Goal: Task Accomplishment & Management: Use online tool/utility

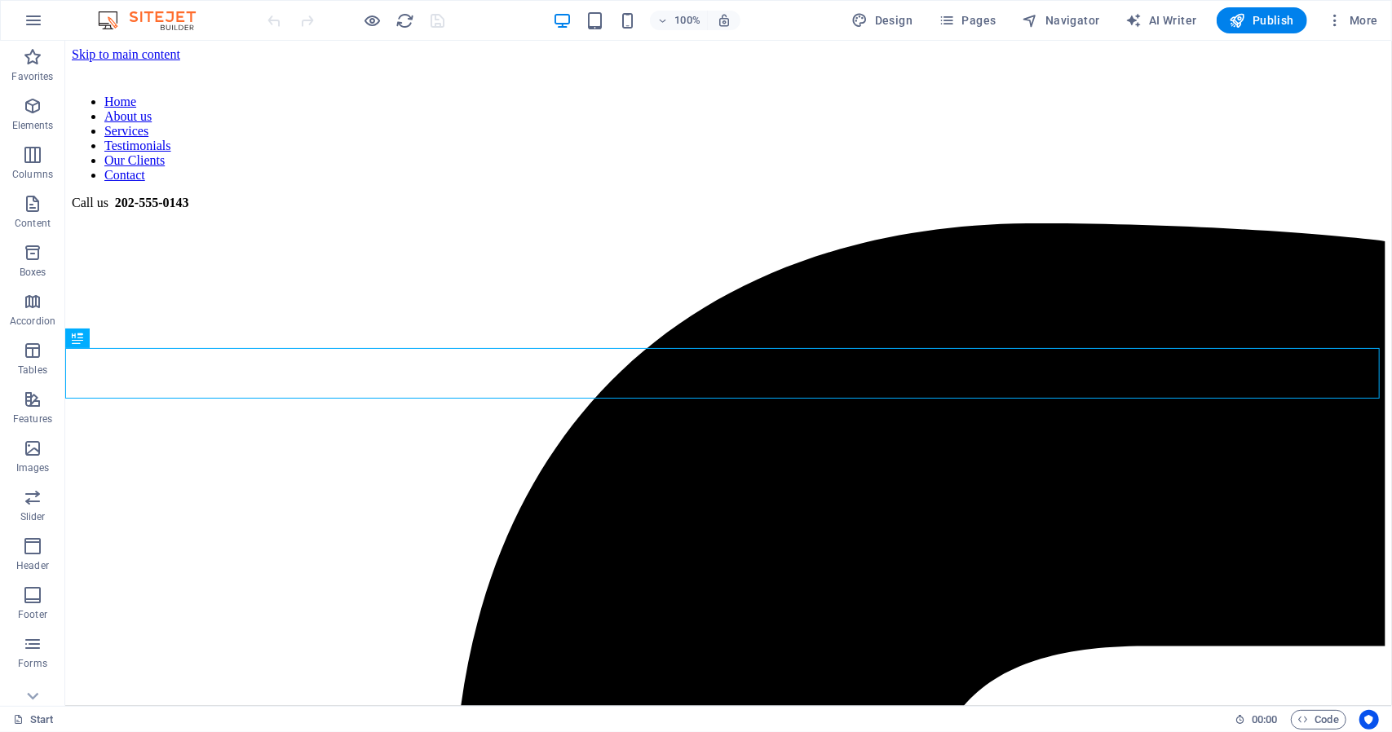
scroll to position [447, 0]
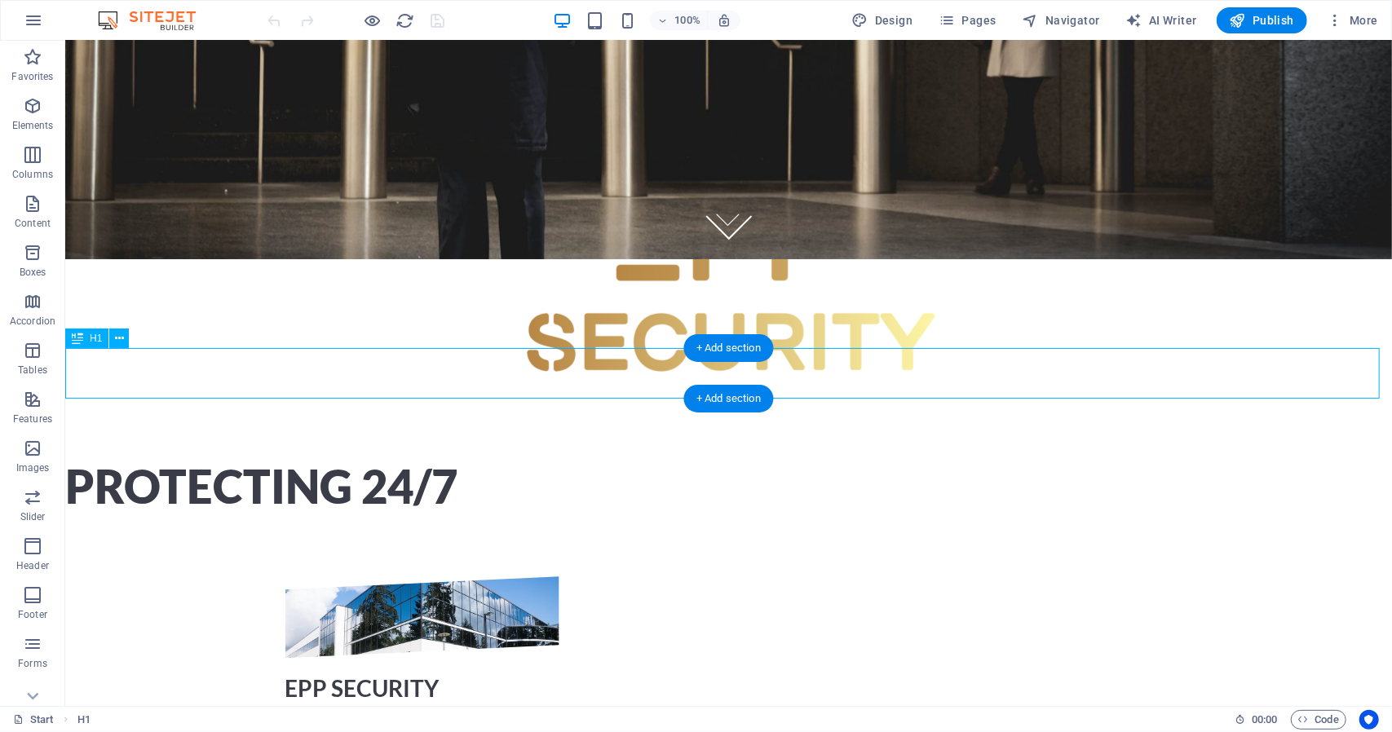
drag, startPoint x: 402, startPoint y: 368, endPoint x: 408, endPoint y: 362, distance: 8.7
click at [403, 461] on div "Protecting 24/7" at bounding box center [727, 486] width 1326 height 51
click at [120, 331] on icon at bounding box center [119, 338] width 9 height 17
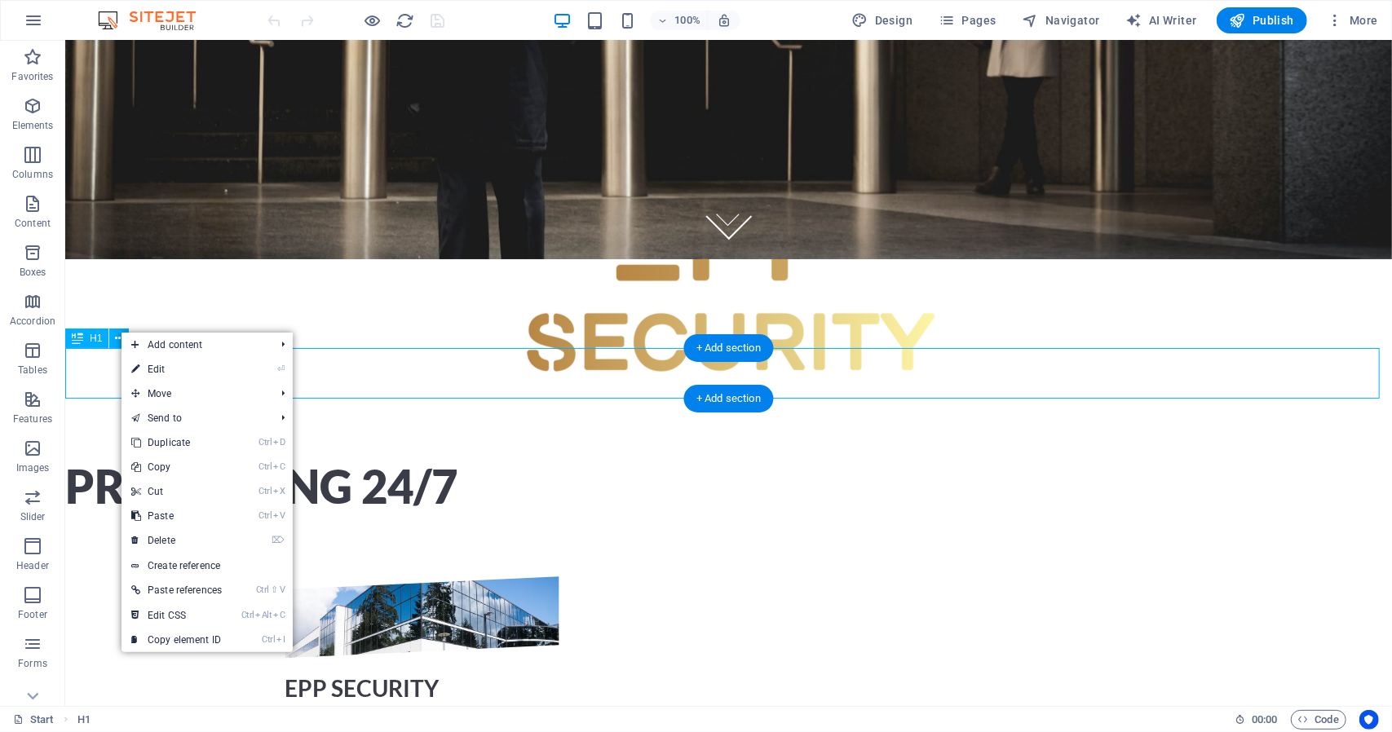
click at [81, 461] on div "Protecting 24/7" at bounding box center [727, 486] width 1326 height 51
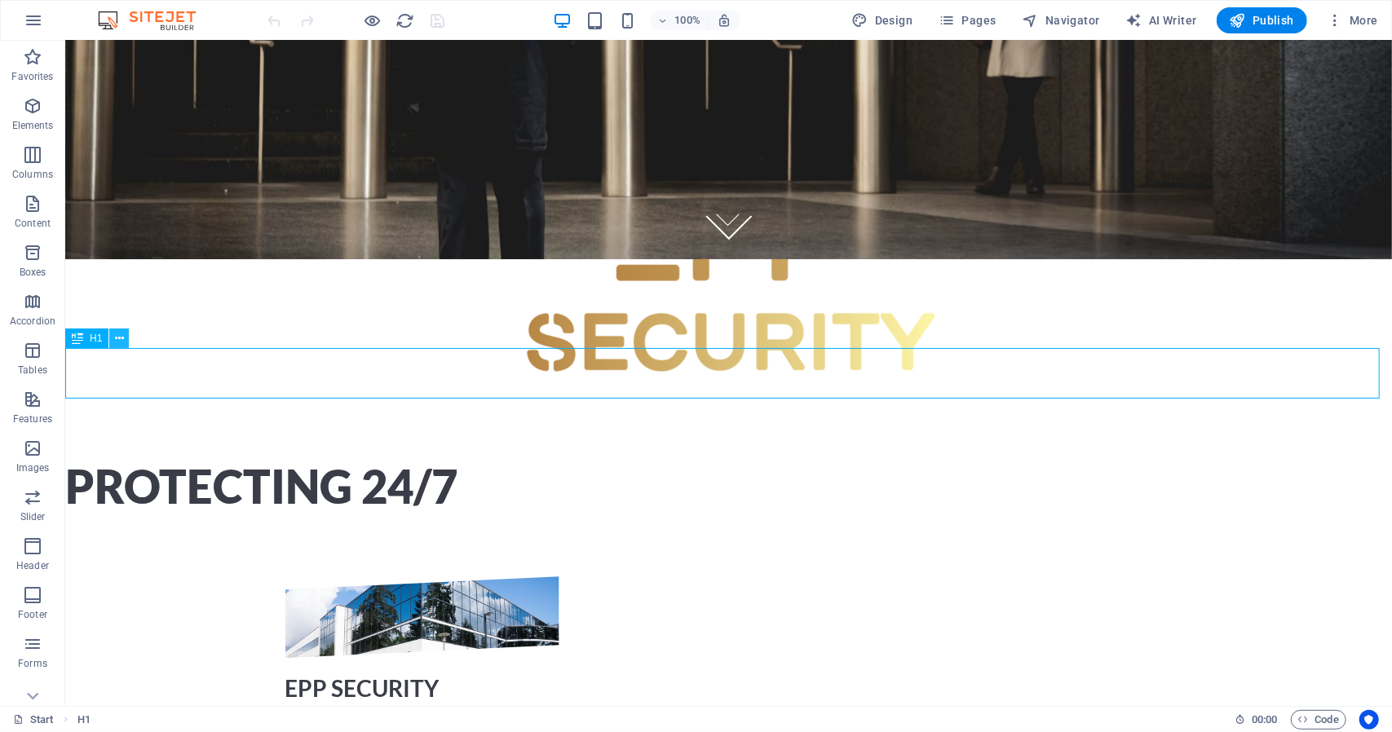
click at [118, 342] on icon at bounding box center [119, 338] width 9 height 17
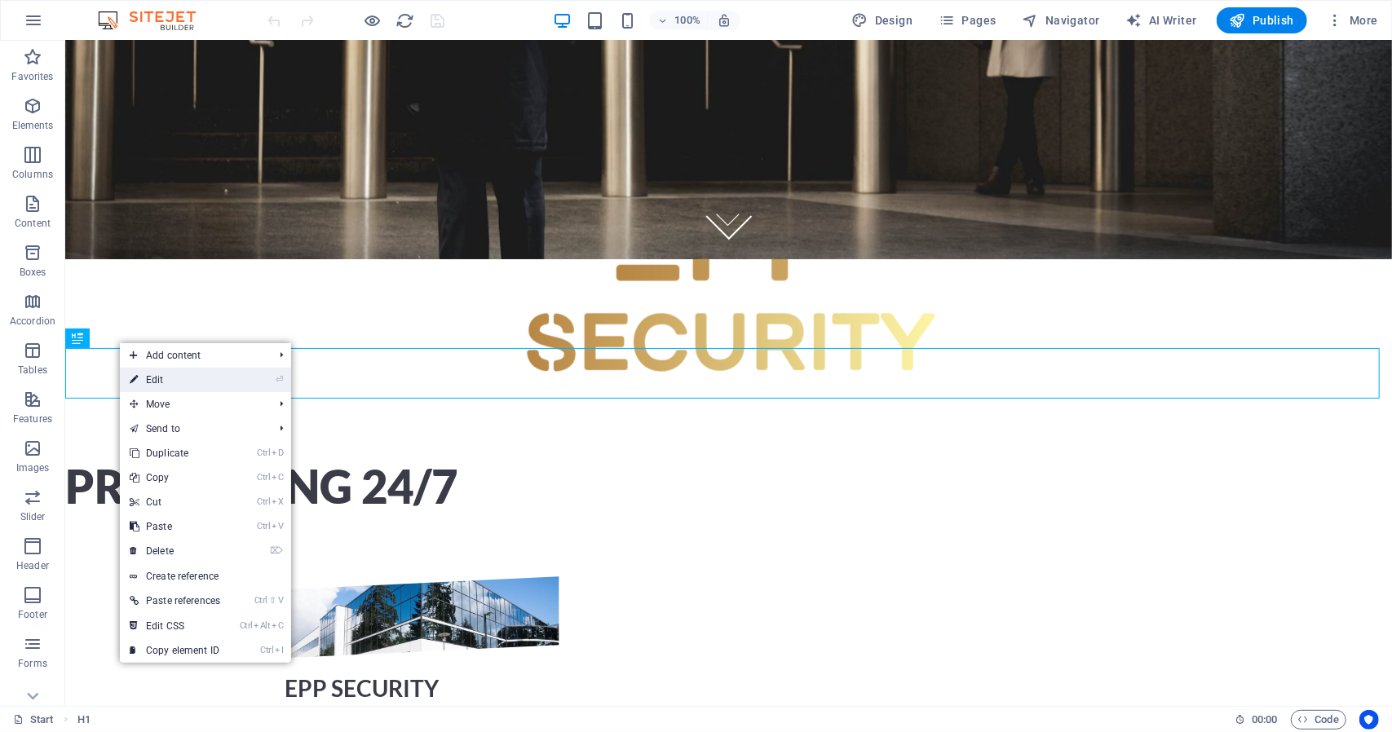
click at [159, 386] on link "⏎ Edit" at bounding box center [175, 380] width 110 height 24
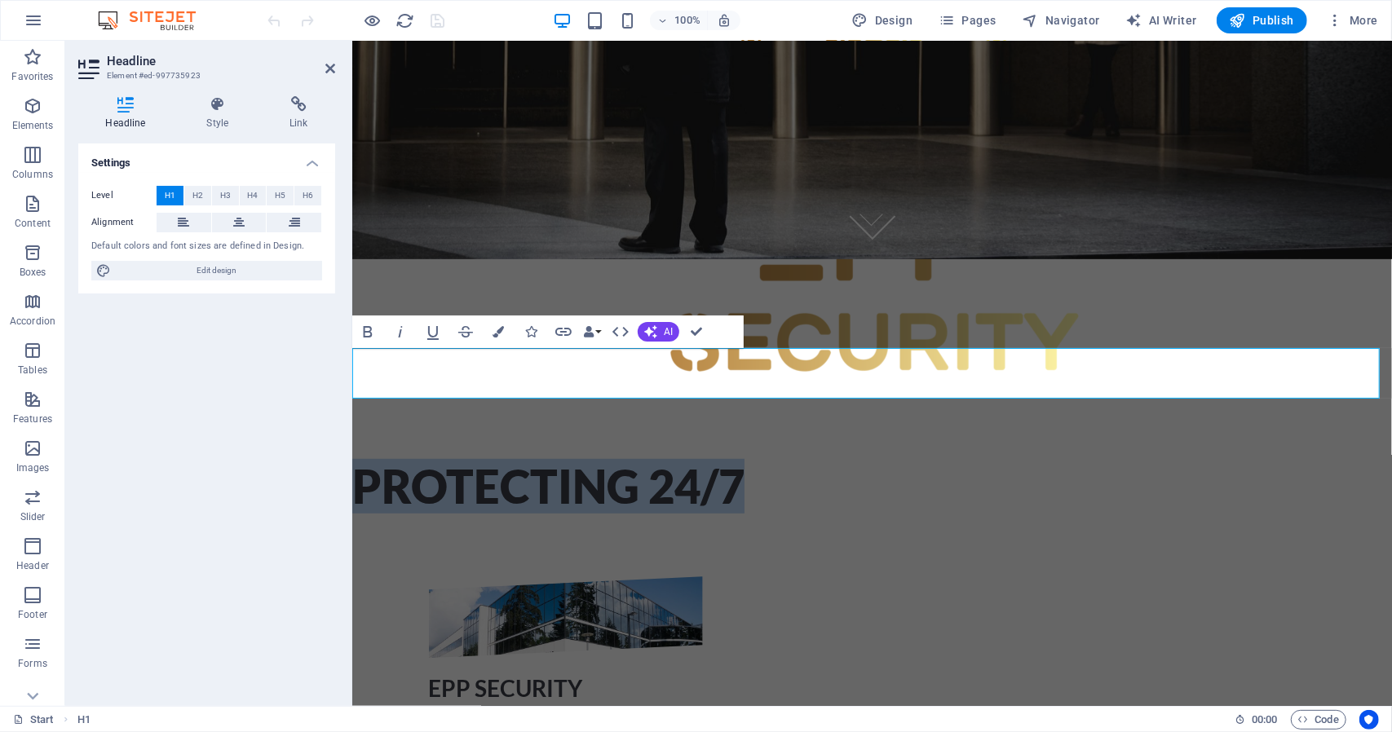
click at [807, 461] on h1 "Protecting 24/7" at bounding box center [870, 486] width 1039 height 51
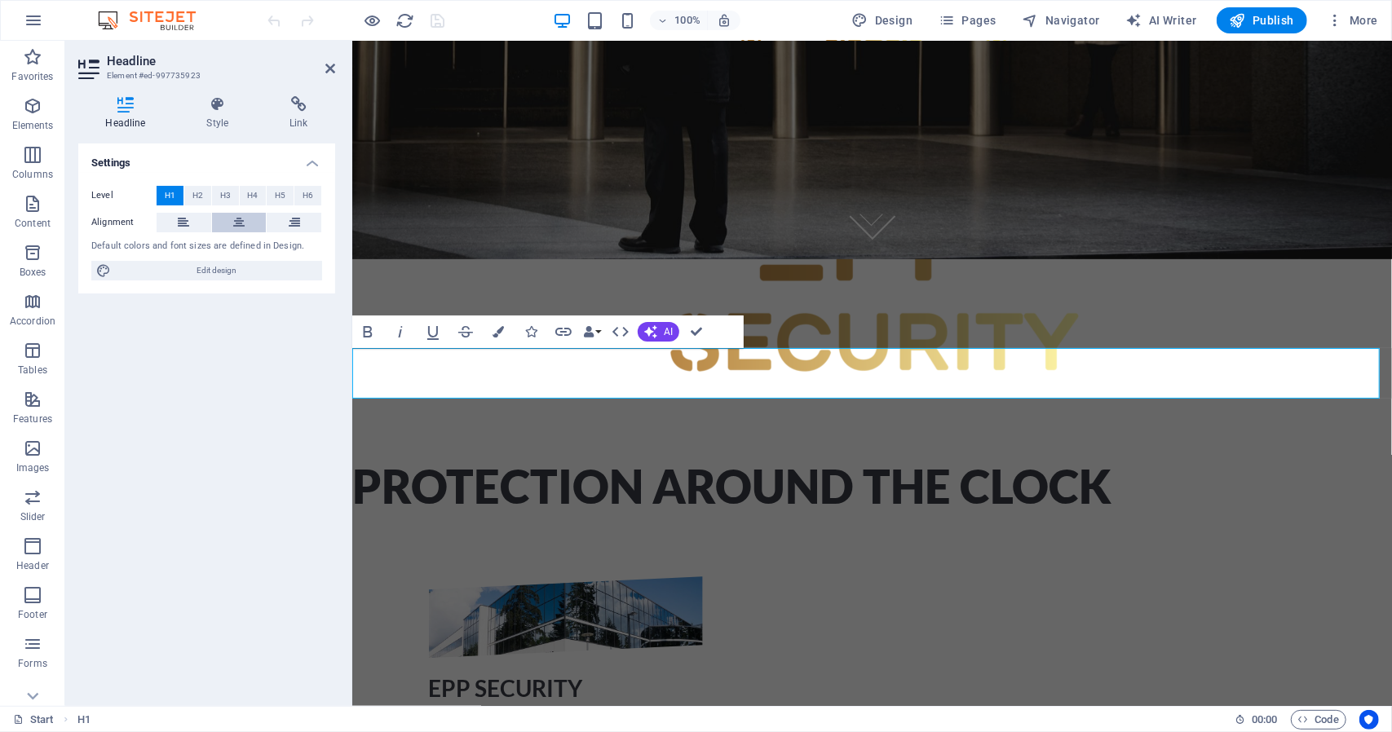
click at [247, 221] on button at bounding box center [239, 223] width 55 height 20
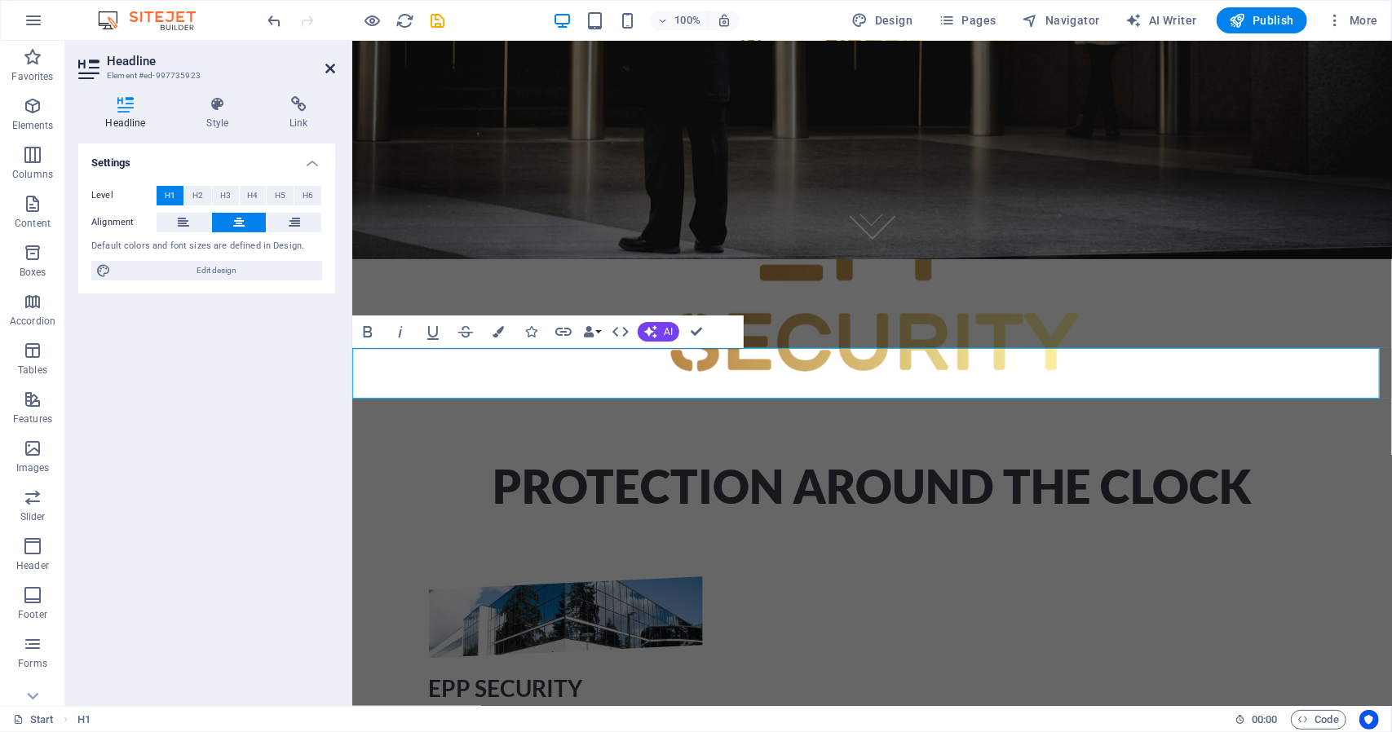
click at [331, 69] on icon at bounding box center [330, 68] width 10 height 13
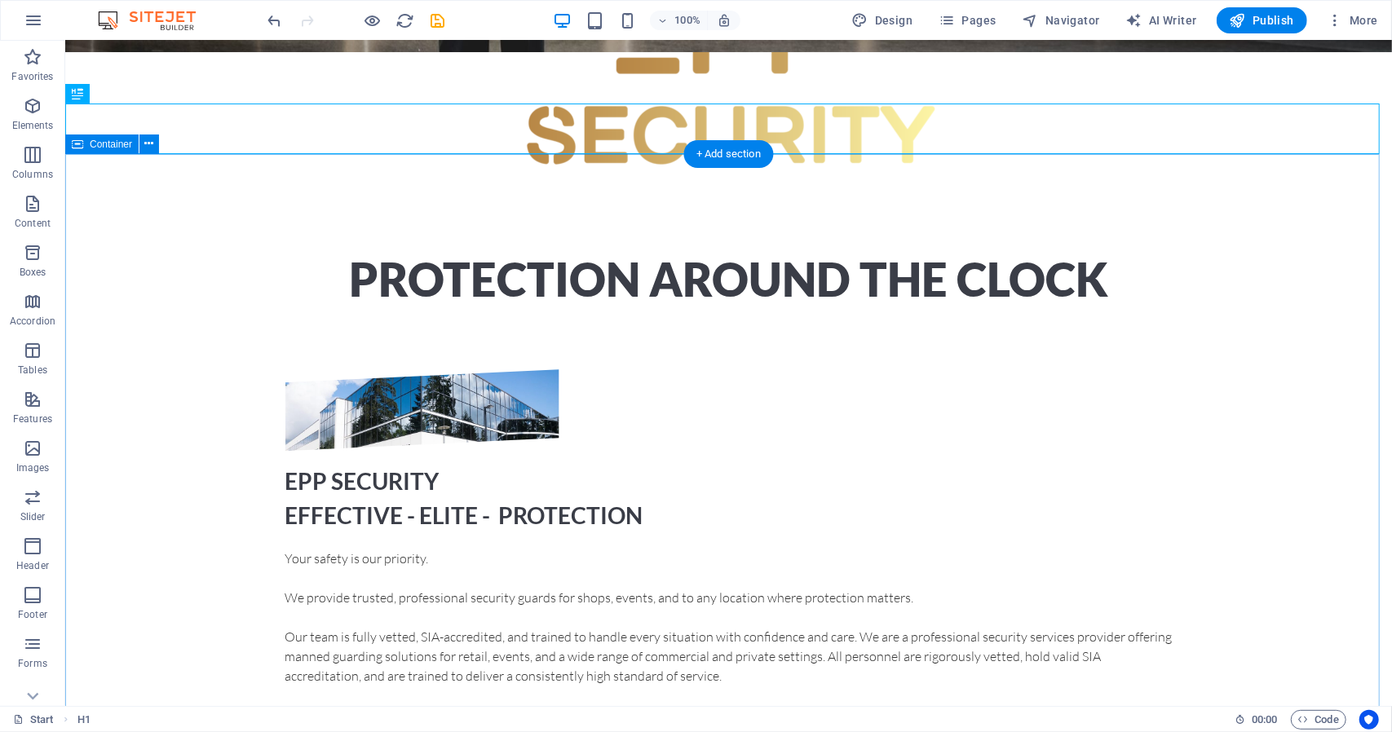
scroll to position [610, 0]
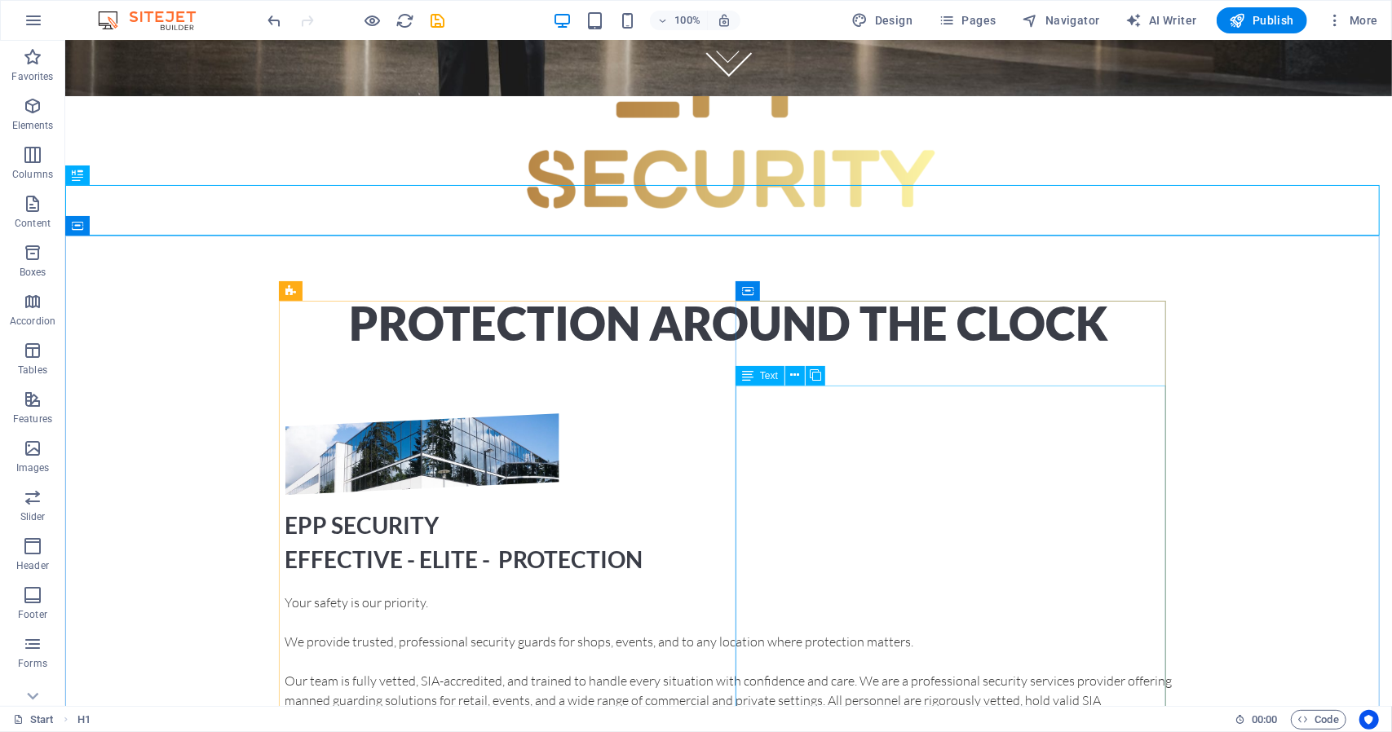
click at [765, 382] on div "Text" at bounding box center [759, 376] width 49 height 20
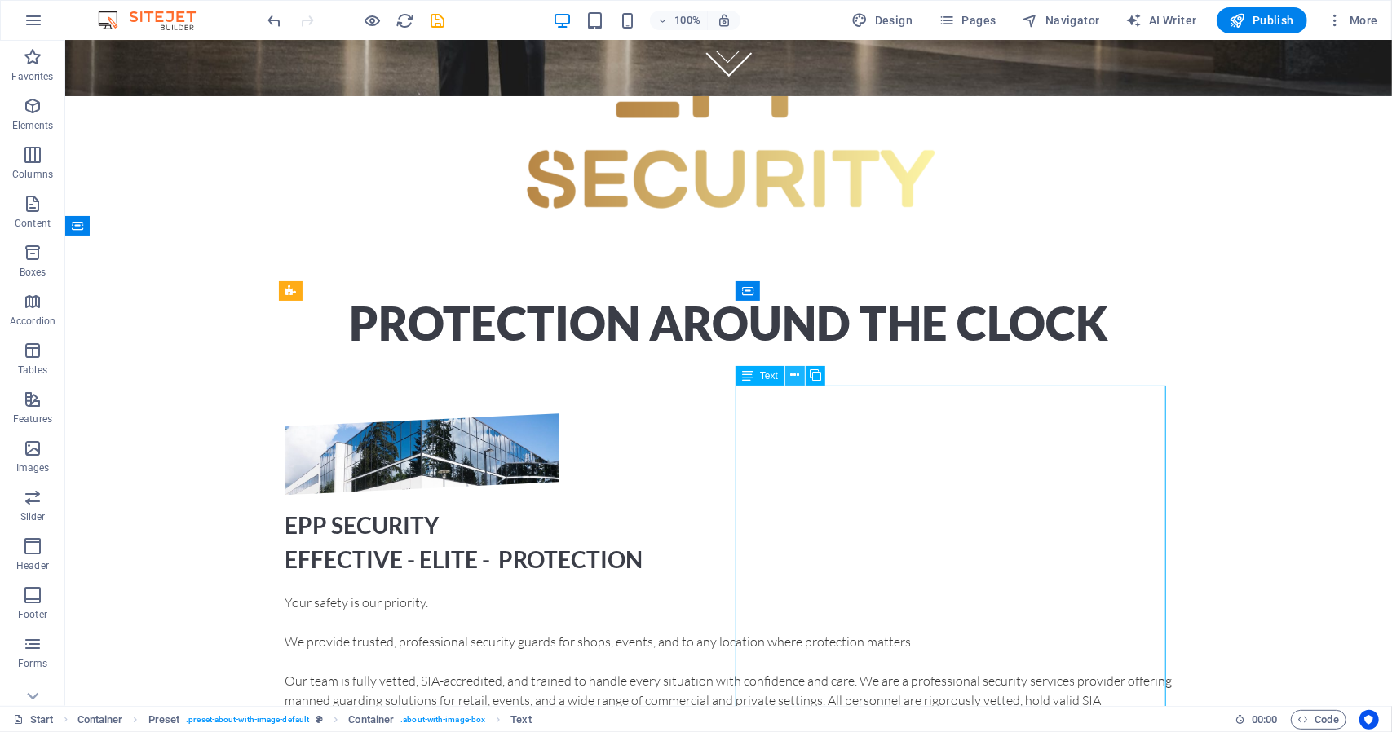
click at [798, 381] on icon at bounding box center [795, 375] width 9 height 17
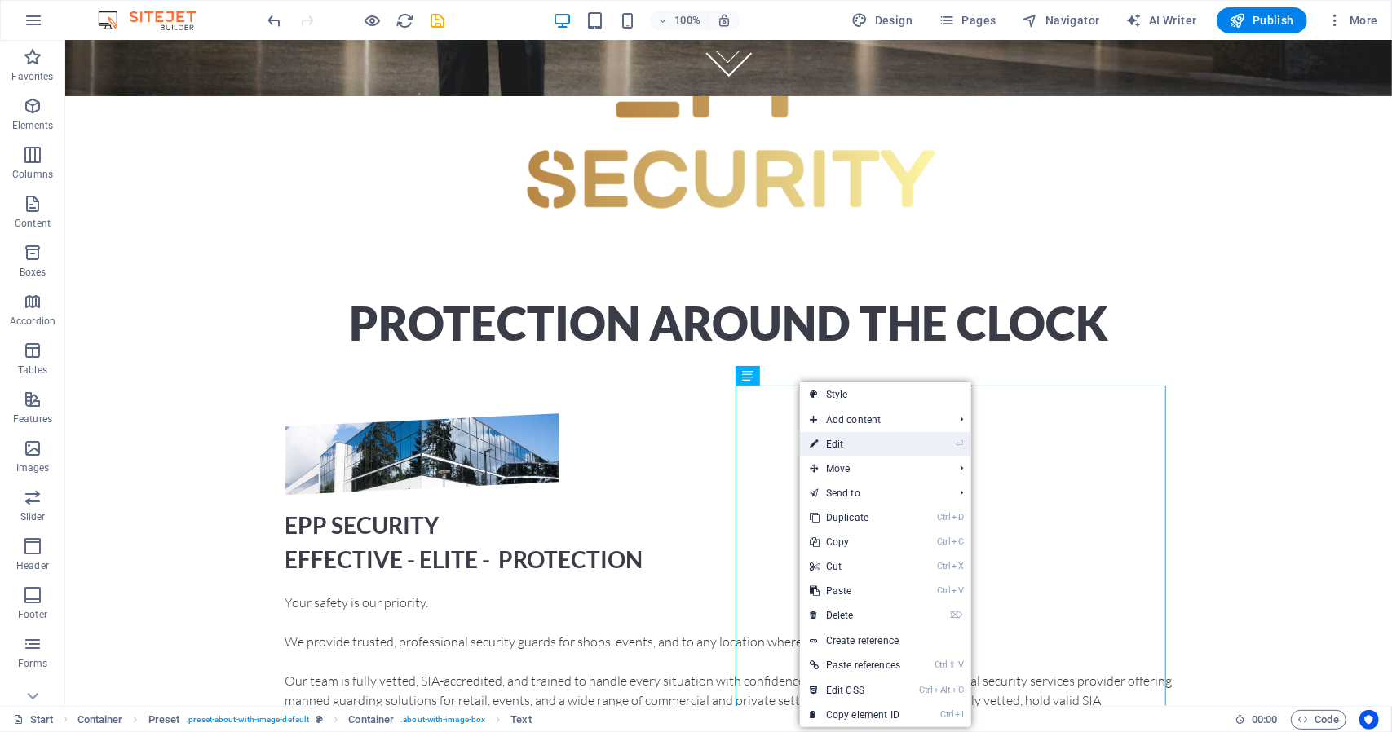
click at [848, 445] on link "⏎ Edit" at bounding box center [855, 444] width 110 height 24
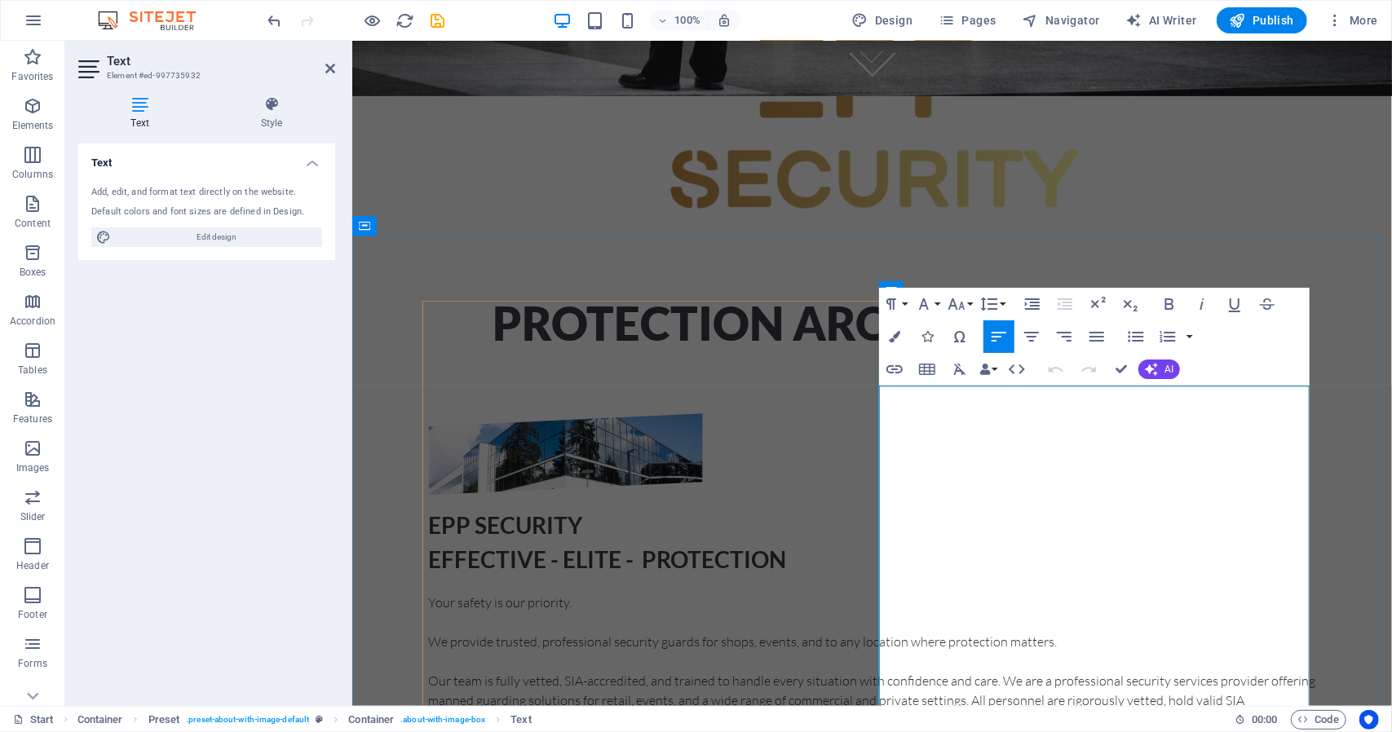
click at [1198, 631] on p "We provide trusted, professional security guards for shops, events, and to any …" at bounding box center [871, 641] width 887 height 20
drag, startPoint x: 1243, startPoint y: 435, endPoint x: 1287, endPoint y: 437, distance: 44.1
click at [1244, 631] on p "We provide trusted, professional security guards for retail, events, and to any…" at bounding box center [871, 641] width 887 height 20
drag, startPoint x: 989, startPoint y: 436, endPoint x: 946, endPoint y: 439, distance: 42.5
click at [946, 631] on p "We provide trusted, professional security guards for retail, events, private fu…" at bounding box center [871, 641] width 887 height 20
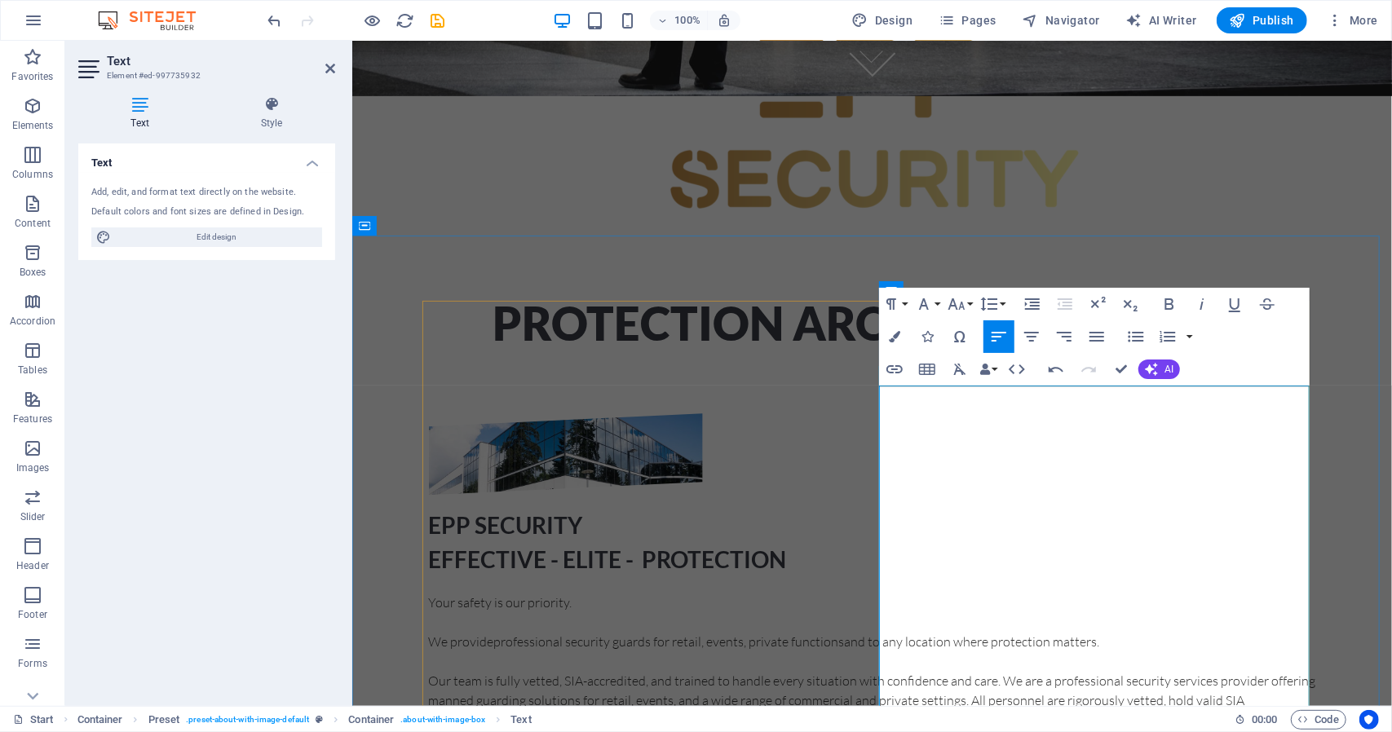
click at [1064, 631] on p "We provide professional security guards for retail, events, private functionsan…" at bounding box center [871, 641] width 887 height 20
click at [929, 631] on p "We provide professional security services for retail, events, private functions…" at bounding box center [871, 641] width 887 height 20
click at [1298, 631] on p "We provide professional security services for retail, events, private functions…" at bounding box center [871, 641] width 887 height 20
click at [1164, 631] on p "We provide professional security services for retail, events, private functions…" at bounding box center [871, 641] width 887 height 20
click at [1085, 631] on p "We provide professional security services for retail, indoor and outdoor events…" at bounding box center [871, 641] width 887 height 20
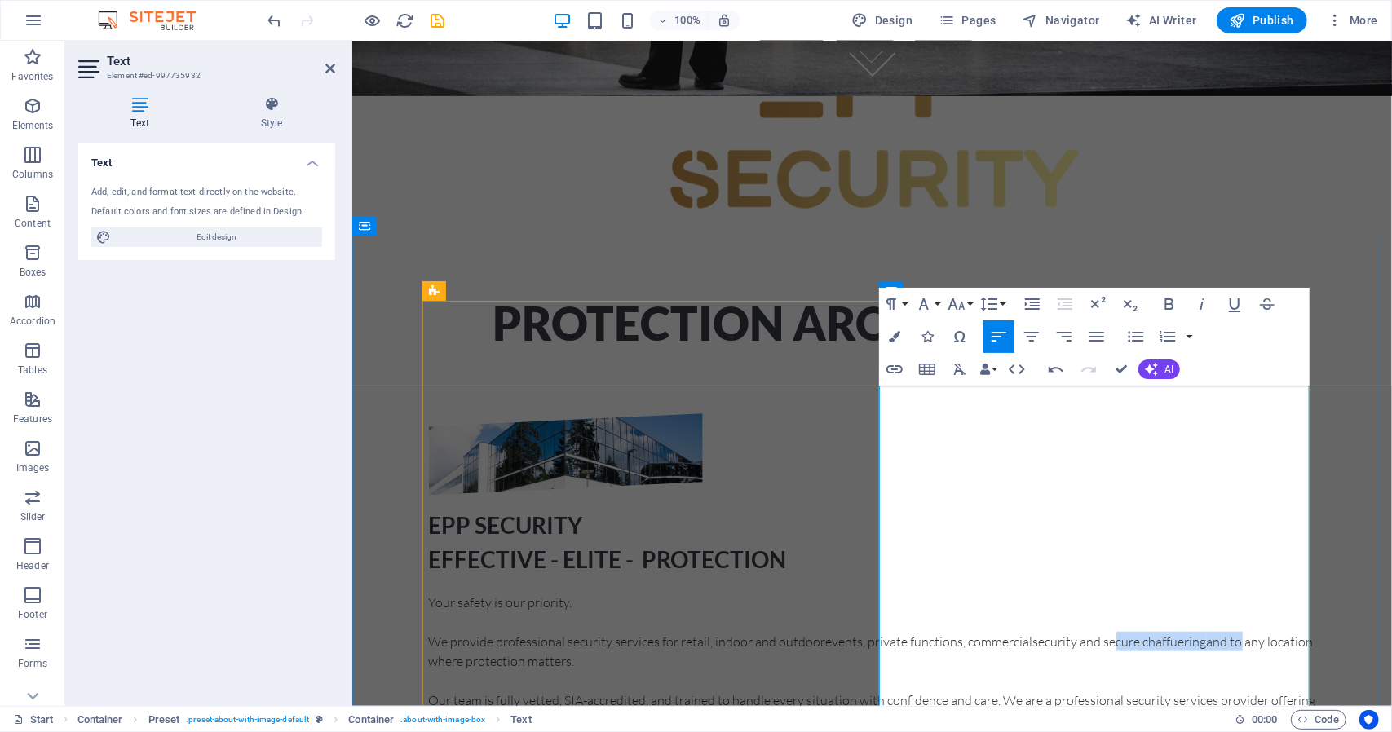
drag, startPoint x: 1158, startPoint y: 452, endPoint x: 1295, endPoint y: 453, distance: 137.0
click at [1295, 631] on p "We provide professional security services for retail, indoor and outdoor events…" at bounding box center [871, 650] width 887 height 39
click at [937, 631] on p "We provide professional security services for retail, indoor and outdoor events…" at bounding box center [871, 650] width 887 height 39
click at [1127, 631] on p "We provide professional security services for retail, indoor and outdoor events…" at bounding box center [871, 650] width 887 height 39
drag, startPoint x: 1264, startPoint y: 456, endPoint x: 1331, endPoint y: 451, distance: 67.8
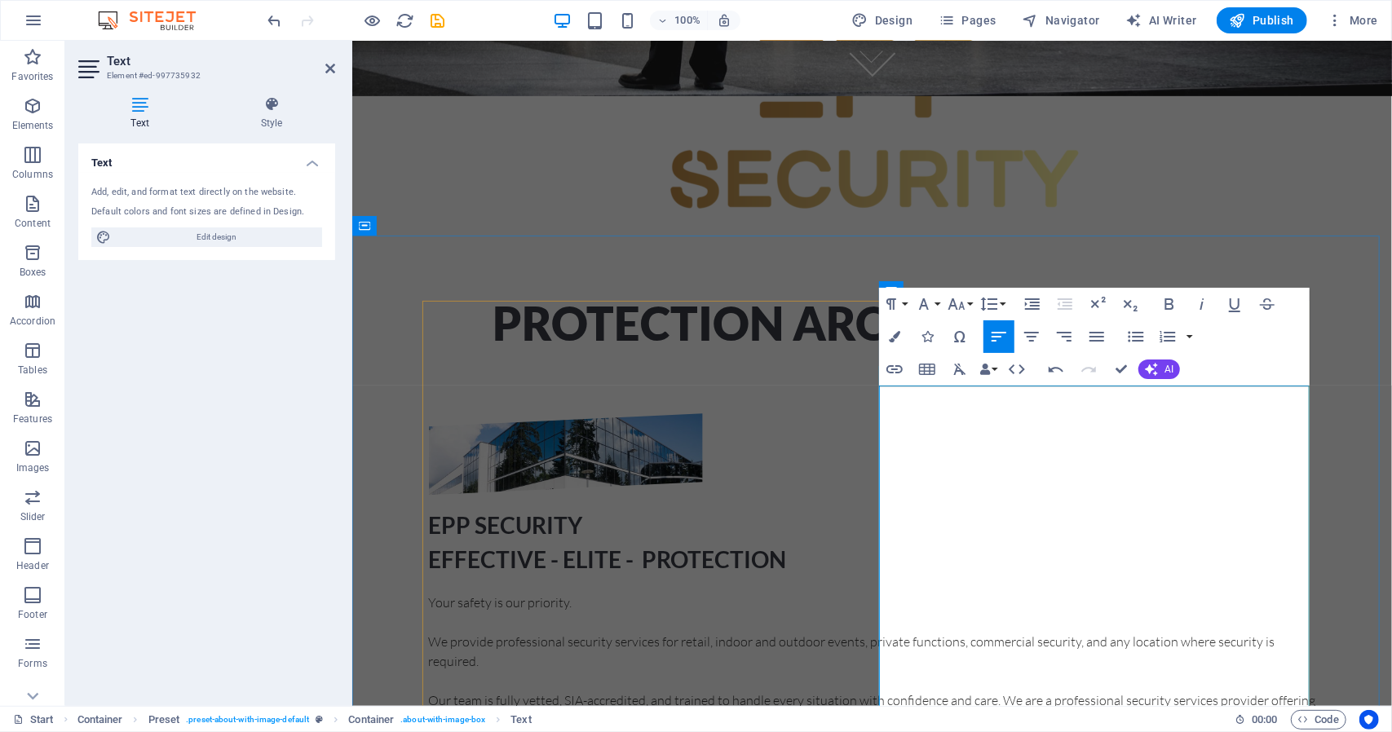
click at [1264, 631] on p "We provide professional security services for retail, indoor and outdoor events…" at bounding box center [871, 650] width 887 height 39
drag, startPoint x: 924, startPoint y: 473, endPoint x: 1122, endPoint y: 445, distance: 199.2
click at [929, 631] on p "We provide professional security services for retail, indoor and outdoor events…" at bounding box center [871, 650] width 887 height 39
click at [940, 690] on p "Our team is fully vetted, SIA-accredited, and trained to handle every situation…" at bounding box center [871, 719] width 887 height 59
click at [915, 670] on p at bounding box center [871, 680] width 887 height 20
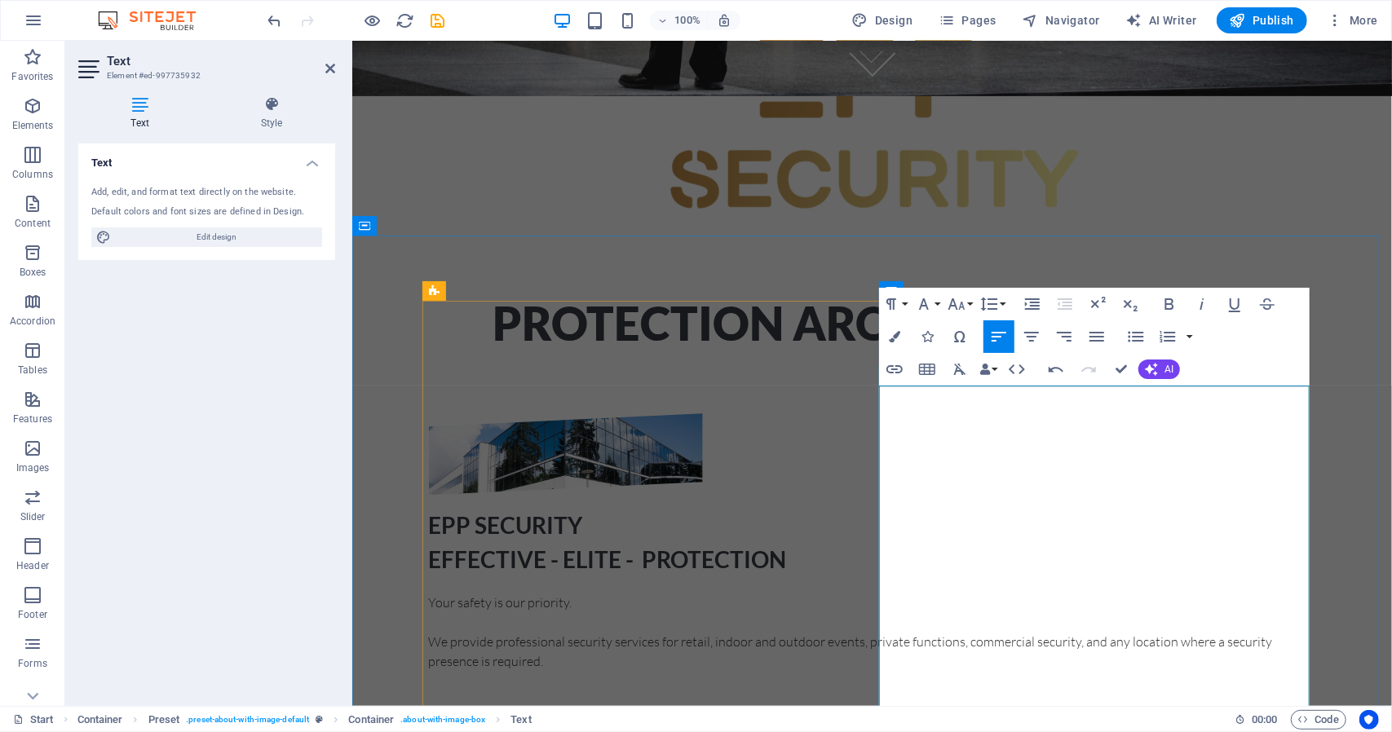
click at [918, 670] on p at bounding box center [871, 680] width 887 height 20
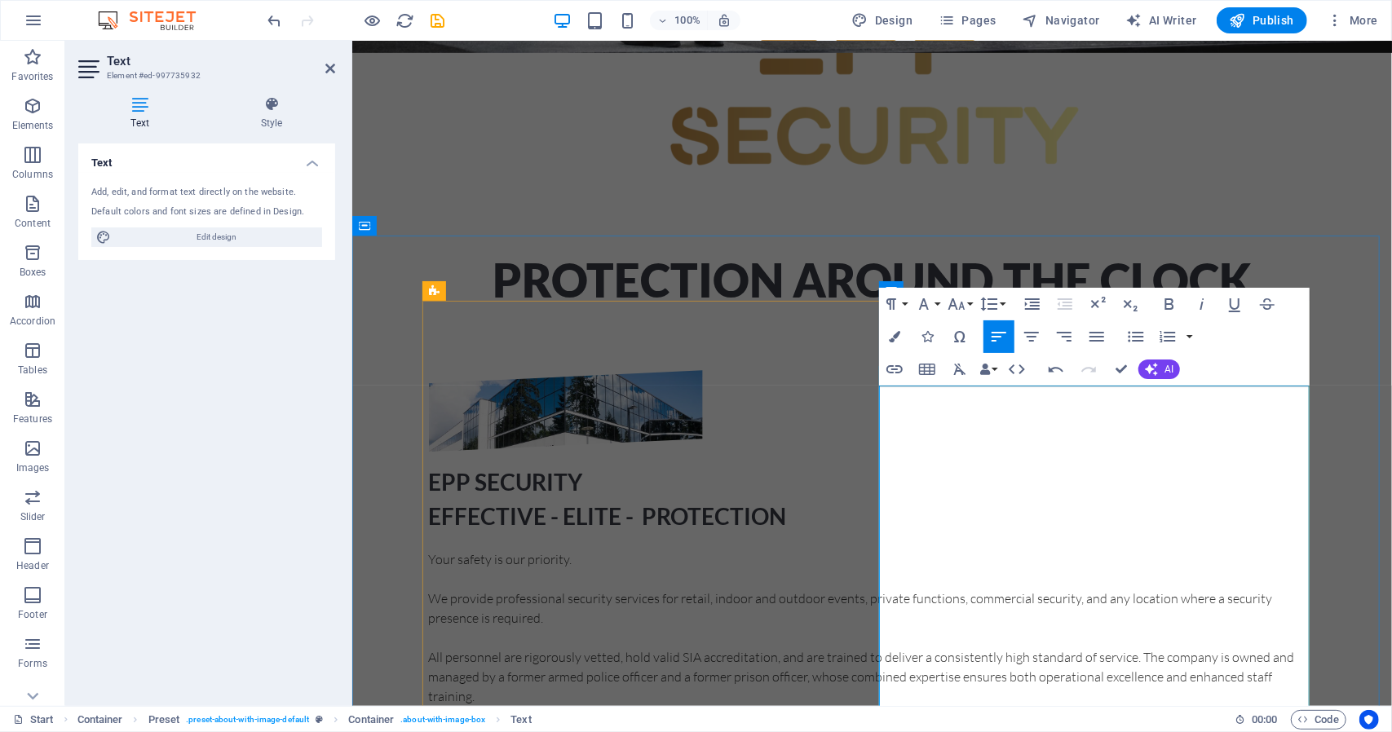
scroll to position [773, 0]
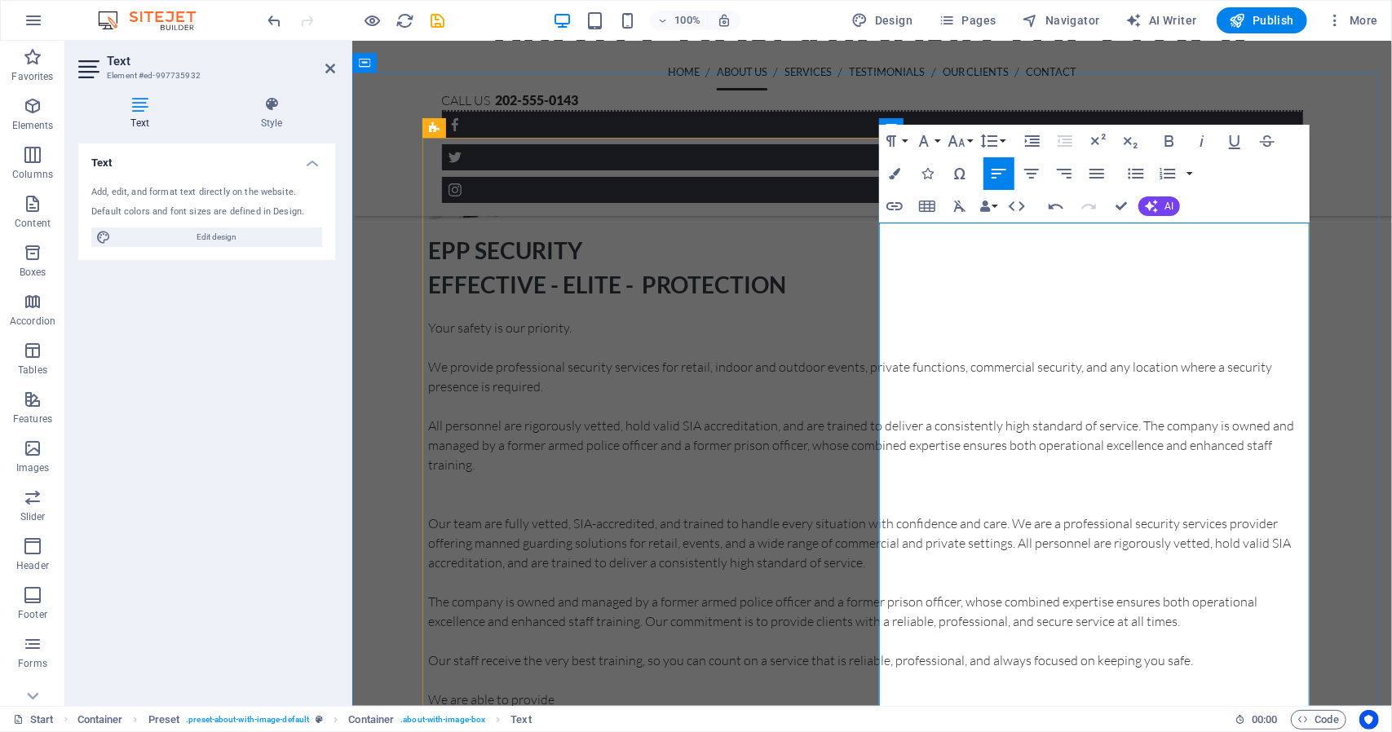
drag, startPoint x: 1100, startPoint y: 344, endPoint x: 1160, endPoint y: 346, distance: 60.3
click at [1101, 415] on p "All personnel are rigorously vetted, hold valid SIA accreditation, and are trai…" at bounding box center [871, 444] width 887 height 59
click at [1191, 415] on p "All personnel are rigorously vetted, hold a valid SIA accreditation, and are tr…" at bounding box center [871, 444] width 887 height 59
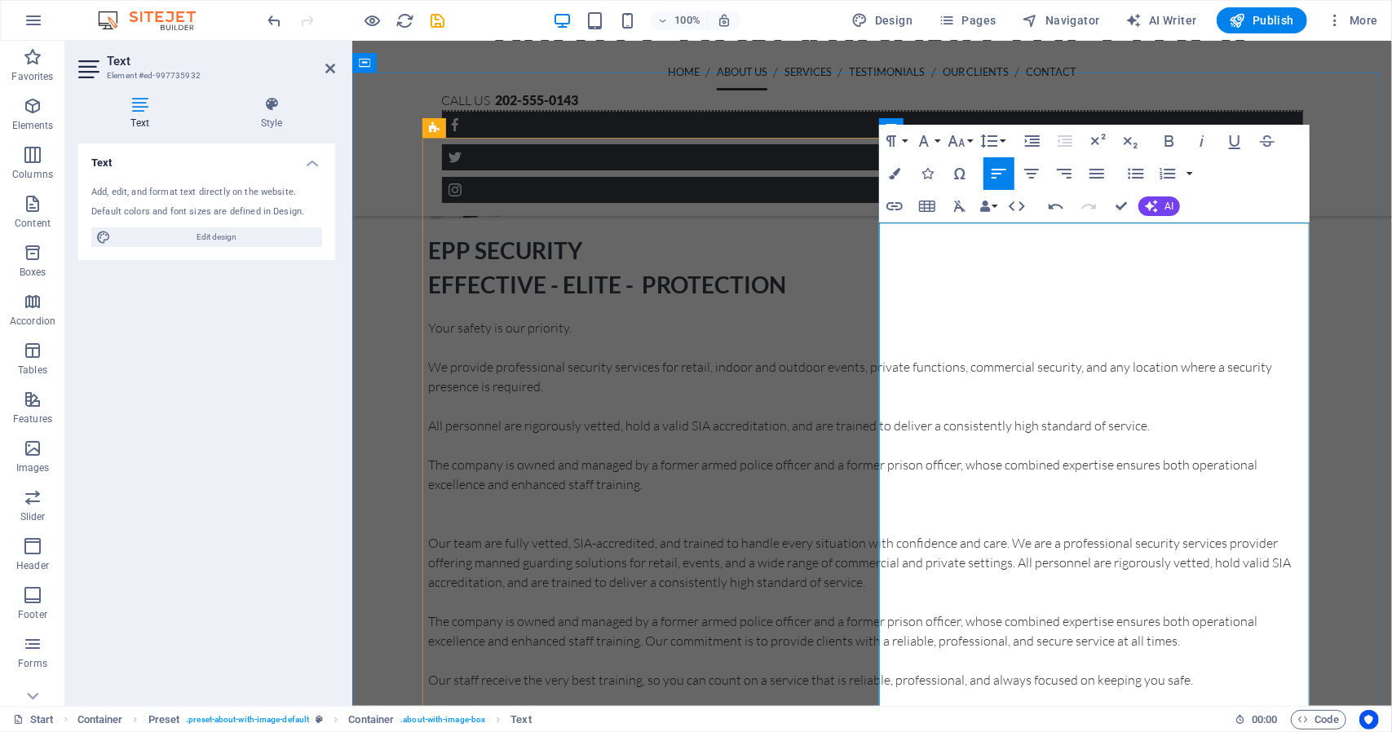
click at [1132, 356] on p "We provide professional security services for retail, indoor and outdoor events…" at bounding box center [871, 375] width 887 height 39
click at [1015, 356] on p "We provide professional security services for retail, indoor and outdoor events…" at bounding box center [871, 375] width 887 height 39
drag, startPoint x: 1127, startPoint y: 316, endPoint x: 1137, endPoint y: 315, distance: 9.8
click at [1132, 356] on p "We provide professional security services for retail, indoor and outdoor events…" at bounding box center [871, 375] width 887 height 39
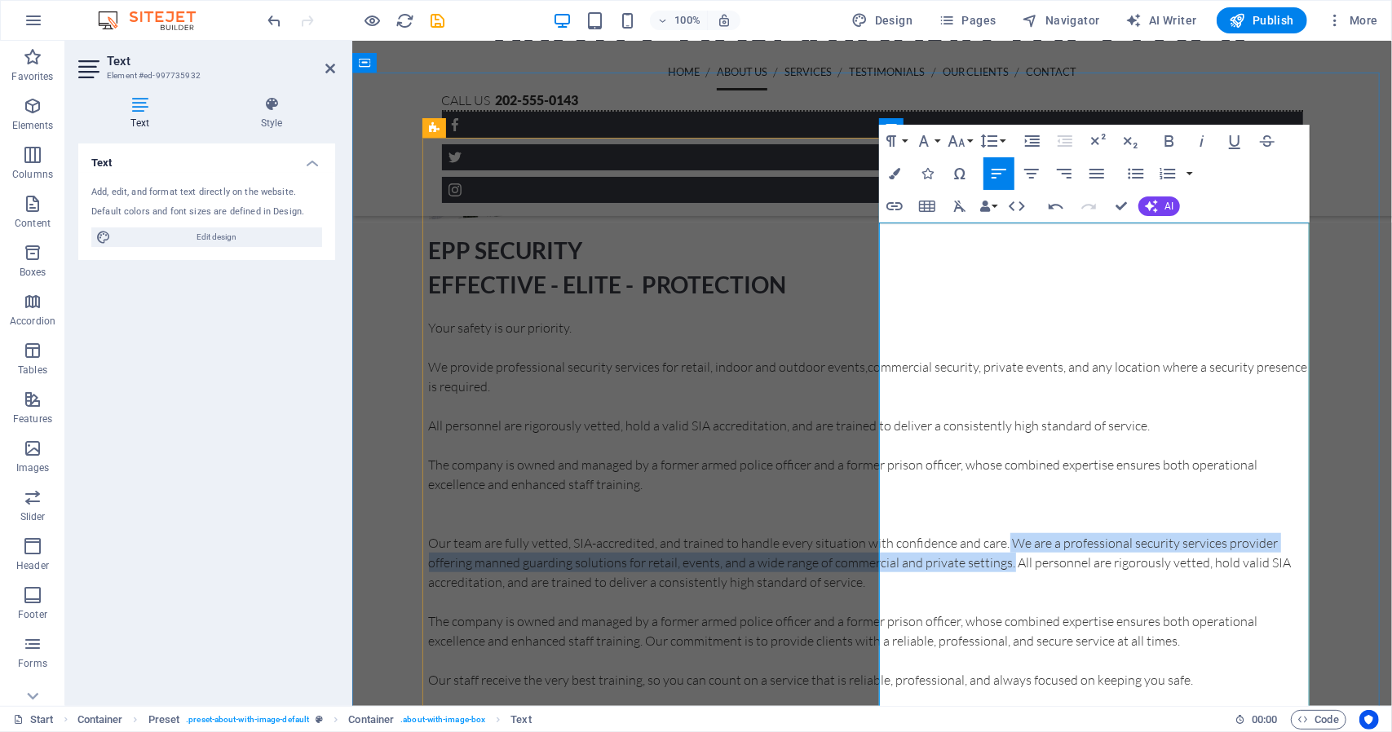
drag, startPoint x: 1104, startPoint y: 567, endPoint x: 1070, endPoint y: 530, distance: 50.2
click at [1070, 532] on p "Our team are fully vetted, SIA-accredited, and trained to handle every situatio…" at bounding box center [871, 561] width 887 height 59
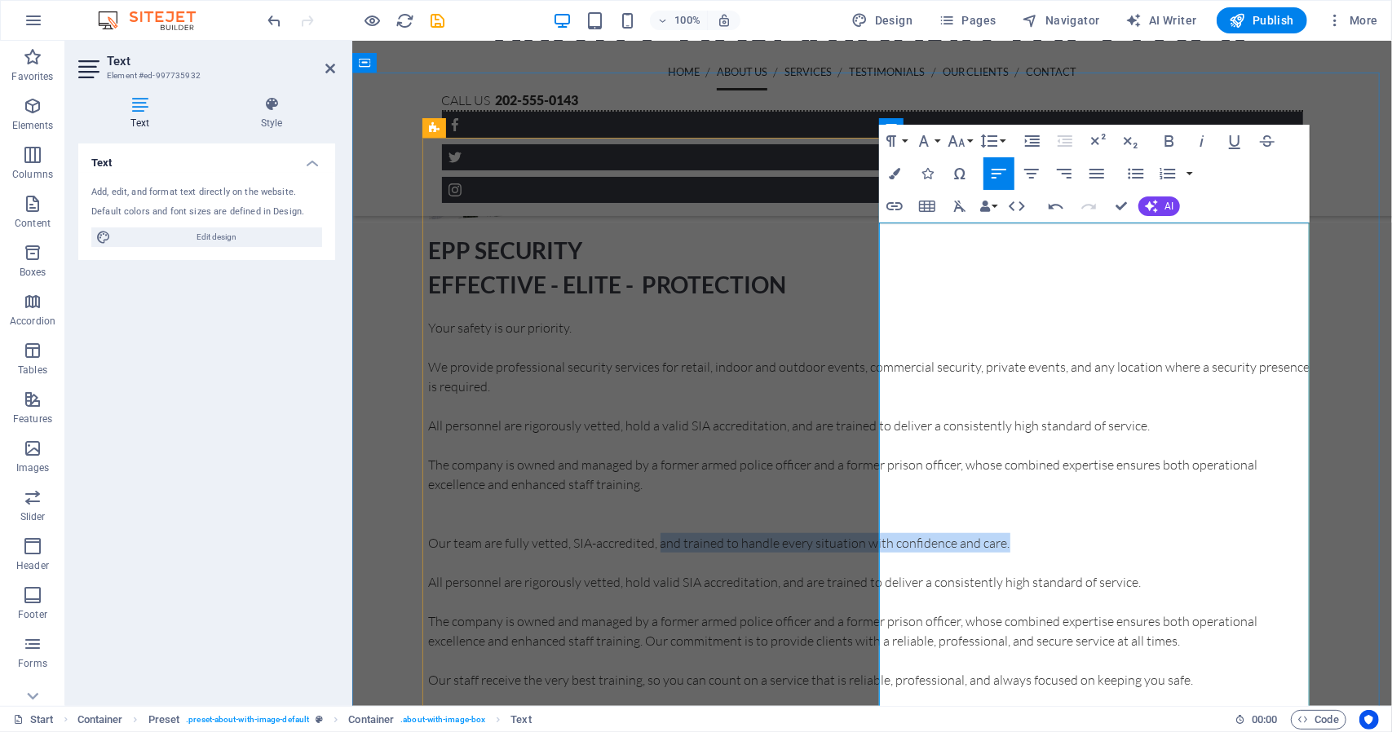
drag, startPoint x: 1068, startPoint y: 527, endPoint x: 1108, endPoint y: 509, distance: 43.8
click at [1108, 532] on p "Our team are fully vetted, SIA-accredited, and trained to handle every situatio…" at bounding box center [871, 542] width 887 height 20
click at [1206, 415] on p "All personnel are rigorously vetted, hold a valid SIA accreditation, and are tr…" at bounding box center [871, 425] width 887 height 20
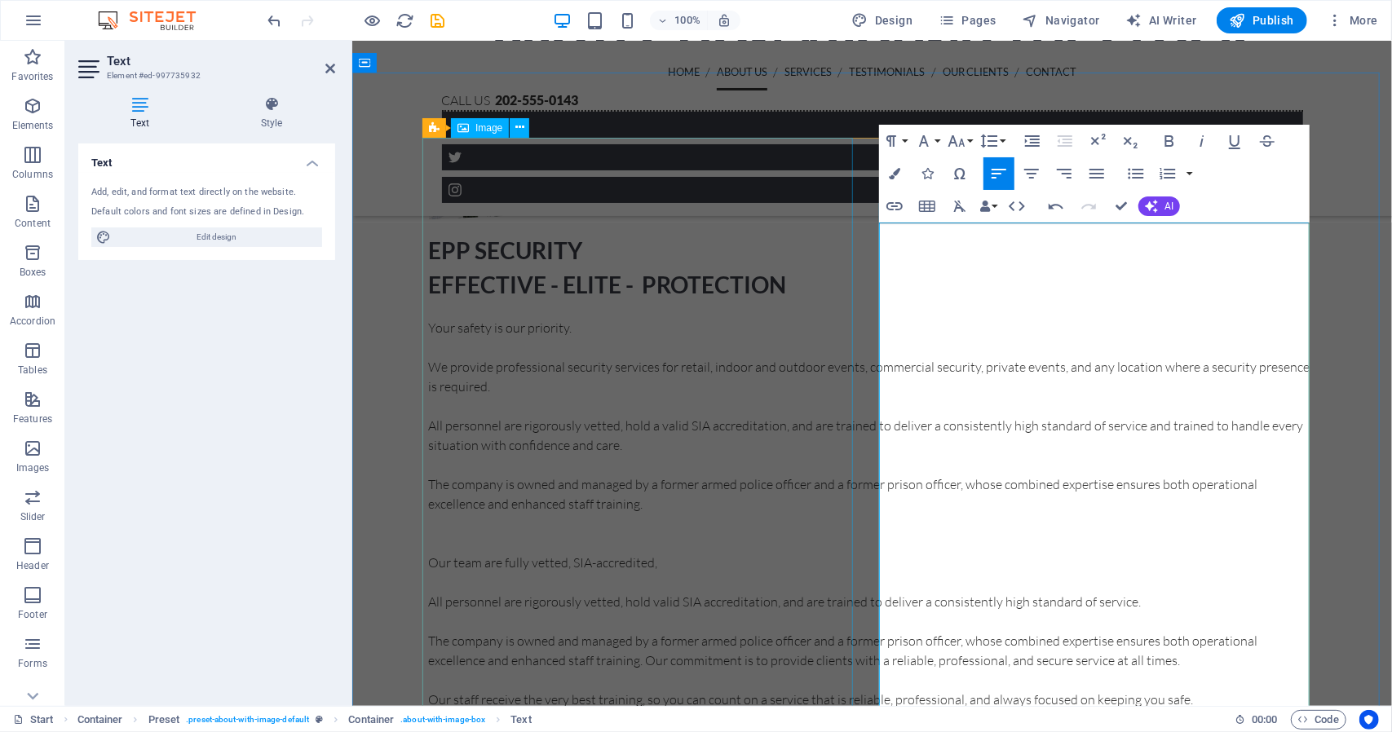
drag, startPoint x: 1135, startPoint y: 523, endPoint x: 819, endPoint y: 525, distance: 315.5
click at [819, 525] on div "EPP SECURITY EFFECTIVE - ELITE - PROTECTION Your safety is our priority. We pro…" at bounding box center [871, 513] width 913 height 777
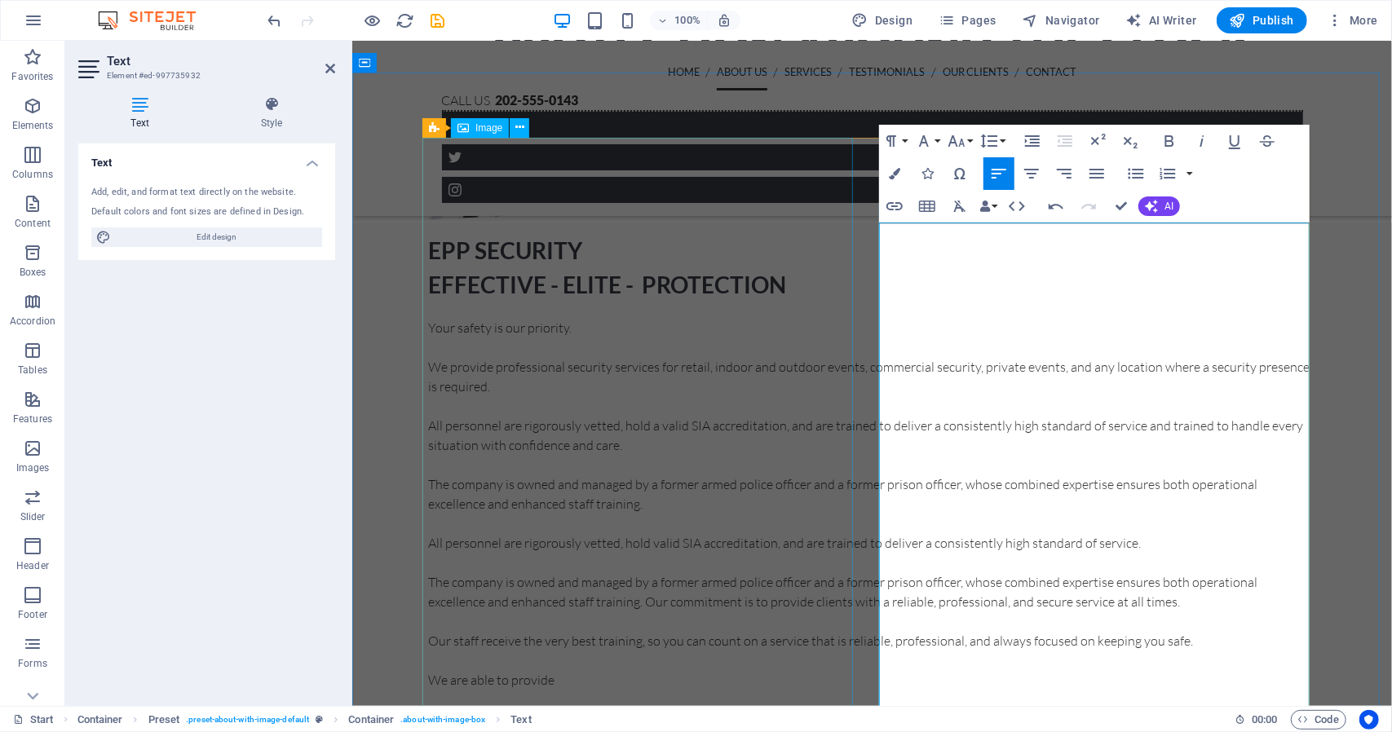
drag, startPoint x: 1206, startPoint y: 527, endPoint x: 848, endPoint y: 502, distance: 358.7
click at [848, 502] on div "EPP SECURITY EFFECTIVE - ELITE - PROTECTION Your safety is our priority. We pro…" at bounding box center [871, 484] width 913 height 718
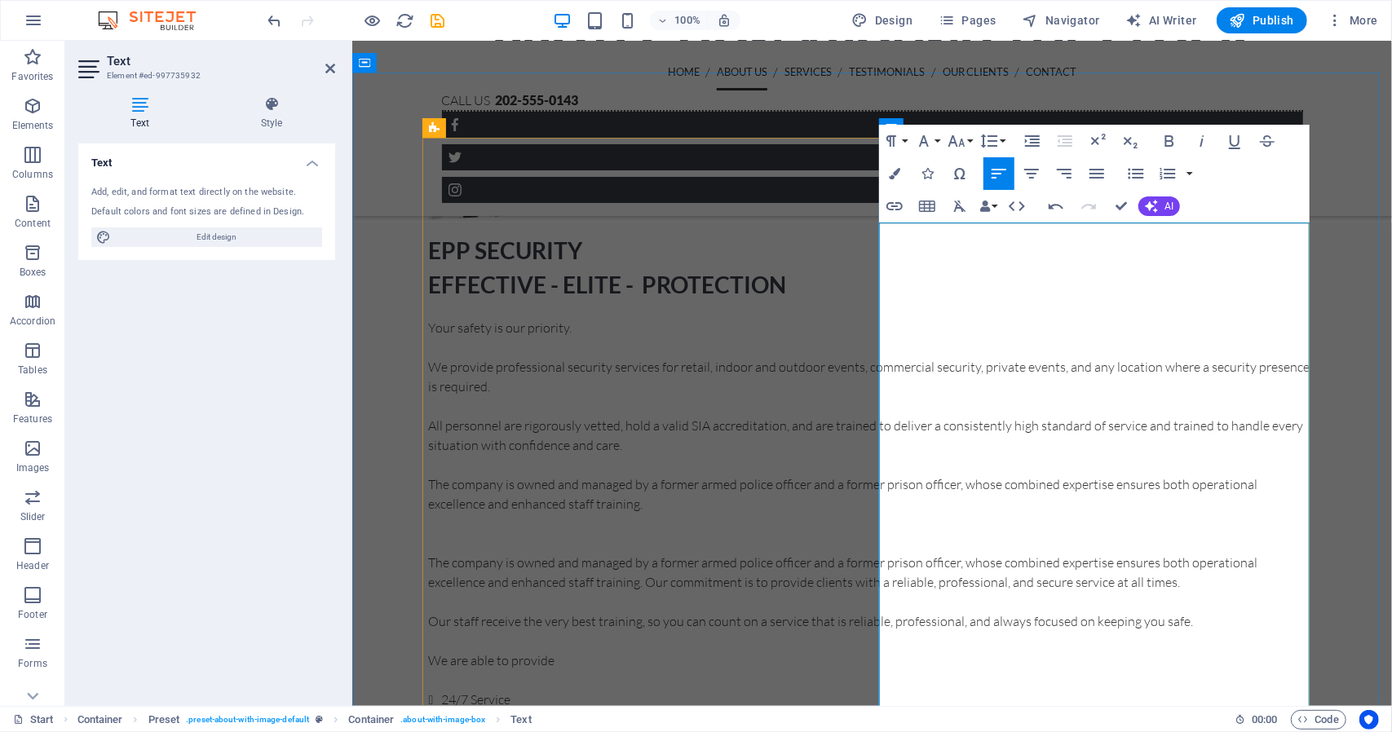
click at [885, 532] on p at bounding box center [871, 542] width 887 height 20
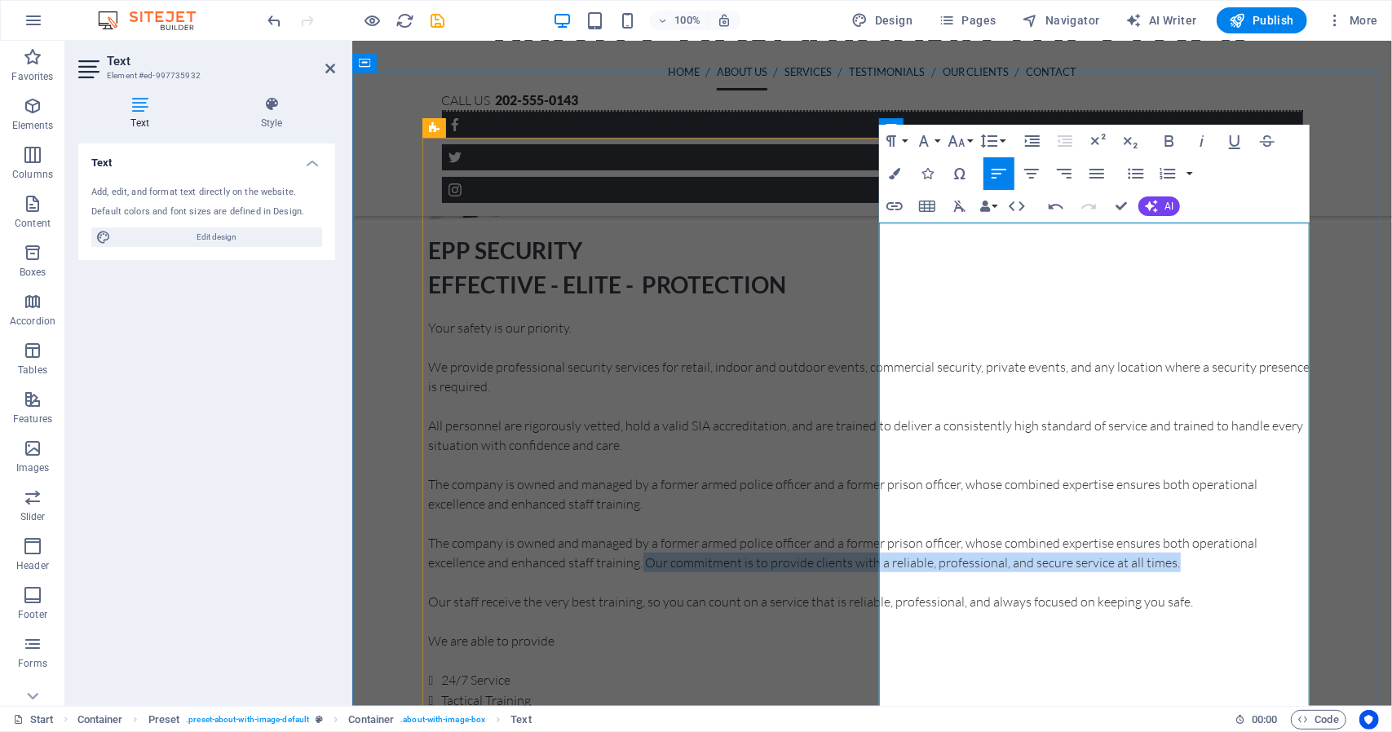
drag, startPoint x: 1212, startPoint y: 565, endPoint x: 1102, endPoint y: 548, distance: 111.4
click at [1094, 549] on p "The company is owned and managed by a former armed police officer and a former …" at bounding box center [871, 551] width 887 height 39
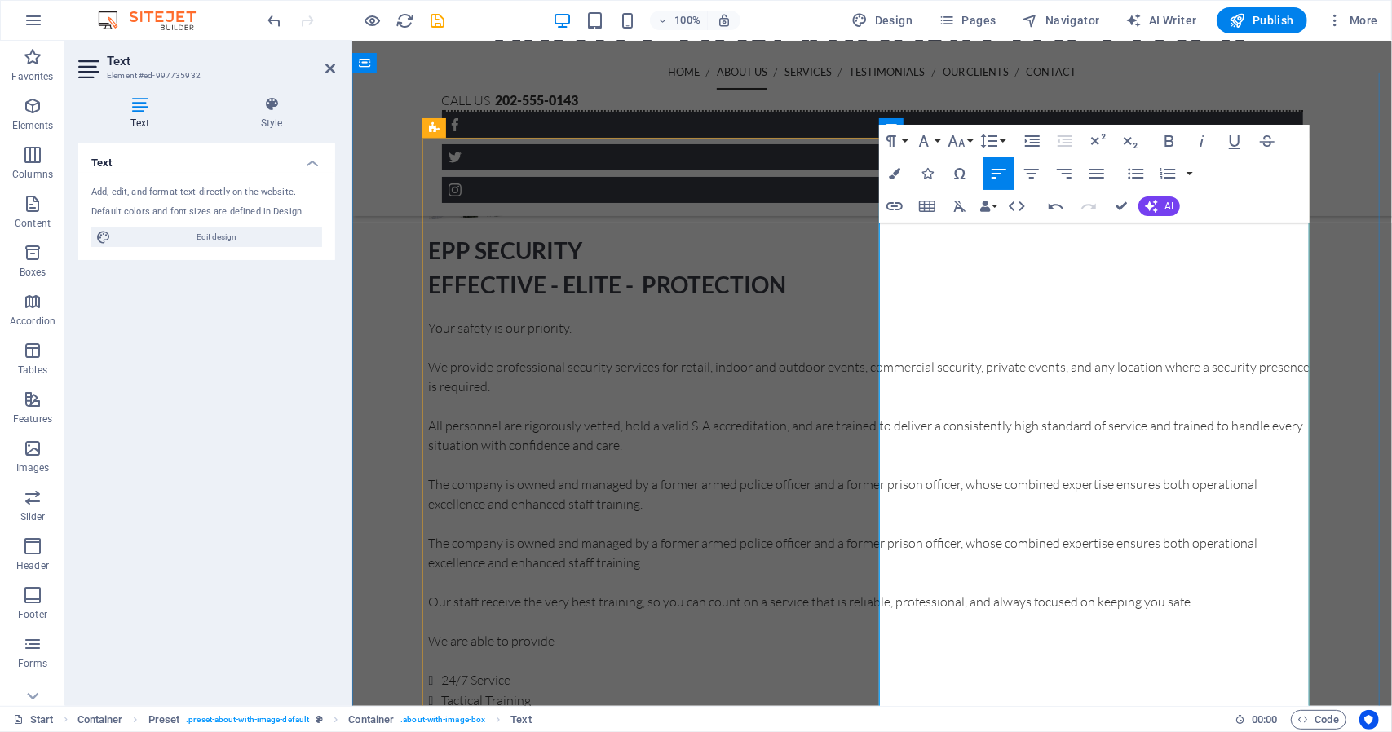
click at [1107, 454] on p at bounding box center [871, 464] width 887 height 20
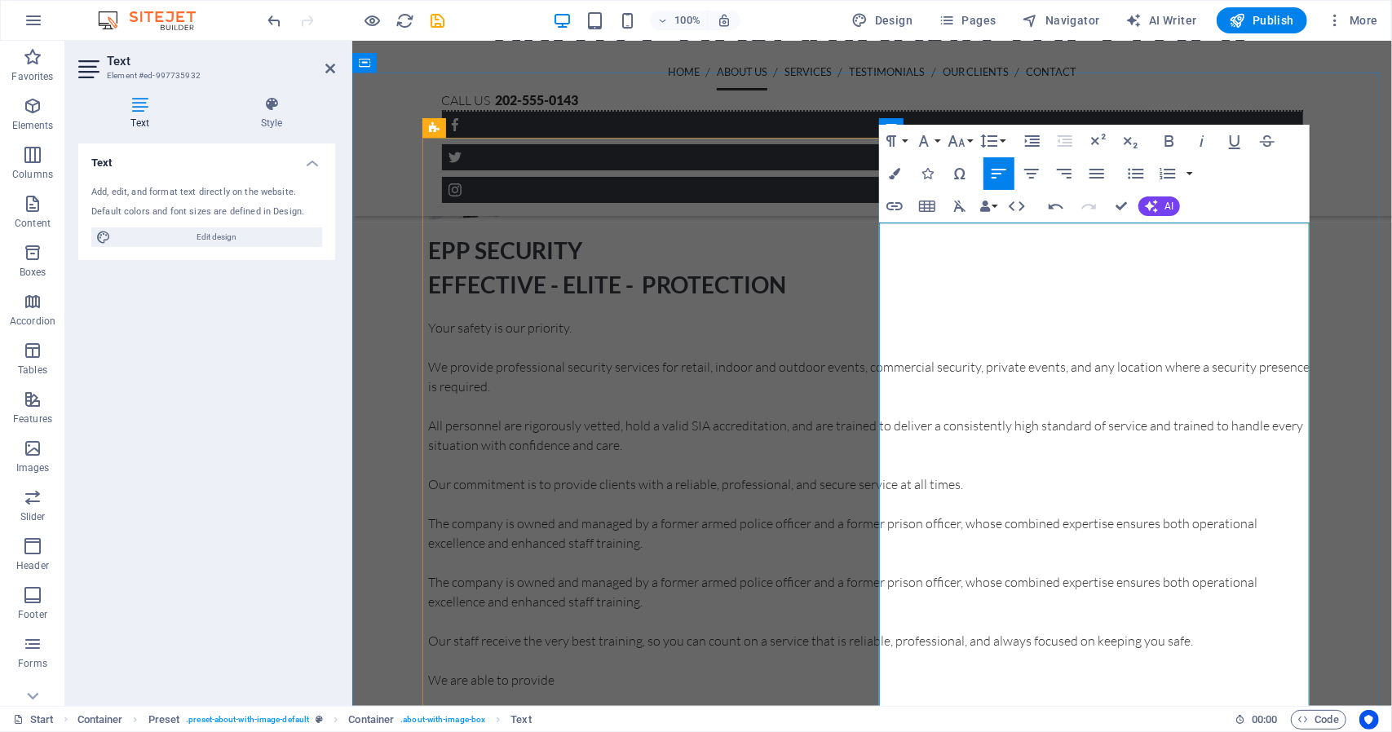
drag, startPoint x: 1120, startPoint y: 605, endPoint x: 880, endPoint y: 553, distance: 245.3
click at [880, 553] on div "Your safety is our priority. We provide professional security services for reta…" at bounding box center [871, 573] width 887 height 513
click at [1227, 584] on p "Our staff receive the very best training, so you can count on a service that is…" at bounding box center [871, 581] width 887 height 20
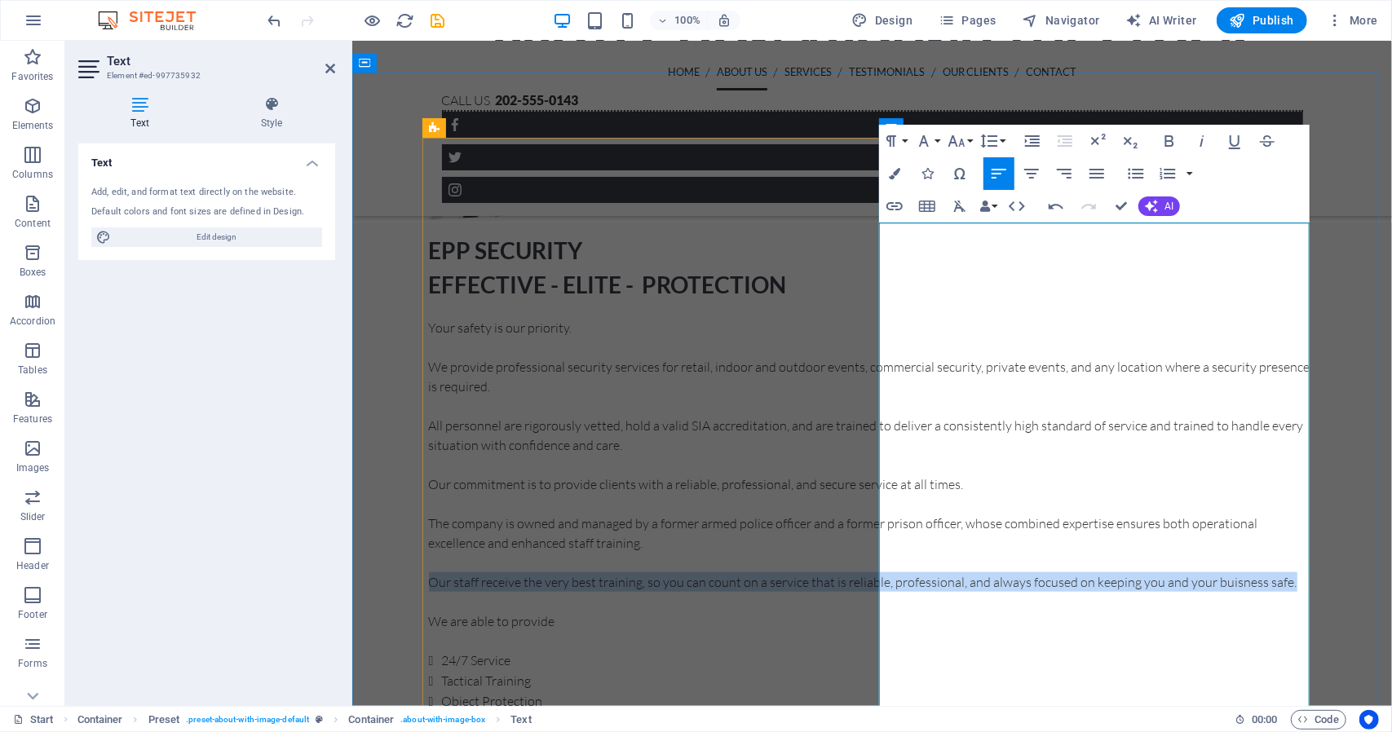
drag, startPoint x: 922, startPoint y: 607, endPoint x: 882, endPoint y: 571, distance: 54.2
click at [882, 571] on p "Our staff receive the very best training, so you can count on a service that is…" at bounding box center [871, 581] width 887 height 20
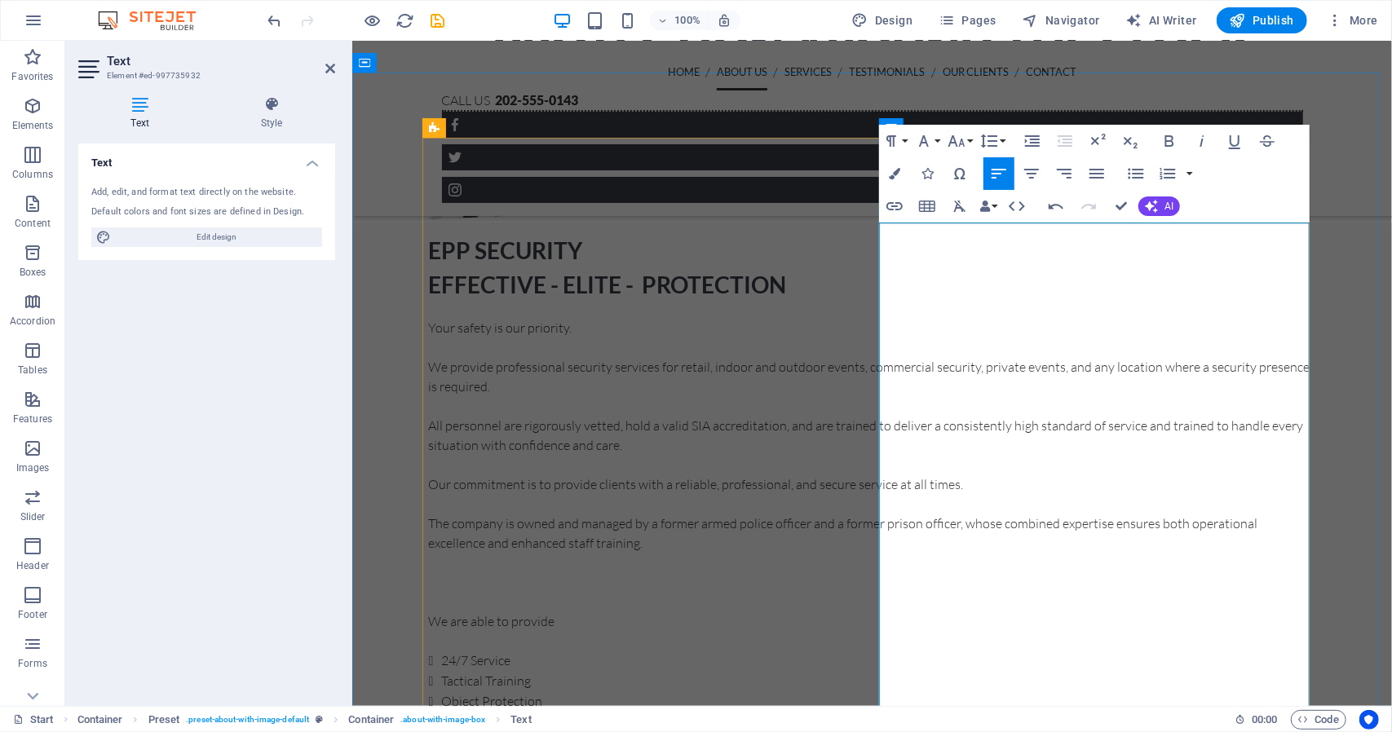
click at [1019, 474] on p "Our commitment is to provide clients with a reliable, professional, and secure …" at bounding box center [871, 484] width 887 height 20
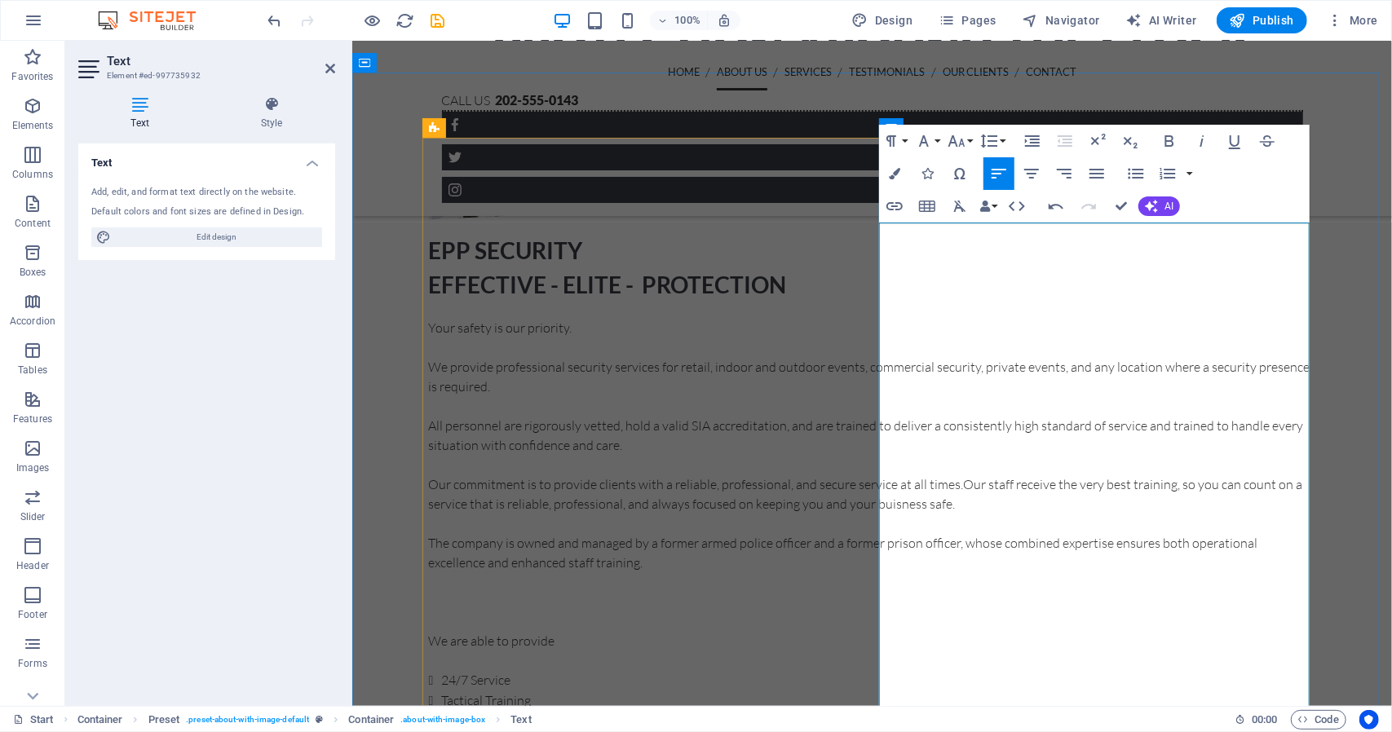
click at [983, 474] on p "Our commitment is to provide clients with a reliable, professional, and secure …" at bounding box center [871, 493] width 887 height 39
drag, startPoint x: 1149, startPoint y: 448, endPoint x: 1124, endPoint y: 450, distance: 25.3
click at [1124, 474] on p "Our commitment is to provide clients with a reliable, professional, and secure …" at bounding box center [871, 493] width 887 height 39
click at [1027, 474] on p "Our commitment is to provide clients with a reliable, professional, and secure …" at bounding box center [871, 493] width 887 height 39
click at [975, 474] on p "Our commitment is to provide clients with a reliable, professional, and secure …" at bounding box center [871, 493] width 887 height 39
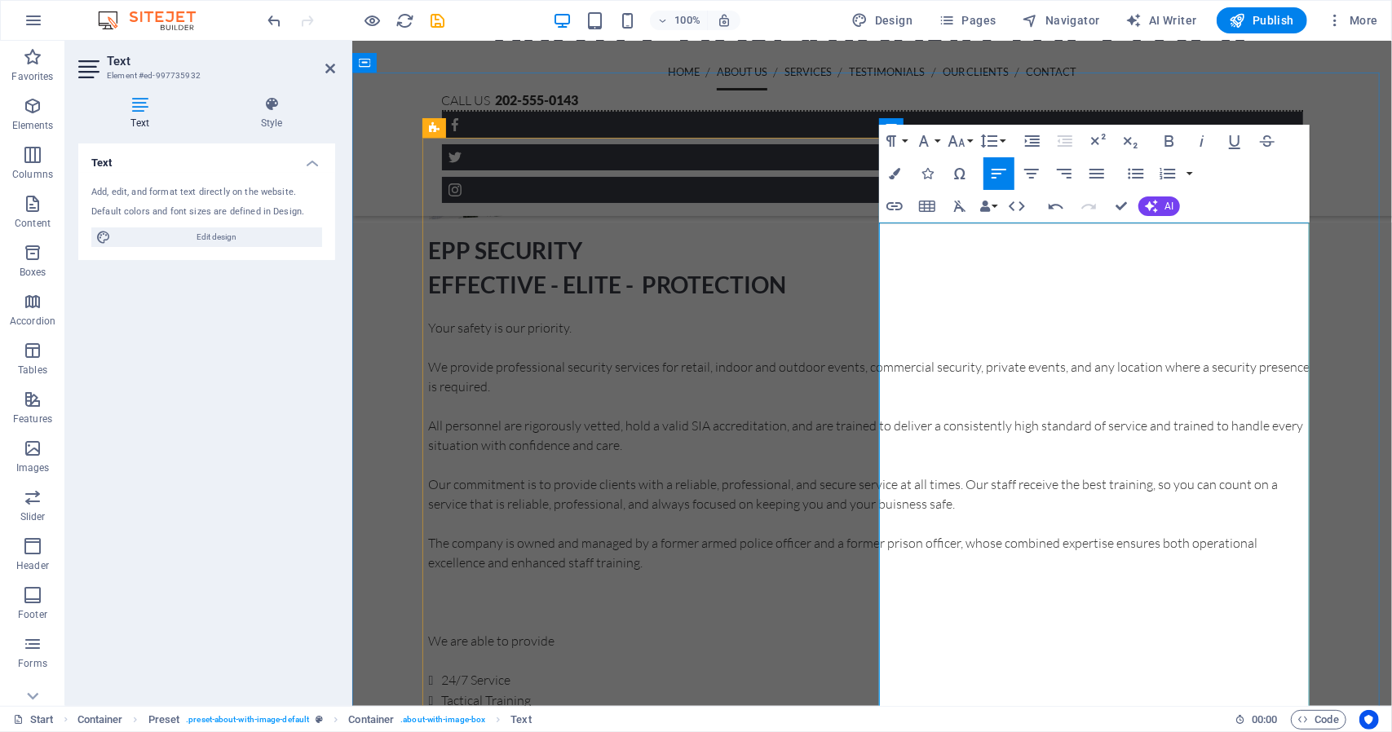
click at [1171, 474] on p "Our commitment is to provide clients with a reliable, professional, and secure …" at bounding box center [871, 493] width 887 height 39
click at [892, 624] on p at bounding box center [871, 621] width 887 height 20
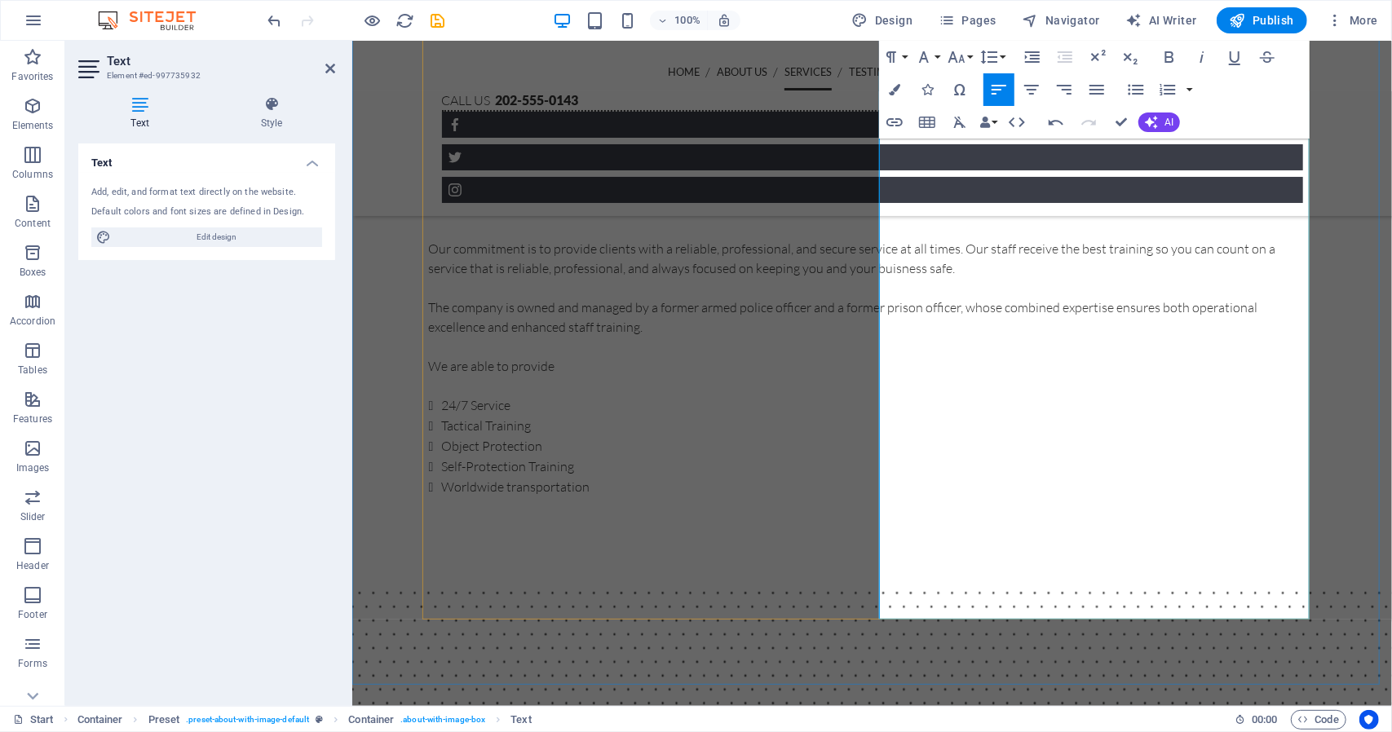
scroll to position [1017, 0]
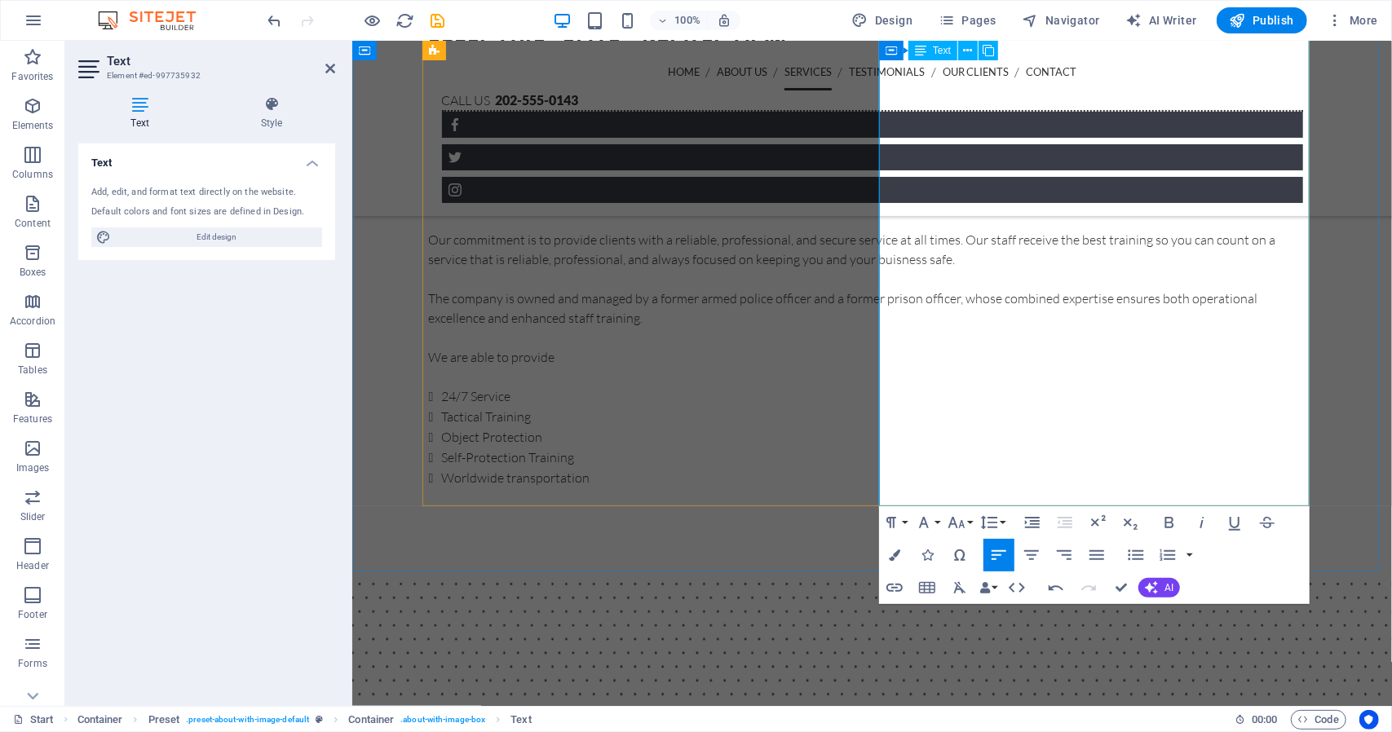
click at [995, 417] on li "Tactical Training" at bounding box center [878, 416] width 874 height 20
drag, startPoint x: 1003, startPoint y: 417, endPoint x: 893, endPoint y: 417, distance: 109.2
click at [893, 417] on li "Tactical Training" at bounding box center [878, 416] width 874 height 20
drag, startPoint x: 1039, startPoint y: 457, endPoint x: 892, endPoint y: 460, distance: 147.6
click at [892, 460] on li "Self-Protection Training" at bounding box center [878, 457] width 874 height 20
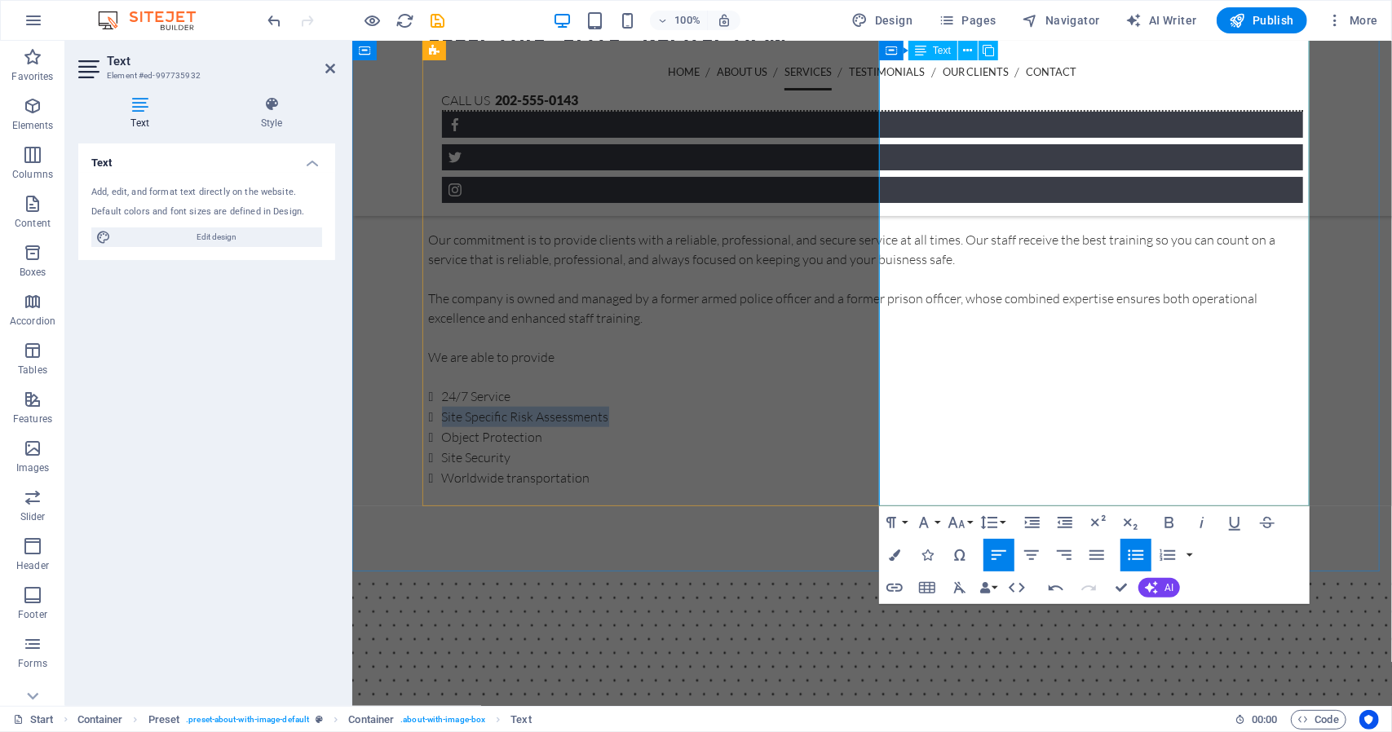
drag, startPoint x: 1057, startPoint y: 421, endPoint x: 893, endPoint y: 426, distance: 163.9
click at [893, 426] on li "Site Specific Risk Assessments" at bounding box center [878, 416] width 874 height 20
copy li "Site Specific Risk Assessments"
drag, startPoint x: 996, startPoint y: 439, endPoint x: 896, endPoint y: 440, distance: 100.3
click at [896, 440] on li "Object Protection" at bounding box center [878, 436] width 874 height 20
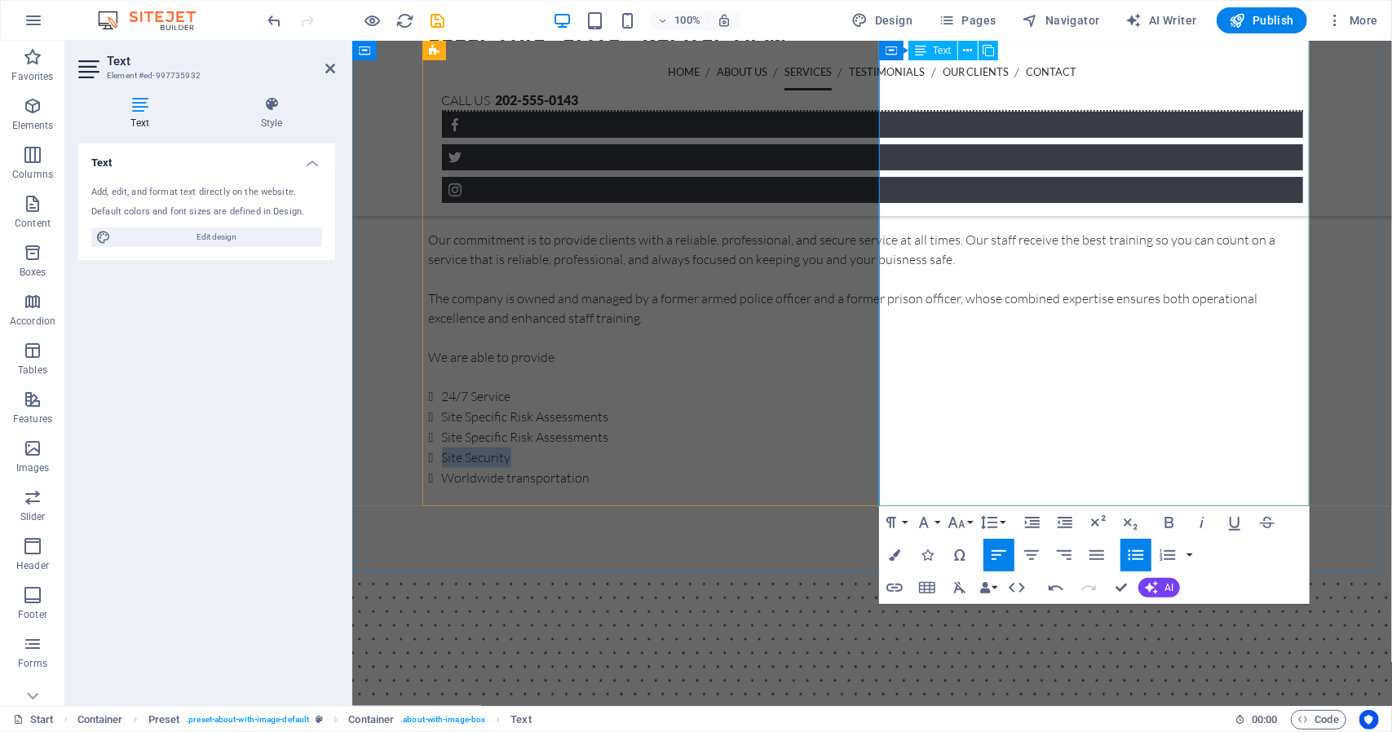
drag, startPoint x: 969, startPoint y: 456, endPoint x: 891, endPoint y: 458, distance: 78.3
click at [891, 458] on li "Site Security" at bounding box center [878, 457] width 874 height 20
drag, startPoint x: 897, startPoint y: 458, endPoint x: 1002, endPoint y: 470, distance: 105.8
click at [1001, 470] on li "Worldwide transportation" at bounding box center [878, 477] width 874 height 20
drag, startPoint x: 1043, startPoint y: 479, endPoint x: 894, endPoint y: 483, distance: 148.4
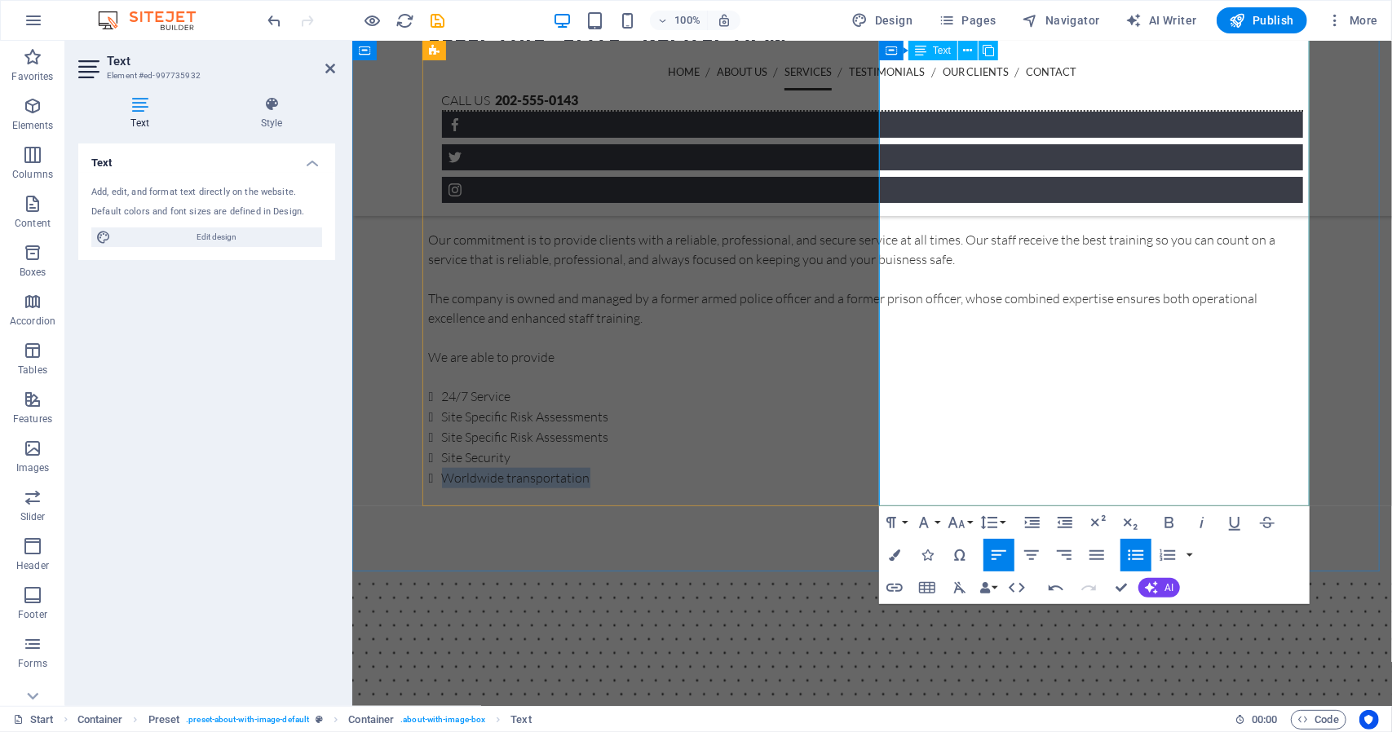
click at [894, 483] on li "Worldwide transportation" at bounding box center [878, 477] width 874 height 20
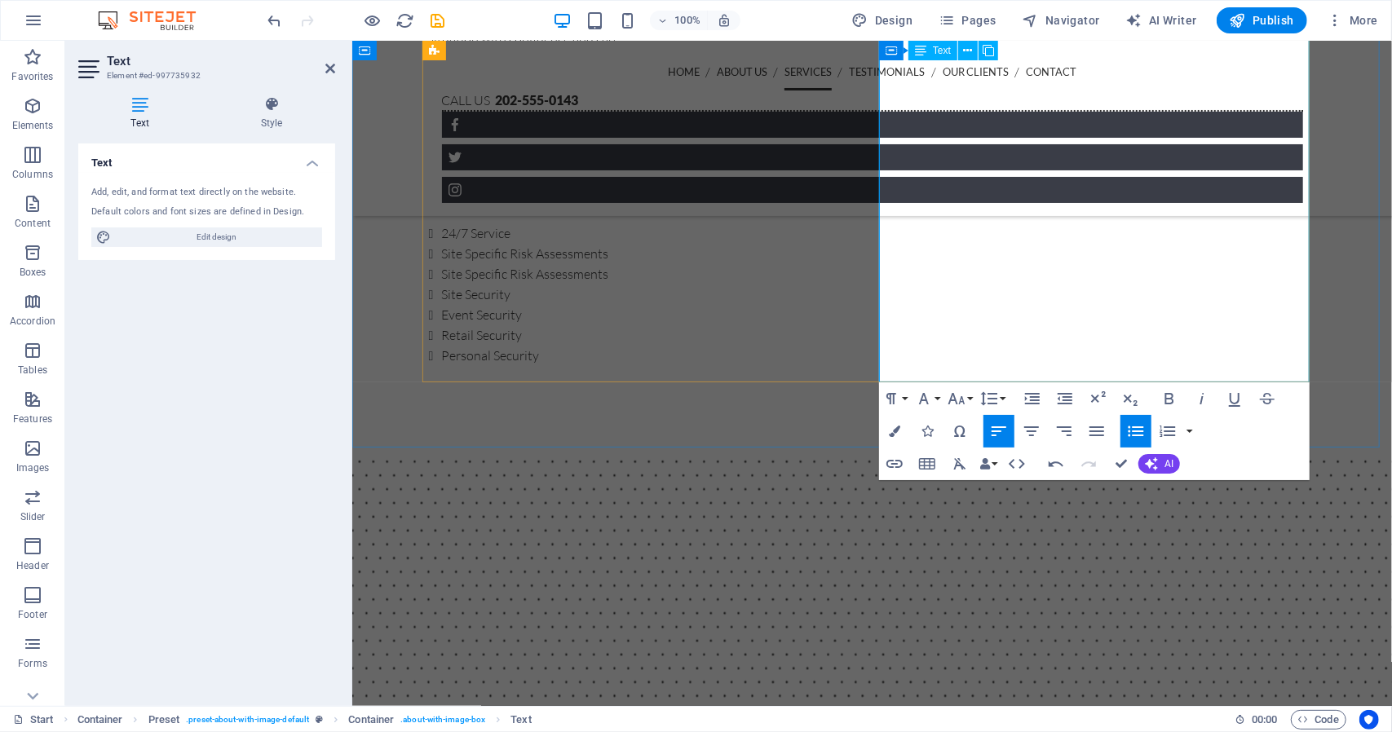
scroll to position [1099, 0]
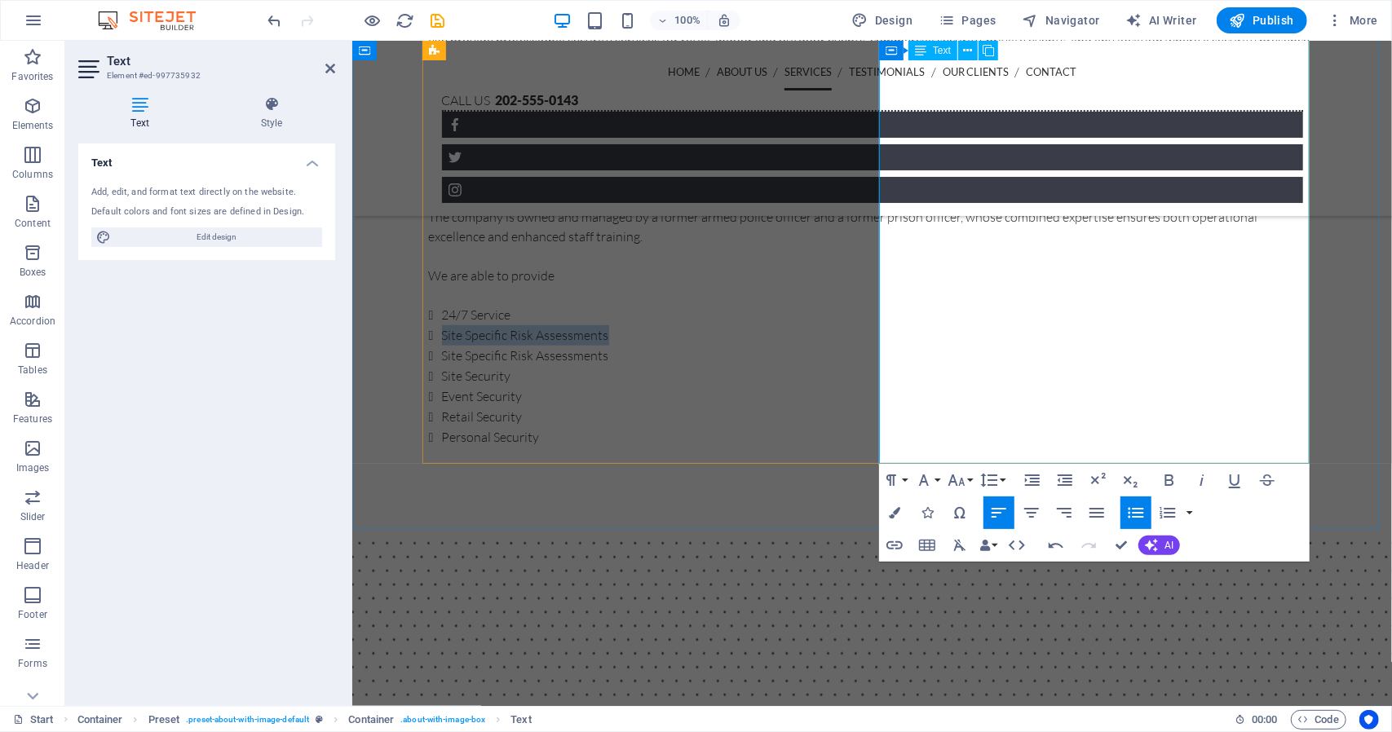
drag, startPoint x: 1045, startPoint y: 333, endPoint x: 889, endPoint y: 334, distance: 155.7
click at [889, 334] on li "Site Specific Risk Assessments" at bounding box center [878, 334] width 874 height 20
click at [1041, 447] on p at bounding box center [871, 457] width 887 height 20
click at [1026, 274] on p "We are able to provide" at bounding box center [871, 275] width 887 height 20
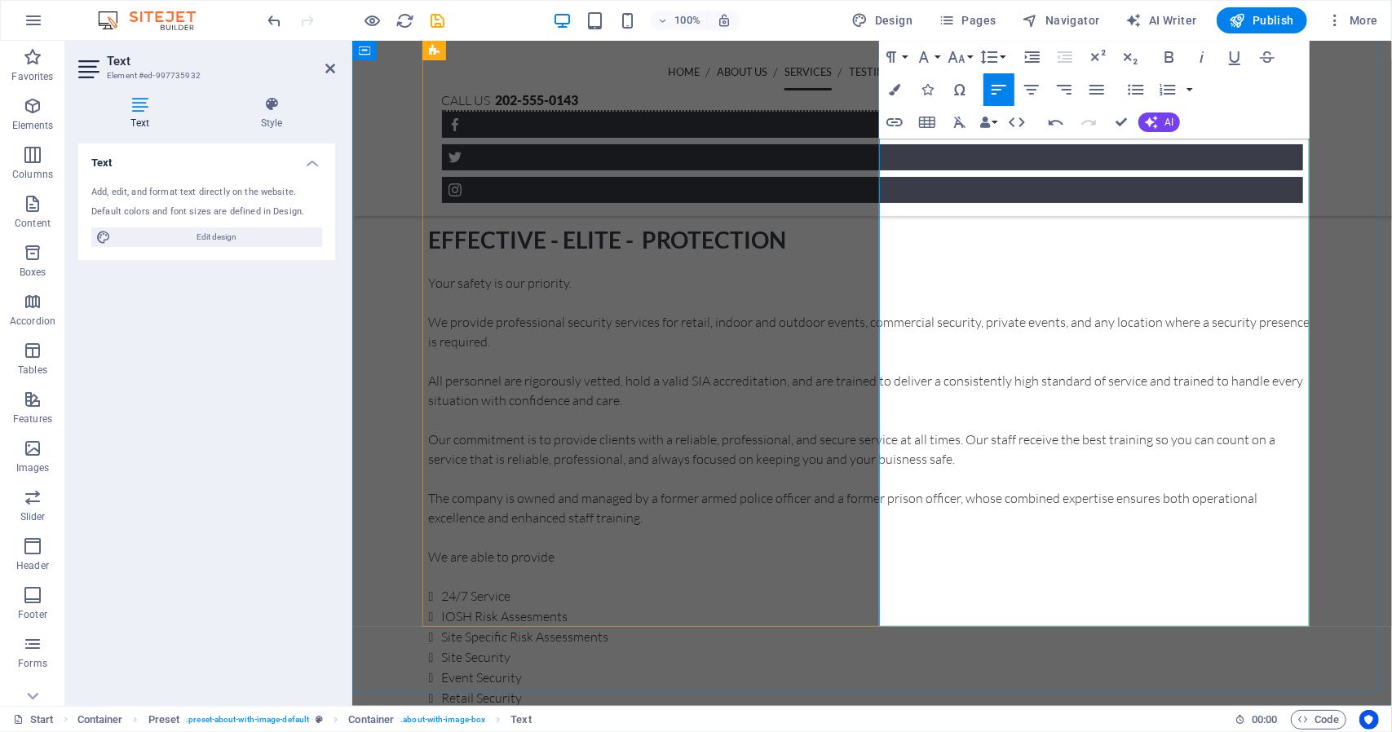
scroll to position [691, 0]
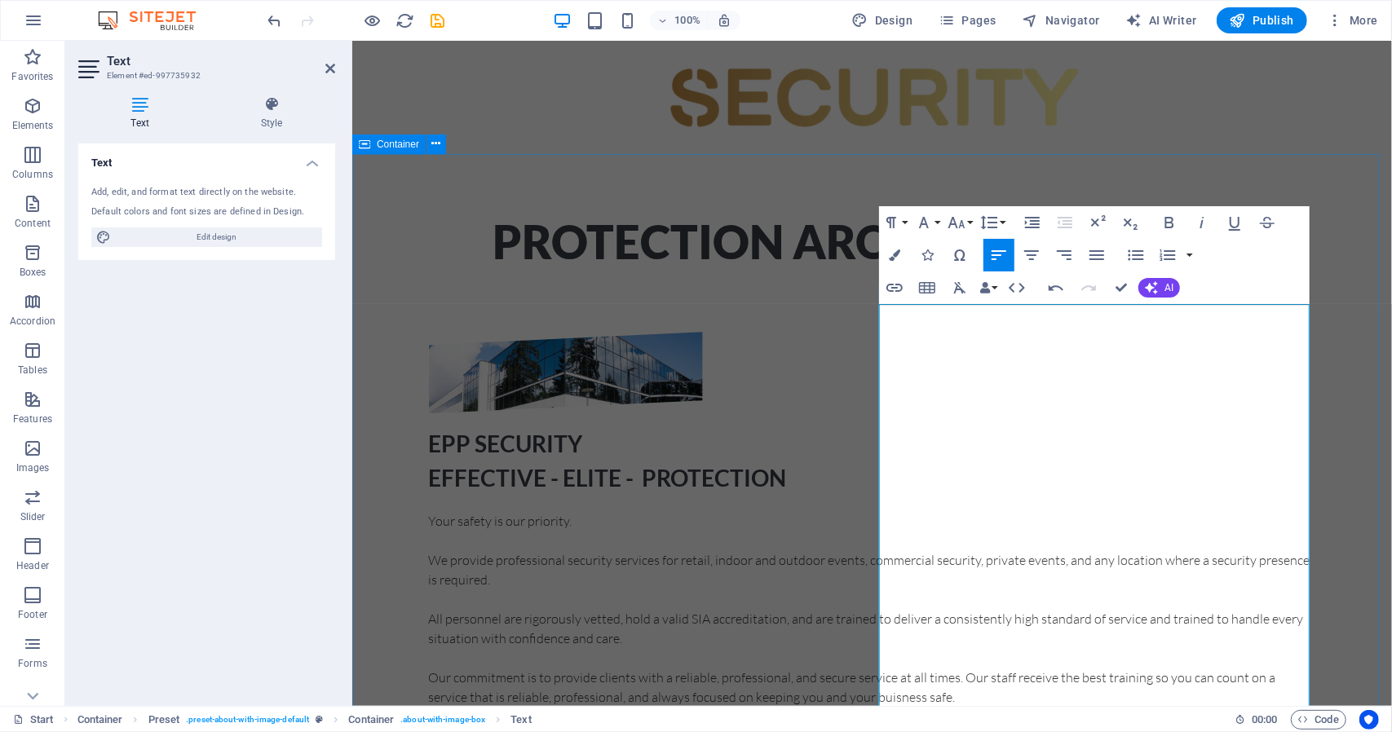
click at [1339, 280] on div "EPP SECURITY EFFECTIVE - ELITE - PROTECTION Your safety is our priority. We pro…" at bounding box center [870, 658] width 1039 height 785
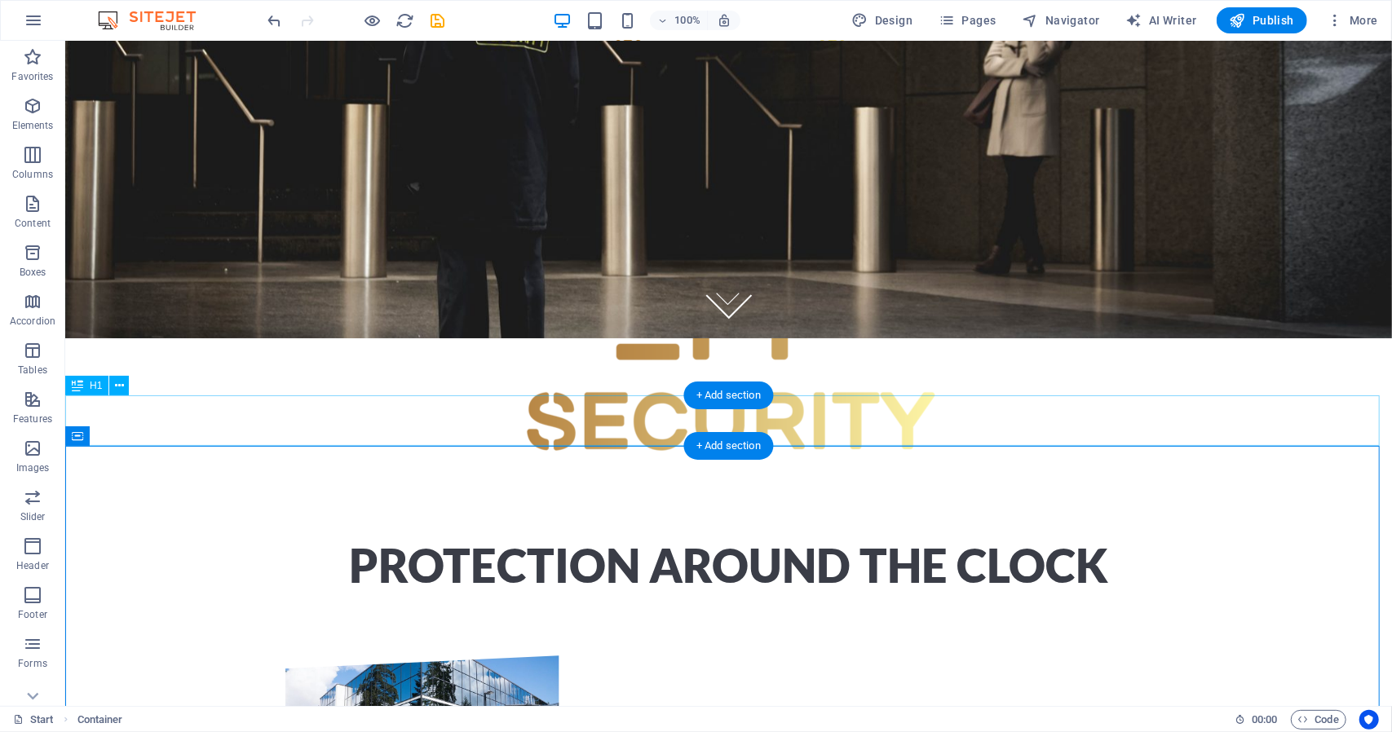
scroll to position [365, 0]
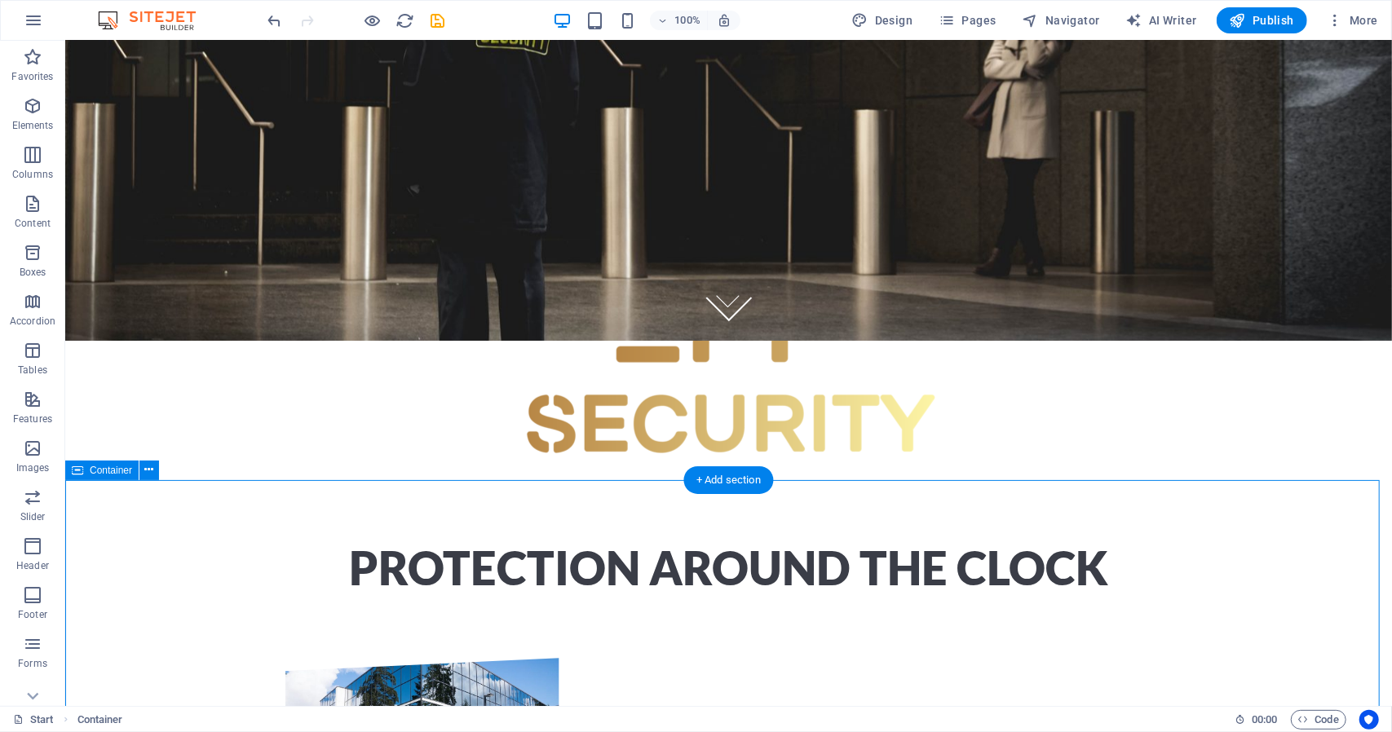
click at [30, 7] on button "button" at bounding box center [33, 20] width 39 height 39
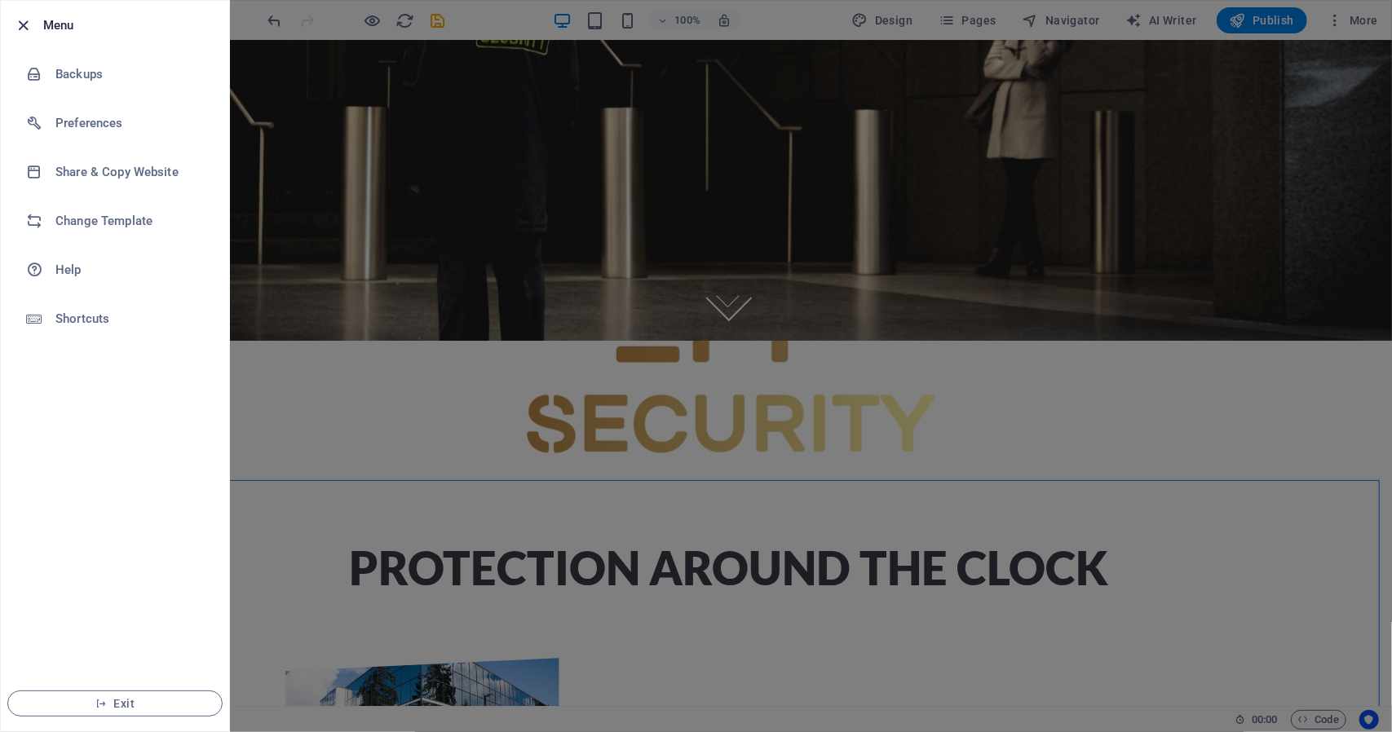
click at [23, 22] on icon "button" at bounding box center [24, 25] width 19 height 19
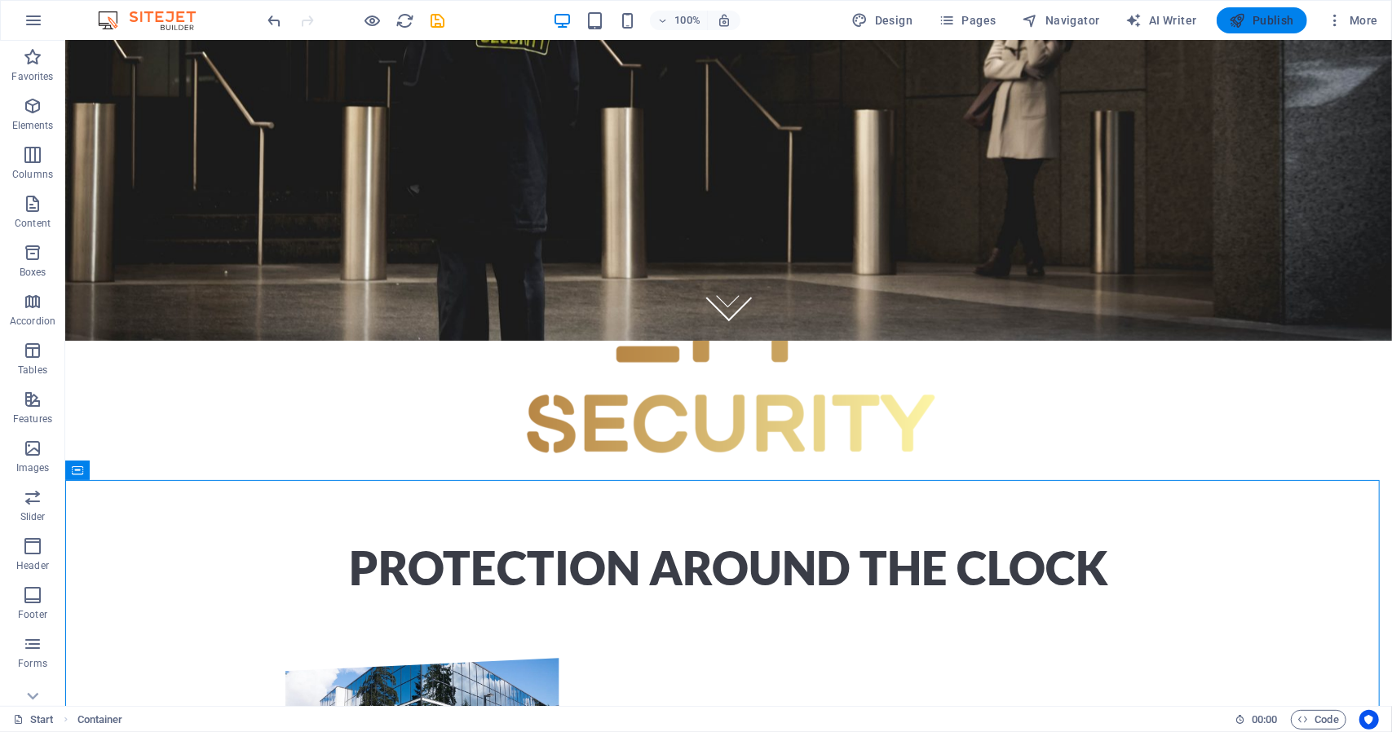
click at [1262, 16] on span "Publish" at bounding box center [1261, 20] width 64 height 16
checkbox input "false"
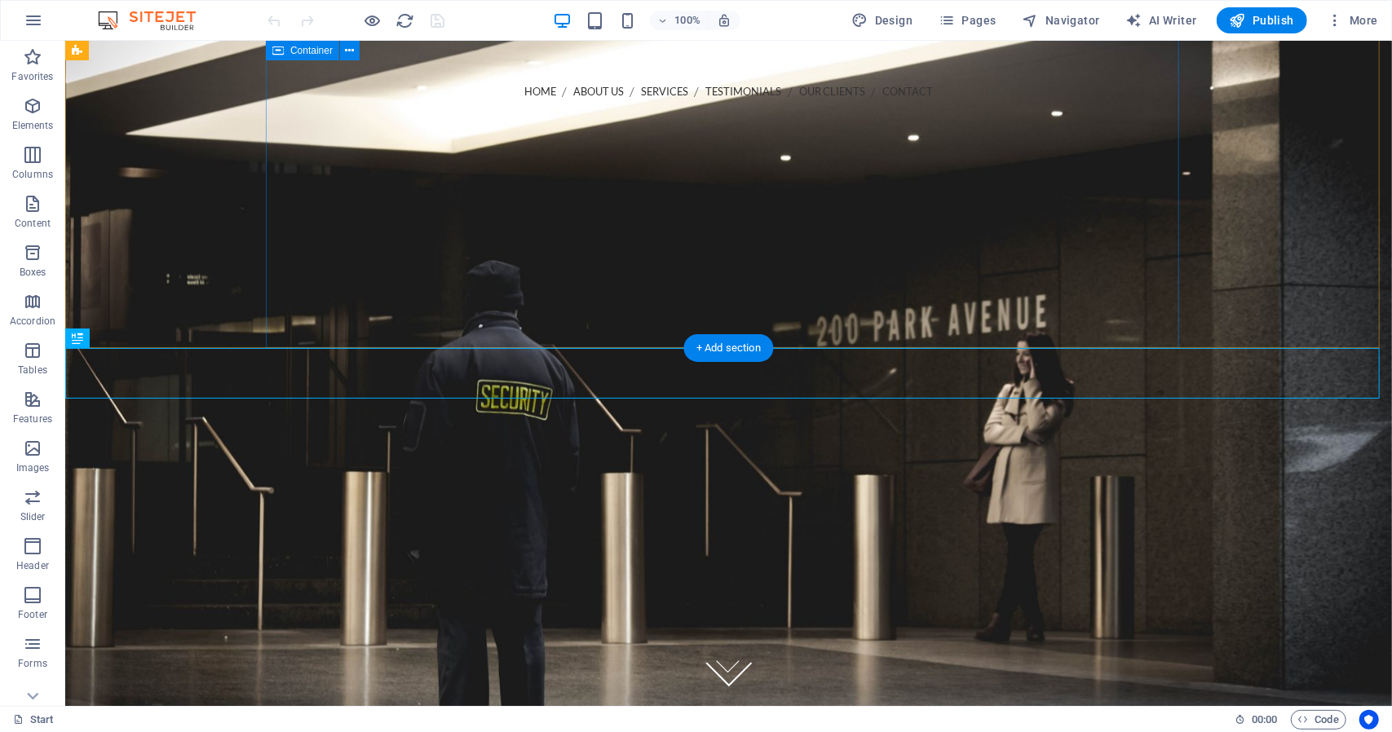
scroll to position [447, 0]
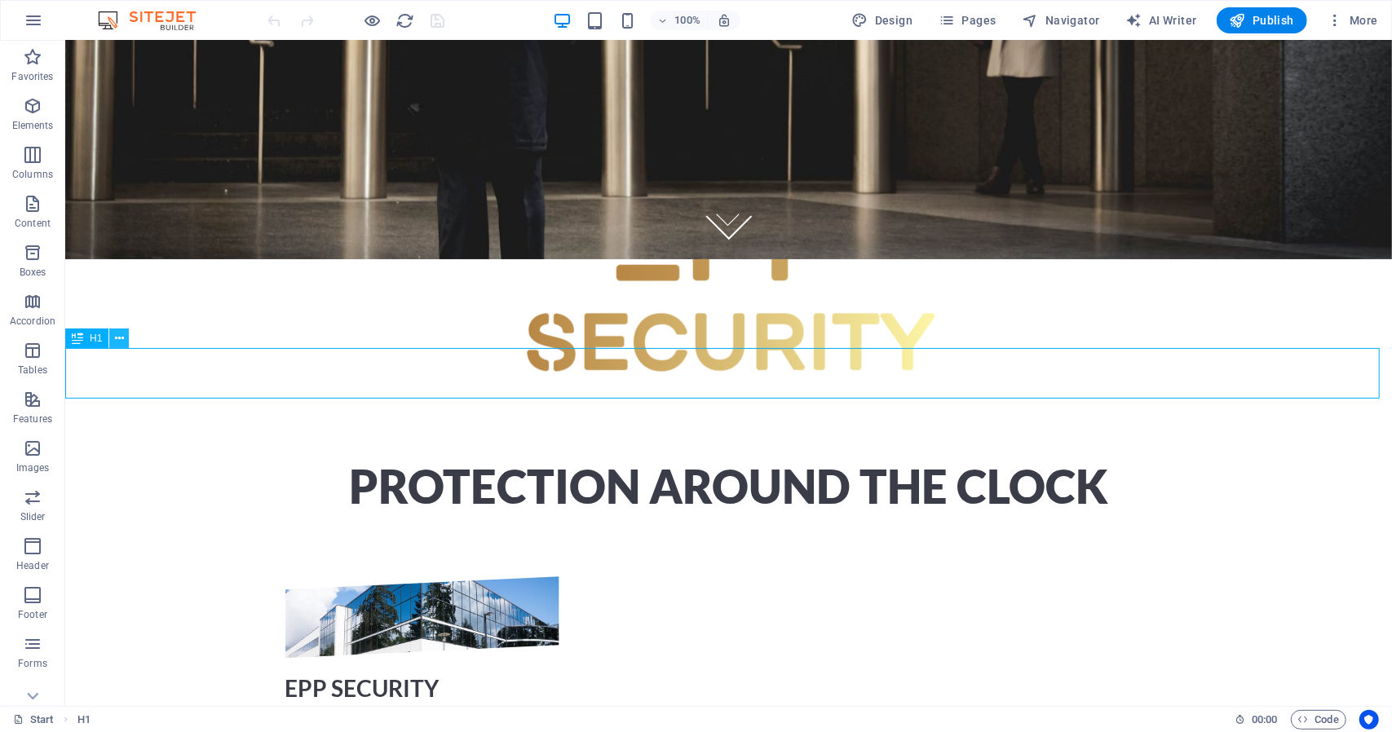
click at [117, 343] on icon at bounding box center [119, 338] width 9 height 17
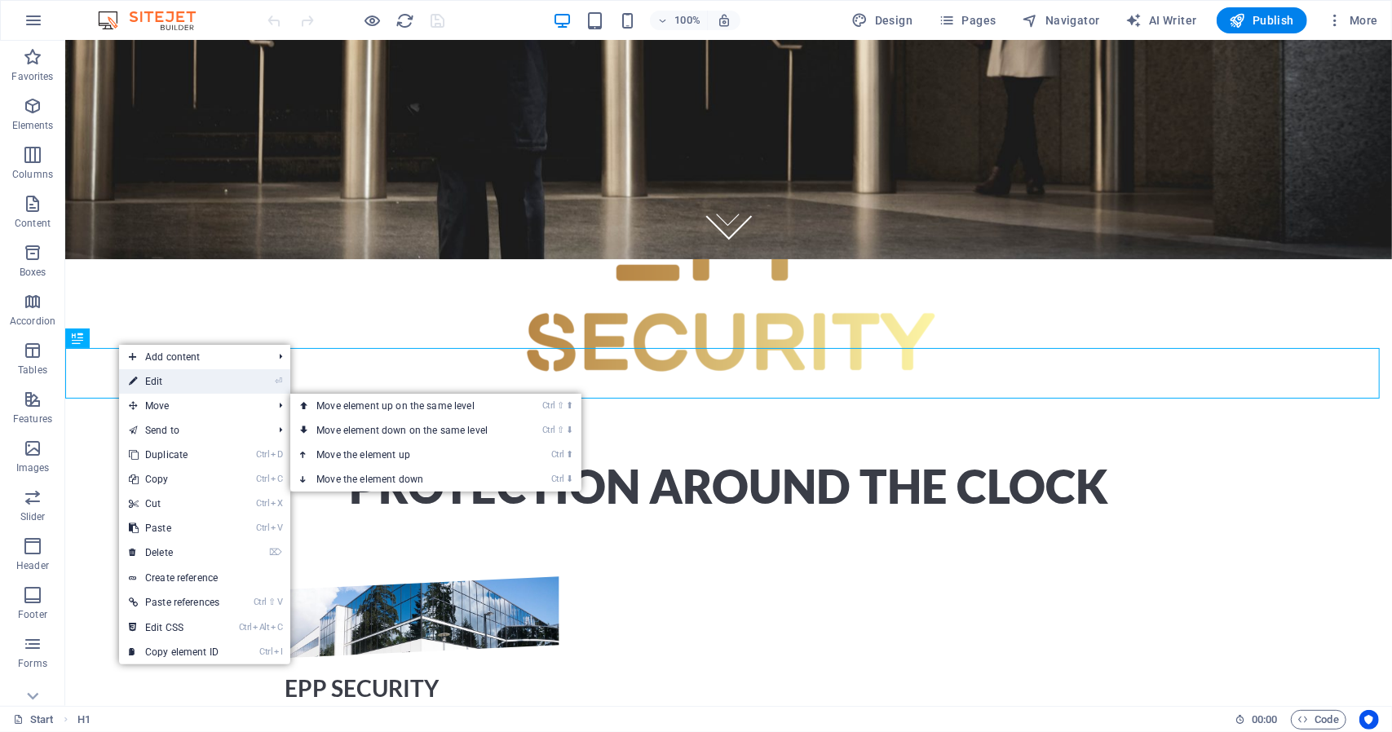
click at [160, 382] on link "⏎ Edit" at bounding box center [174, 381] width 110 height 24
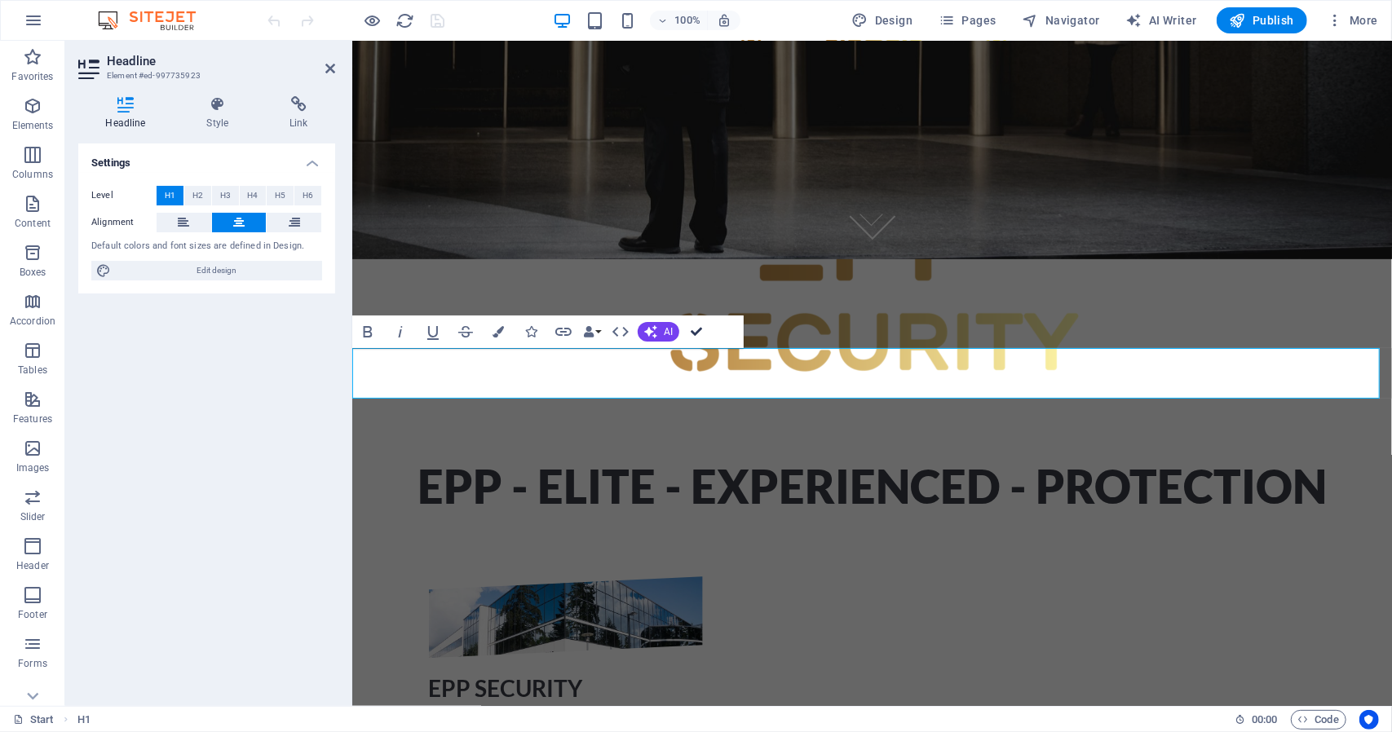
drag, startPoint x: 699, startPoint y: 329, endPoint x: 637, endPoint y: 289, distance: 74.8
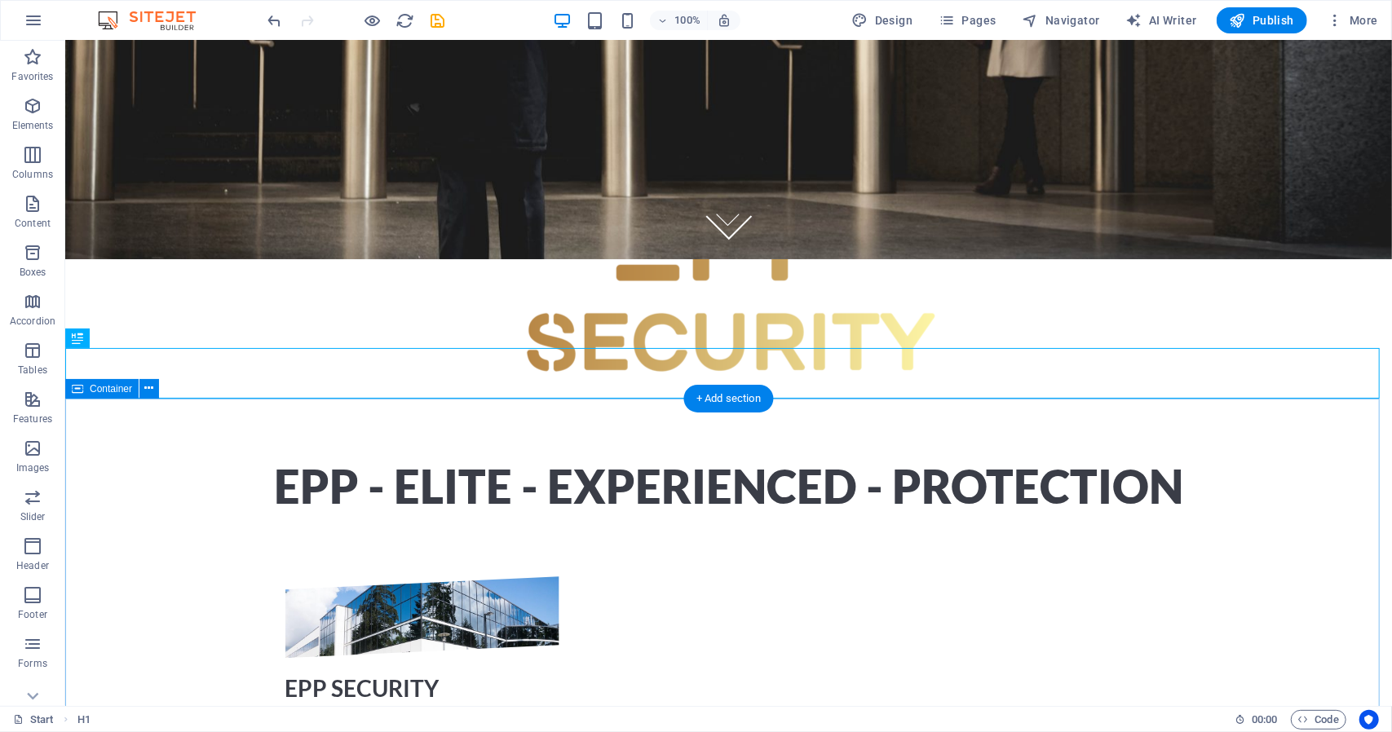
click at [1194, 461] on div "EPP - Elite - Experienced - protection" at bounding box center [727, 486] width 1326 height 51
click at [820, 456] on icon at bounding box center [818, 453] width 9 height 17
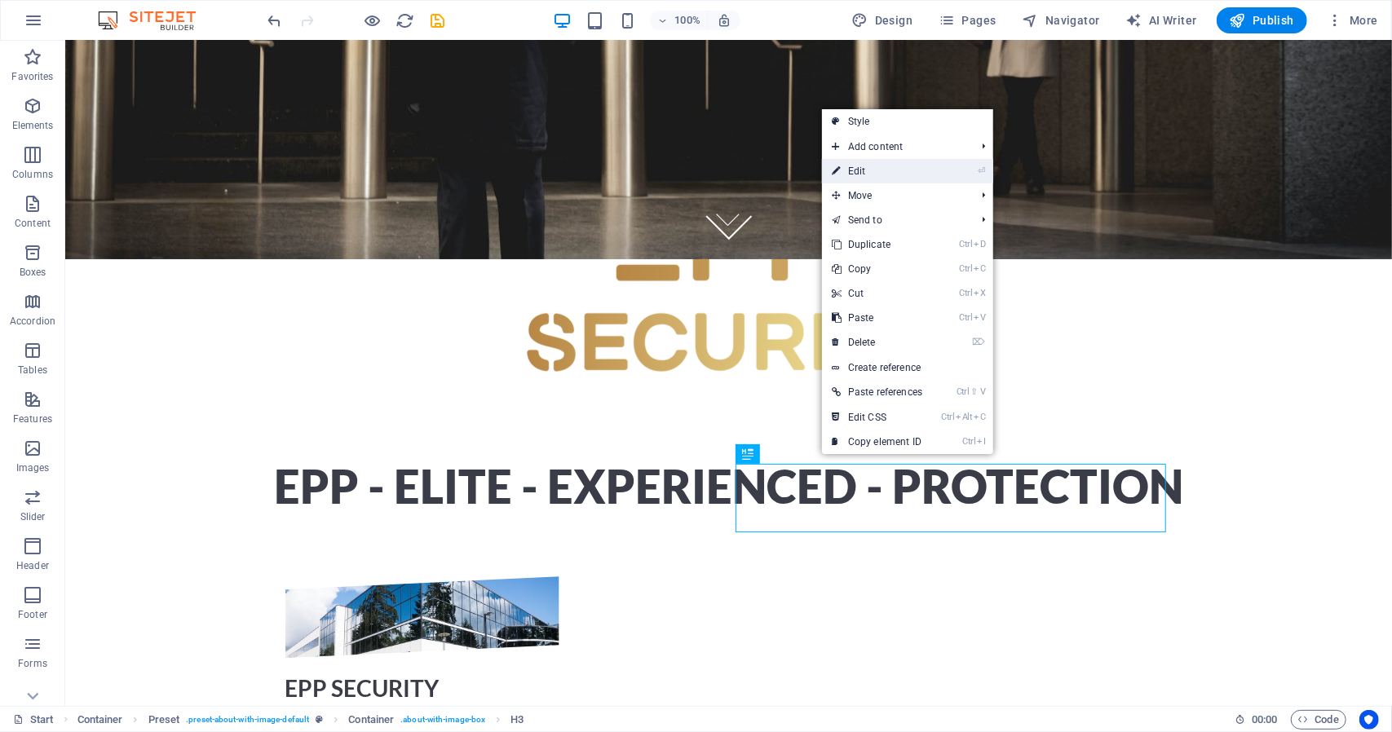
click at [893, 170] on link "⏎ Edit" at bounding box center [877, 171] width 110 height 24
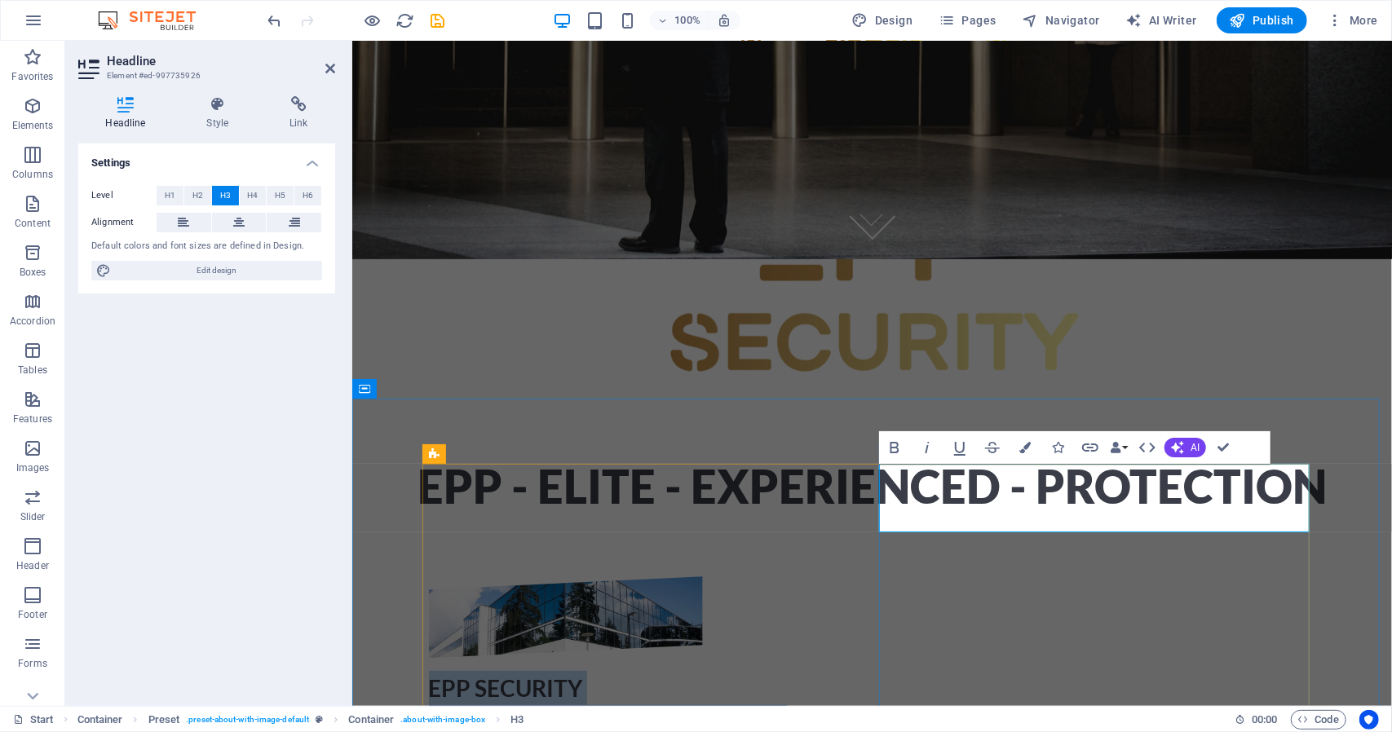
click at [1170, 670] on h3 "EPP SECURITY EFFECTIVE - ELITE - PROTECTION" at bounding box center [871, 704] width 887 height 68
drag, startPoint x: 1156, startPoint y: 510, endPoint x: 878, endPoint y: 510, distance: 278.0
click at [878, 670] on h3 "EPP SECURITY EFFECTIVE - ELITE - PROTECTION" at bounding box center [871, 704] width 887 height 68
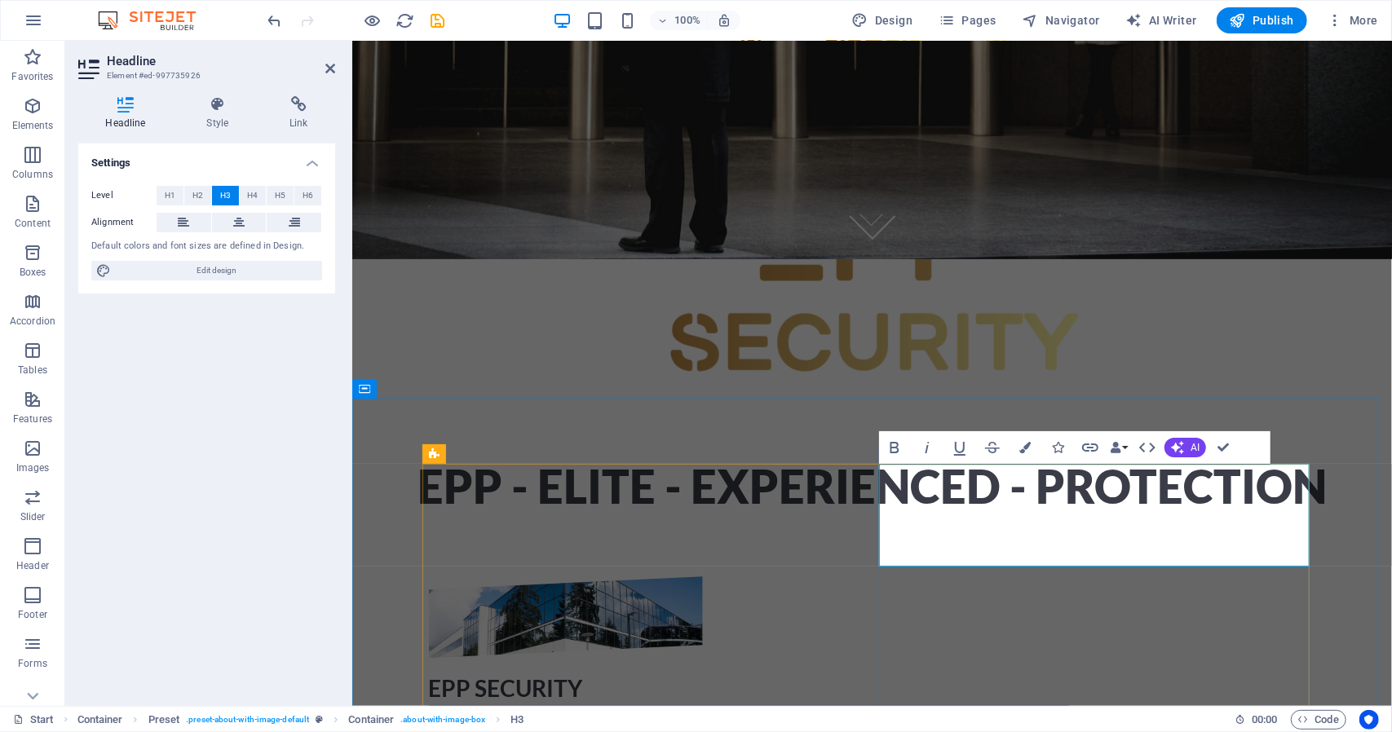
drag, startPoint x: 1128, startPoint y: 550, endPoint x: 878, endPoint y: 518, distance: 252.3
click at [878, 670] on h3 "EPP SECURITY You can't but peace of mind but you can buy the next best thing." at bounding box center [871, 704] width 887 height 68
click at [201, 193] on span "H2" at bounding box center [197, 196] width 11 height 20
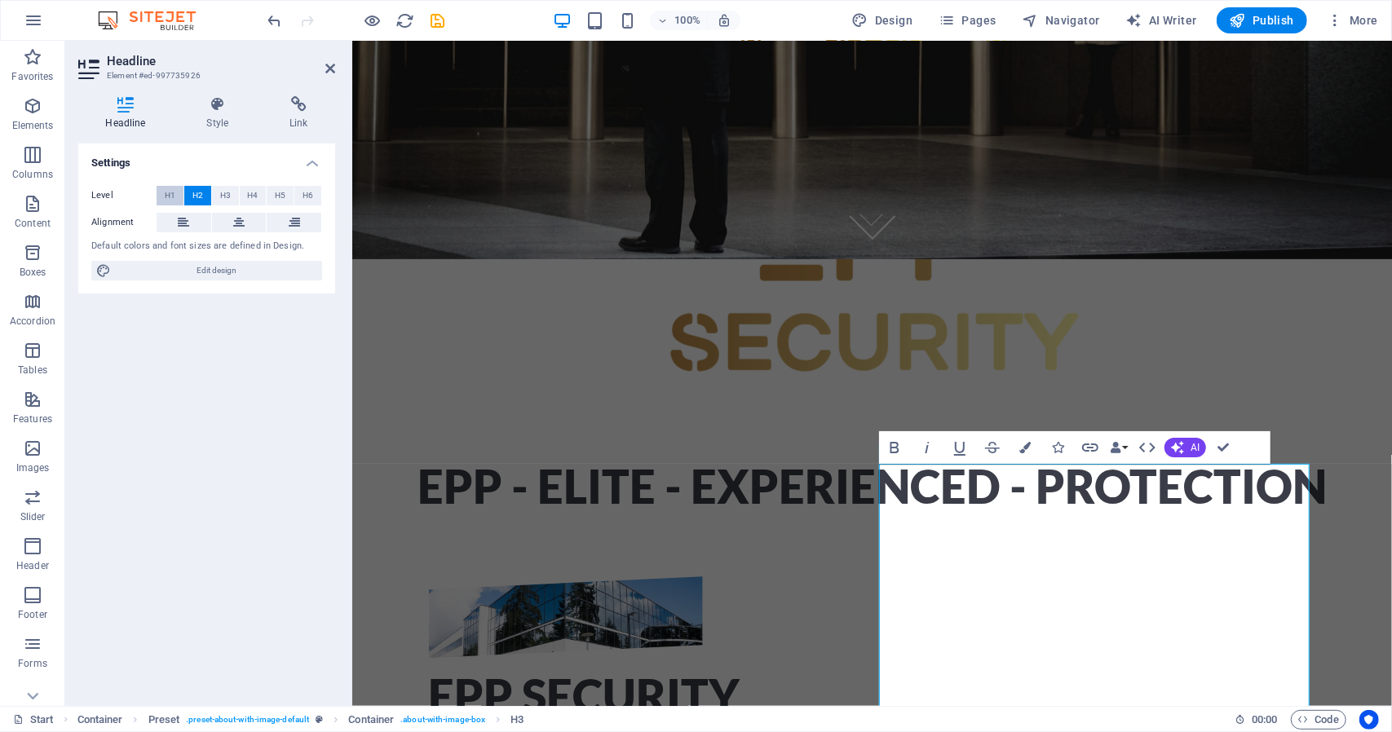
click at [177, 195] on button "H1" at bounding box center [170, 196] width 27 height 20
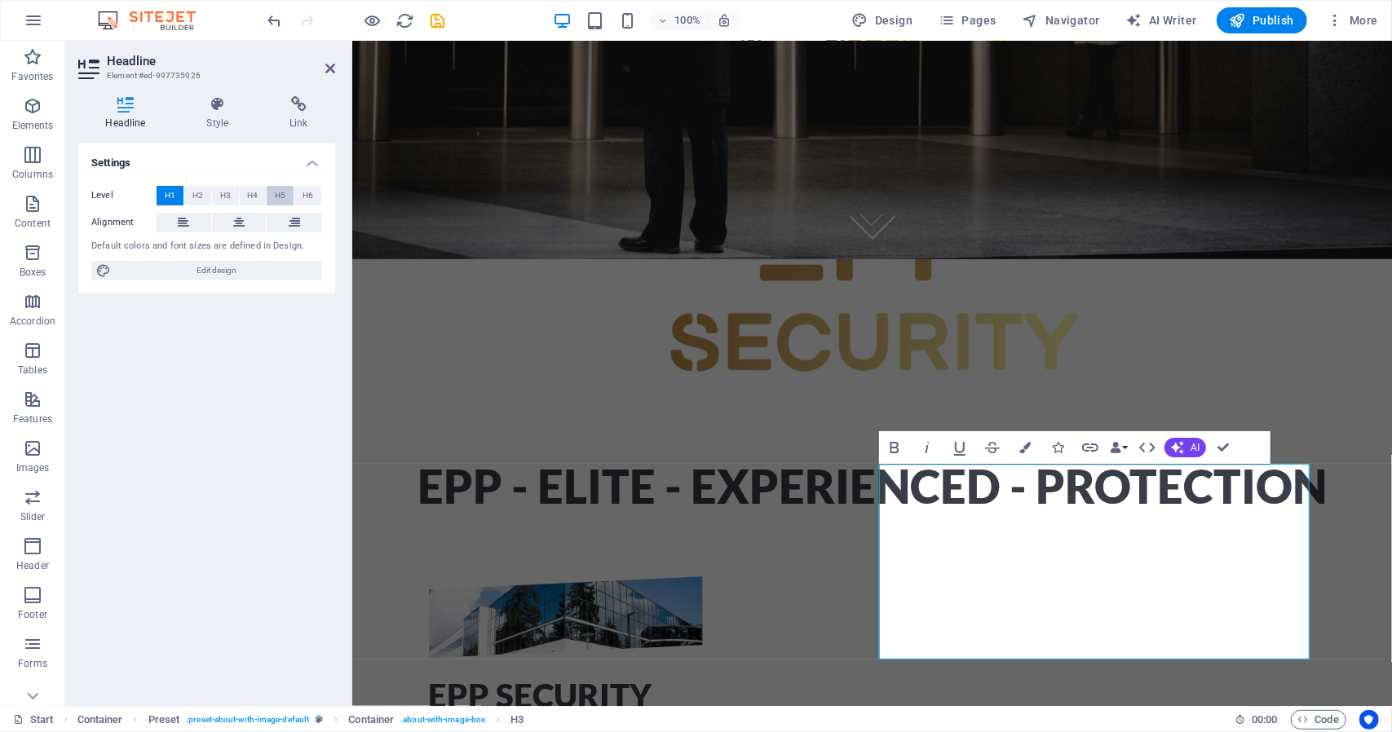
click at [273, 195] on button "H5" at bounding box center [280, 196] width 27 height 20
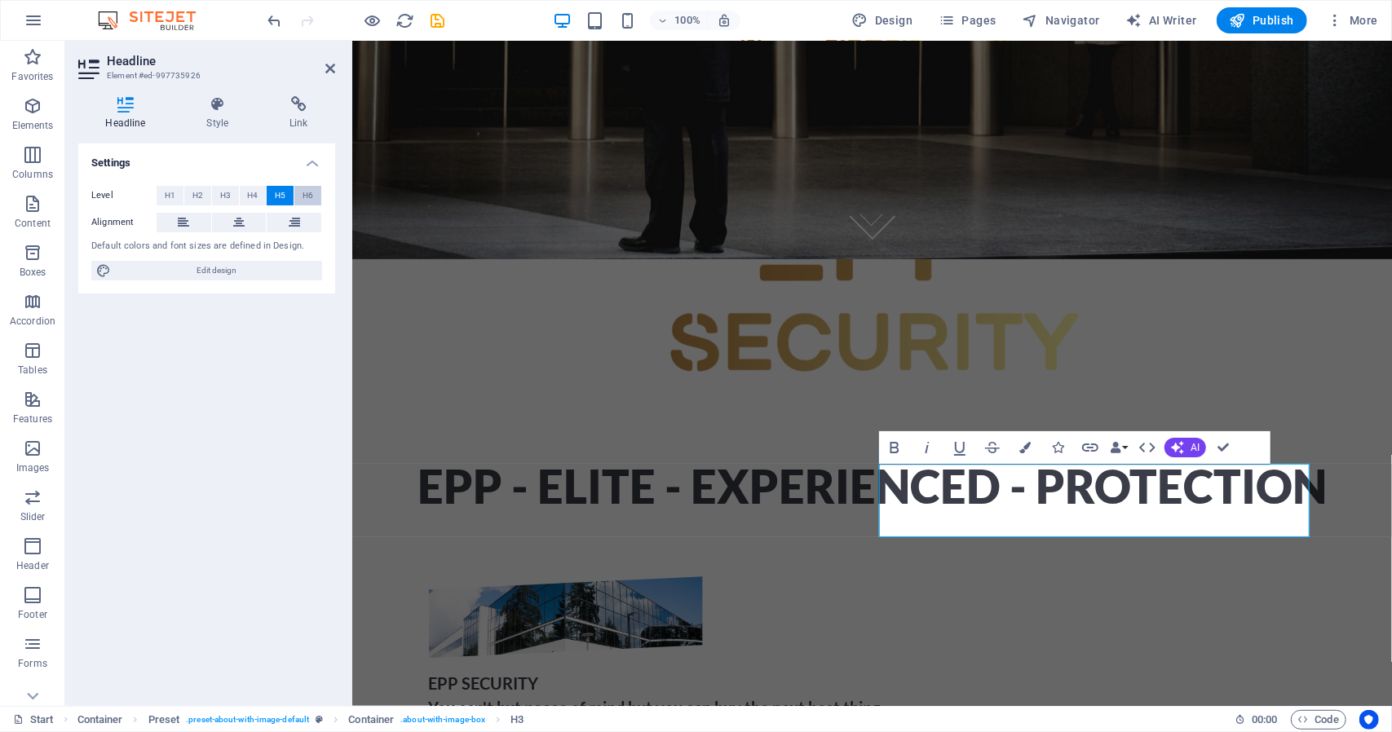
click at [303, 195] on span "H6" at bounding box center [307, 196] width 11 height 20
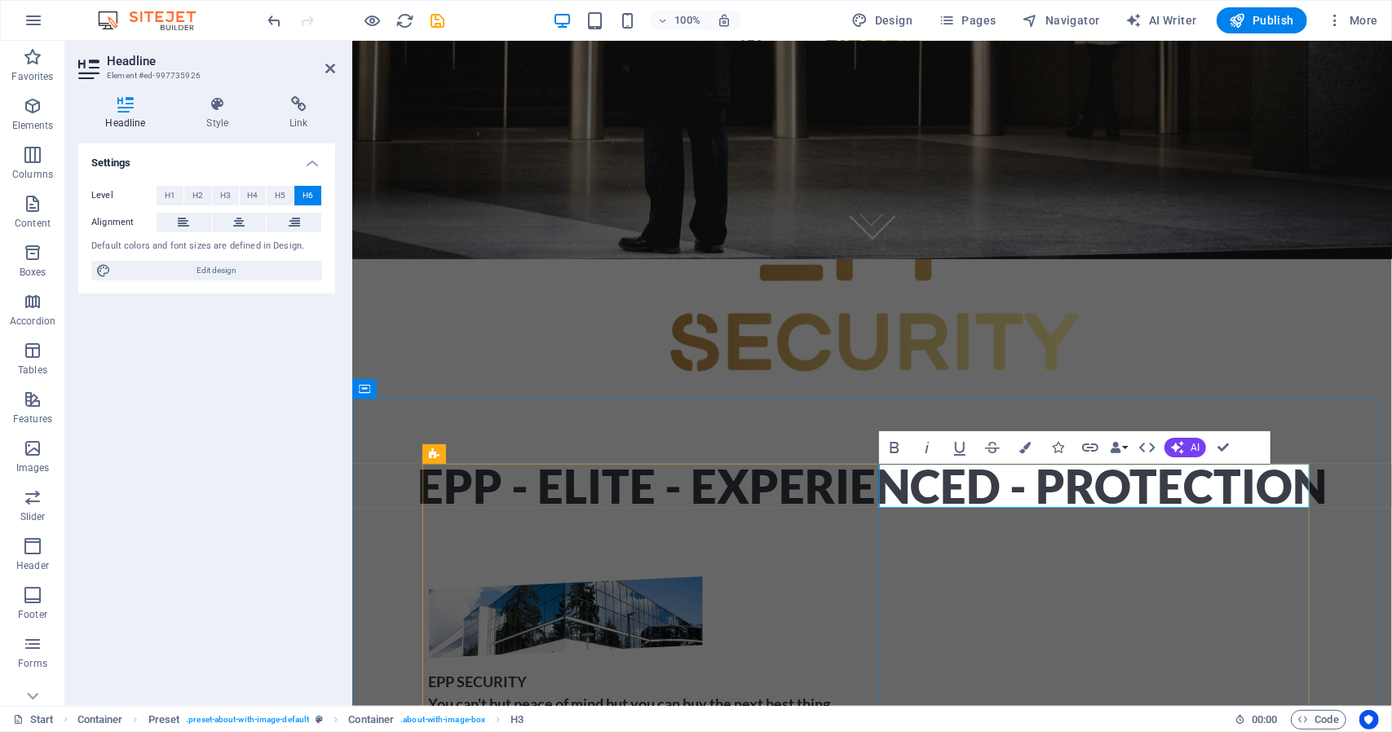
click at [1005, 670] on h6 "EPP SECURITY You can't but peace of mind but you can buy the next best thing." at bounding box center [871, 692] width 887 height 44
click at [247, 223] on button at bounding box center [239, 223] width 55 height 20
click at [192, 225] on button at bounding box center [184, 223] width 55 height 20
click at [880, 670] on h6 "EPP SECURITY You can't but peace of mind but you can buy the next best thing." at bounding box center [871, 692] width 887 height 44
click at [244, 231] on icon at bounding box center [238, 223] width 11 height 20
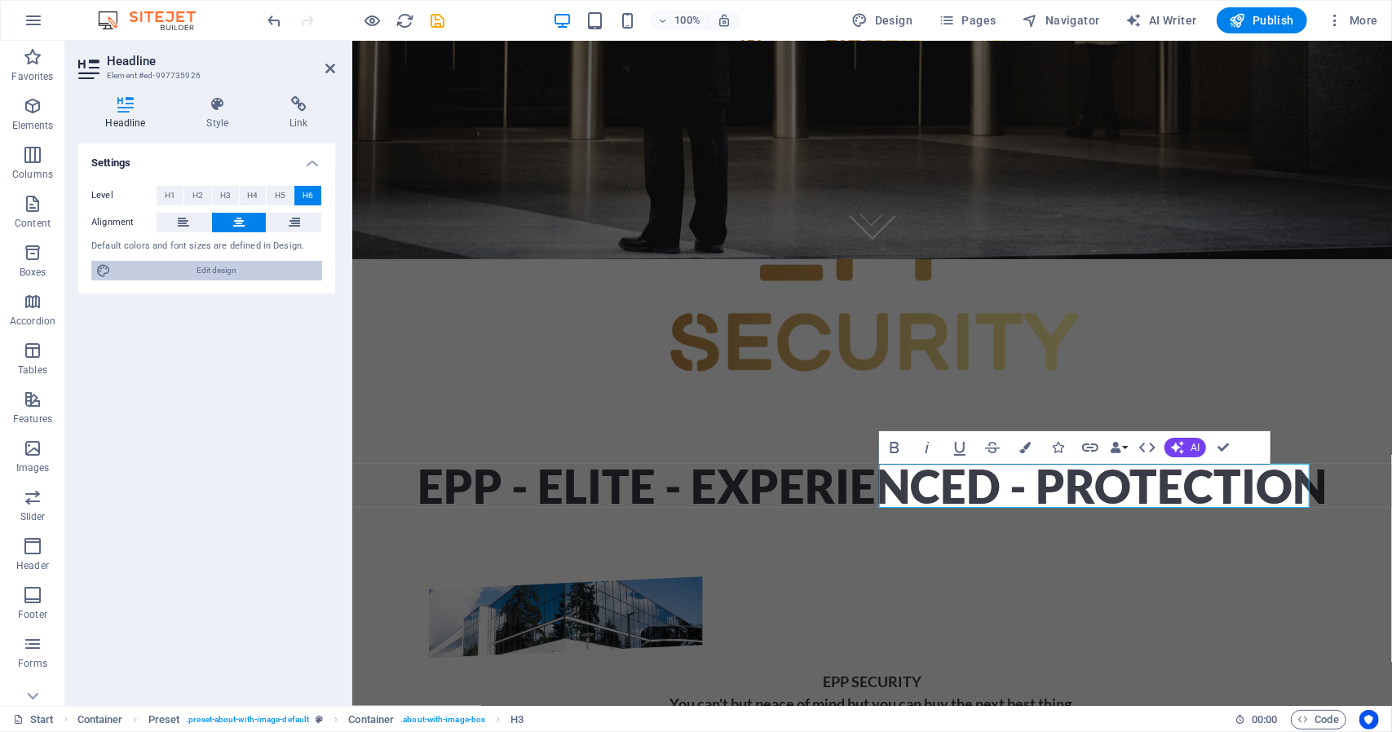
click at [211, 271] on span "Edit design" at bounding box center [216, 271] width 201 height 20
select select "px"
select select "300"
select select "px"
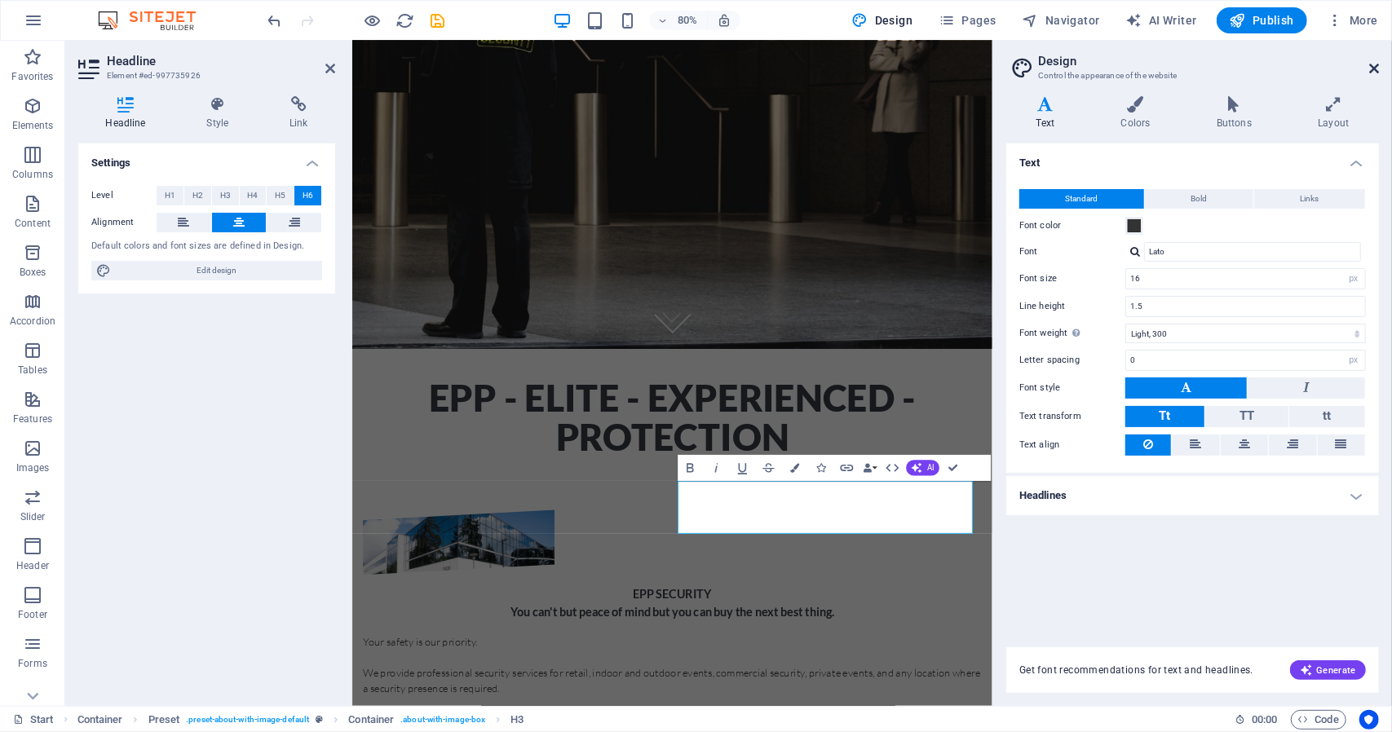
click at [1372, 66] on icon at bounding box center [1374, 68] width 10 height 13
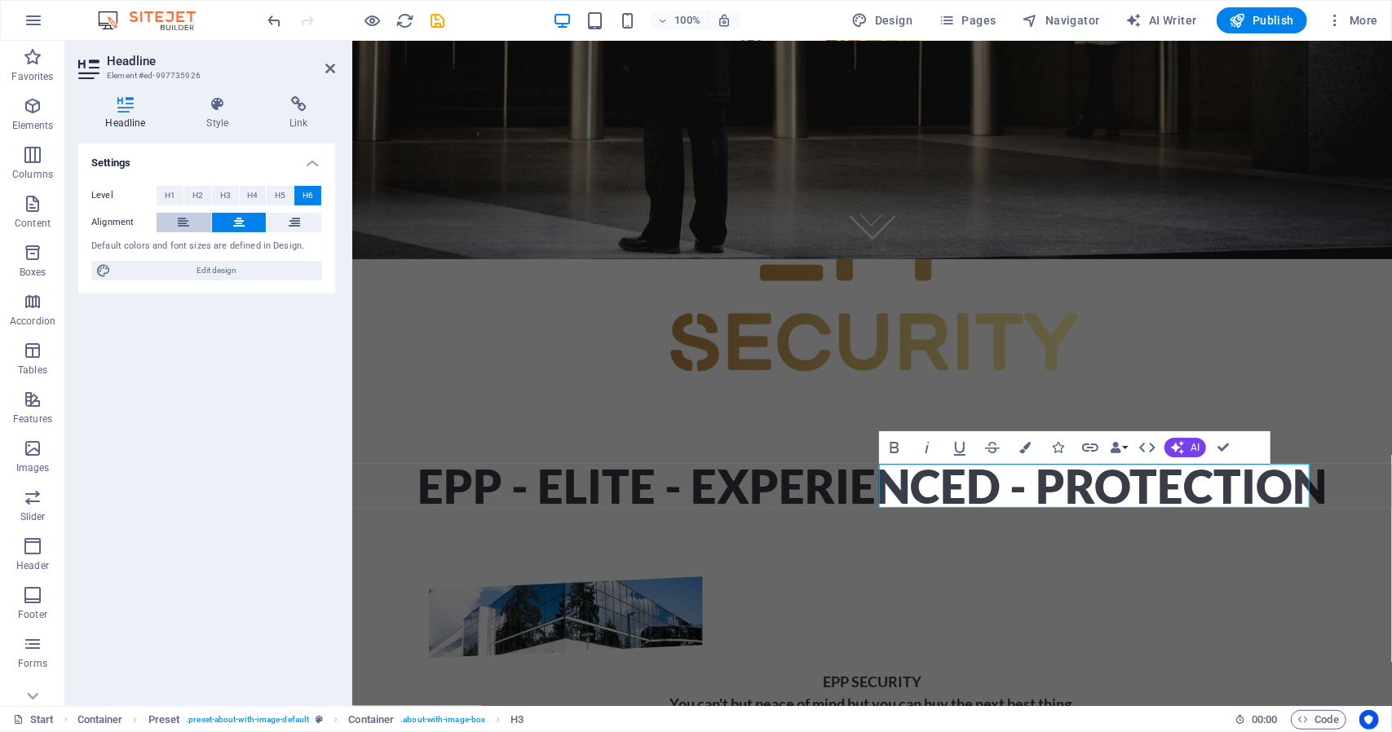
click at [188, 225] on icon at bounding box center [183, 223] width 11 height 20
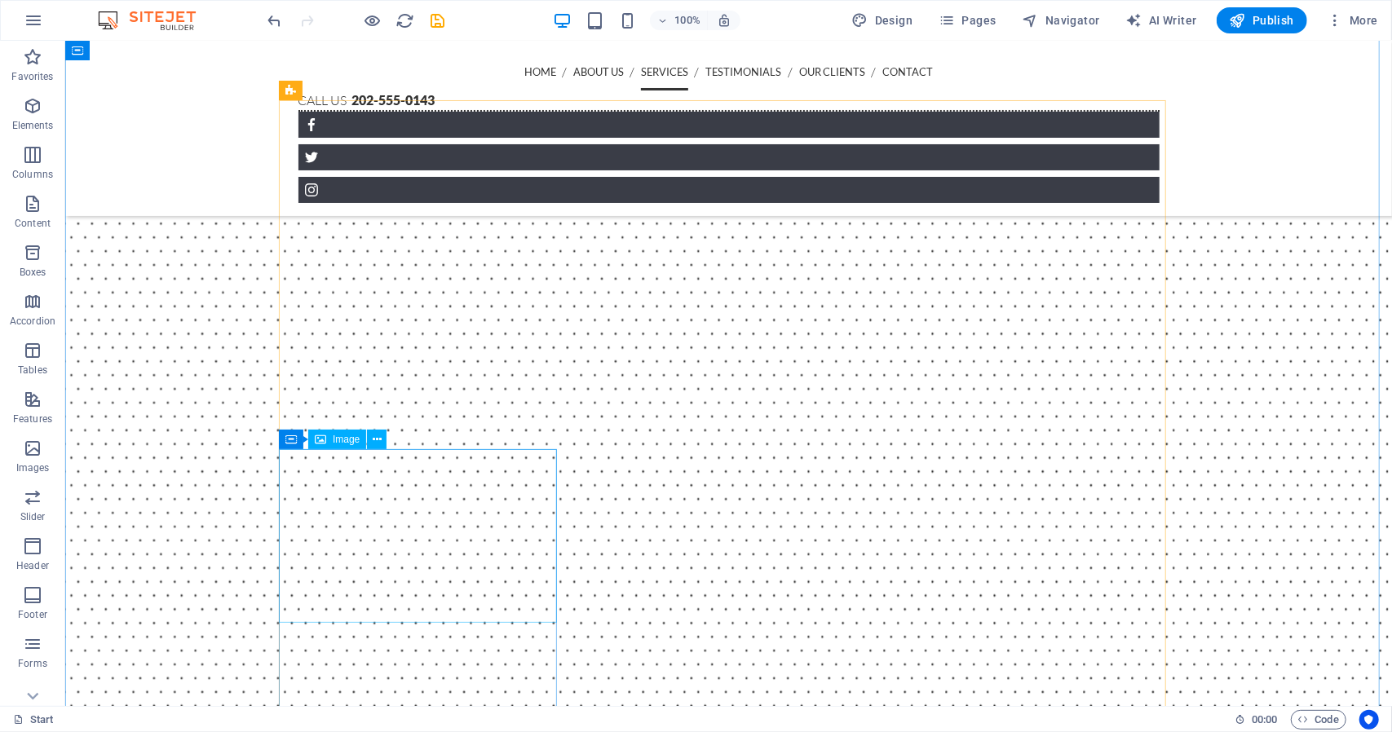
scroll to position [1425, 0]
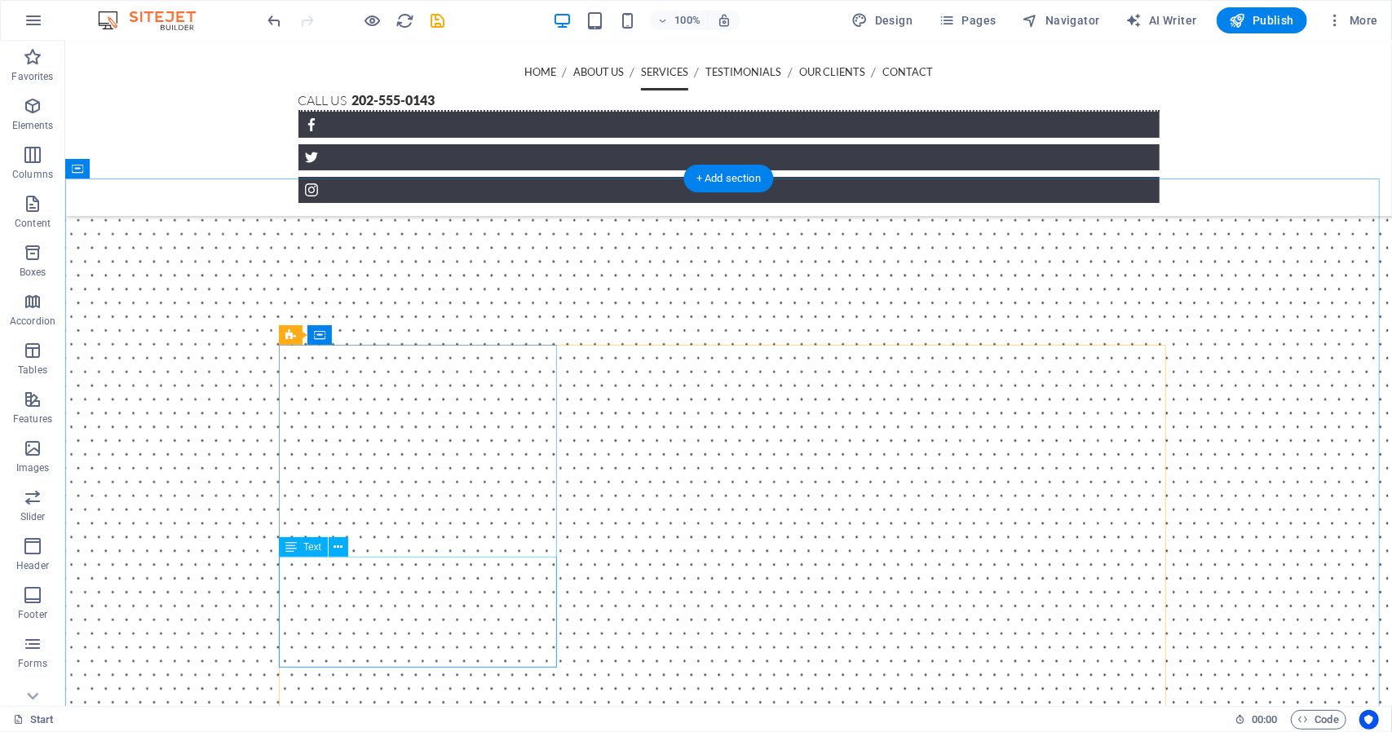
click at [303, 550] on span "Text" at bounding box center [312, 547] width 18 height 10
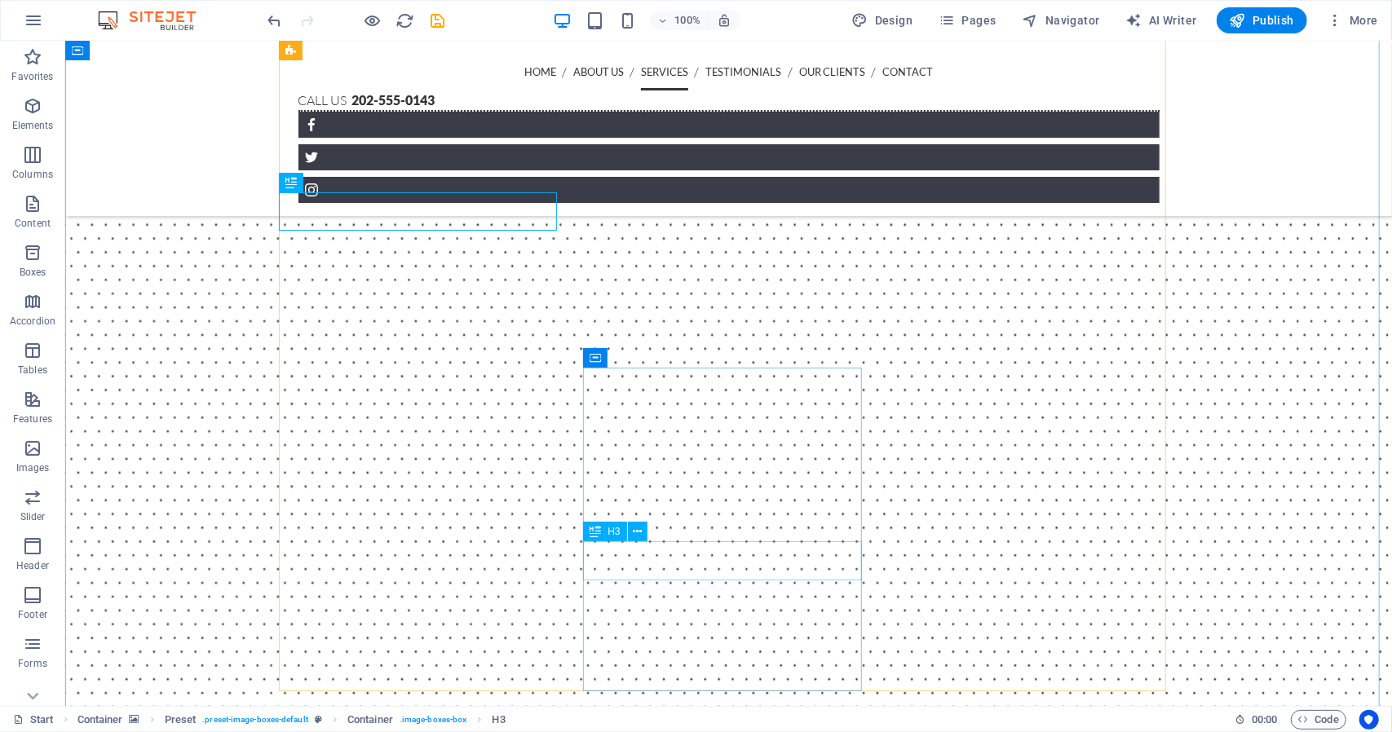
scroll to position [1344, 0]
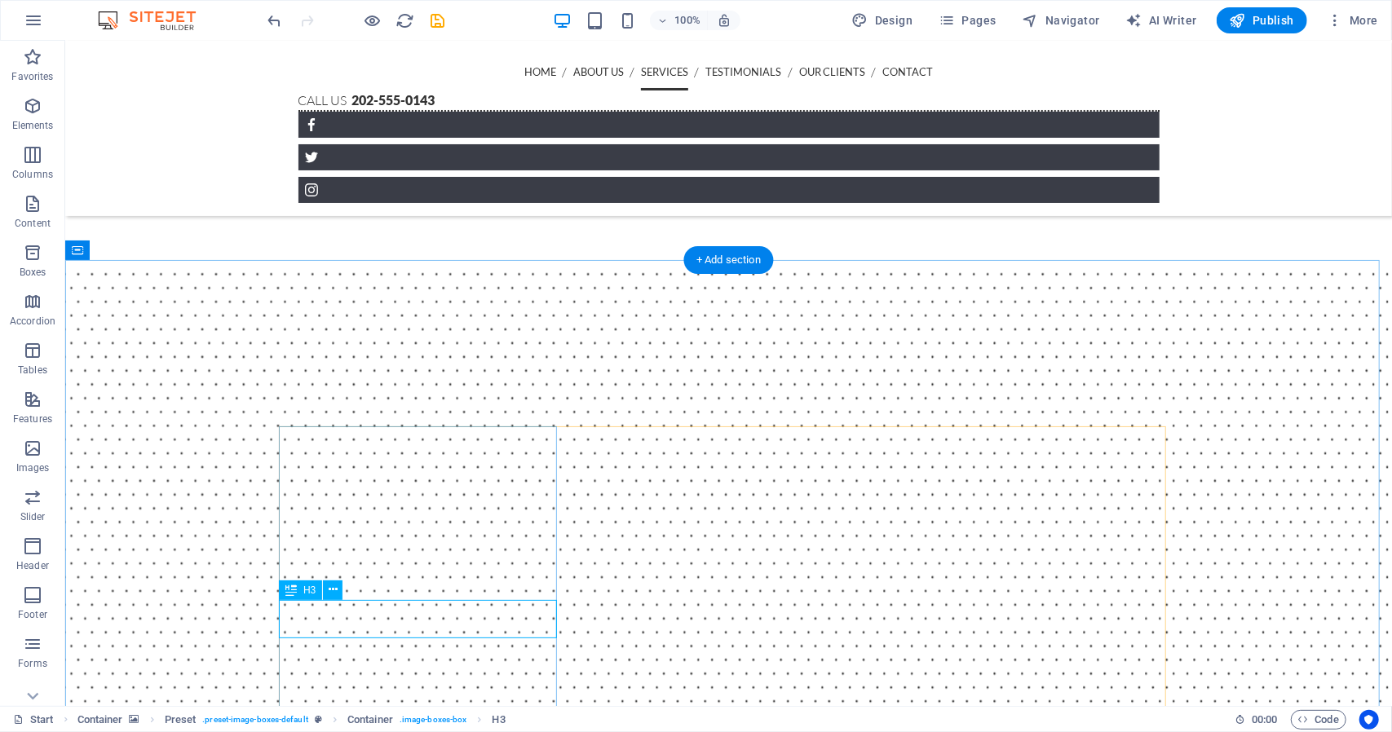
click at [337, 596] on icon at bounding box center [333, 589] width 9 height 17
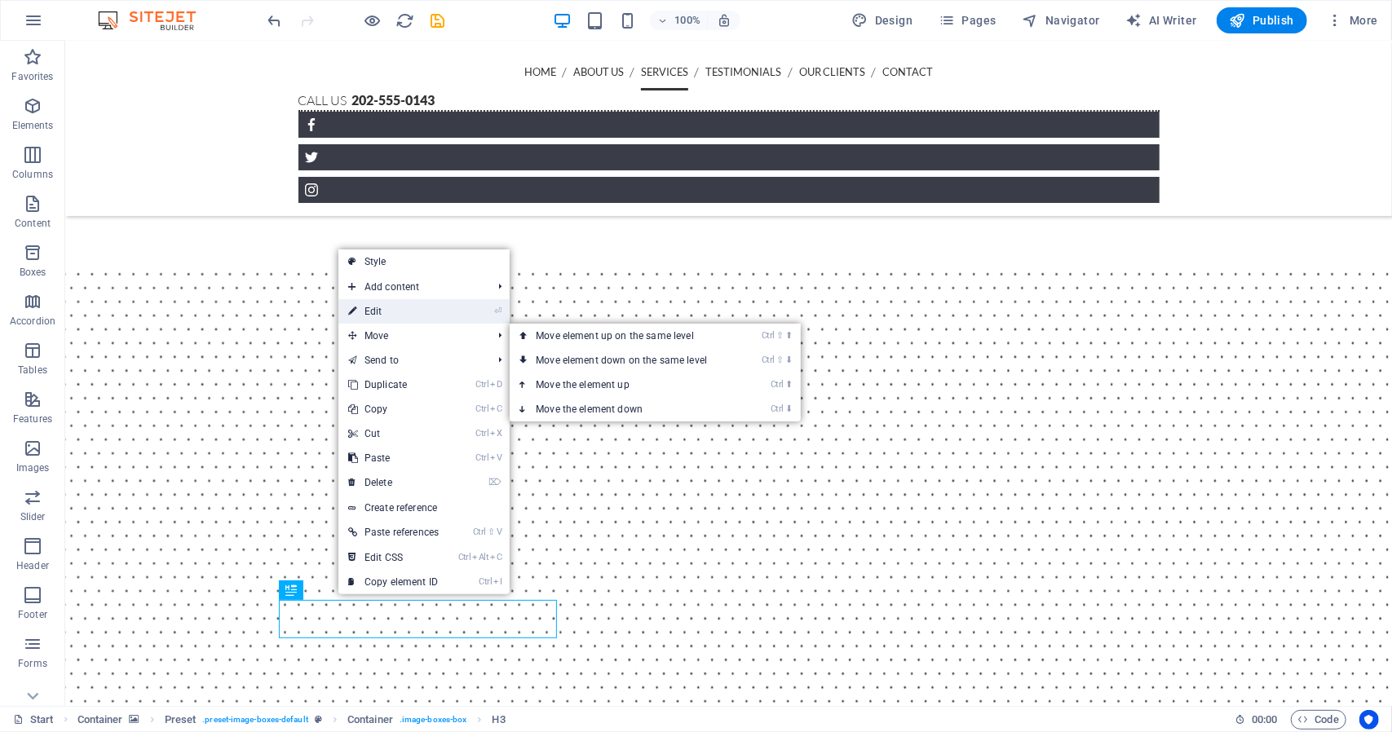
click at [458, 319] on li "⏎ Edit" at bounding box center [423, 311] width 171 height 24
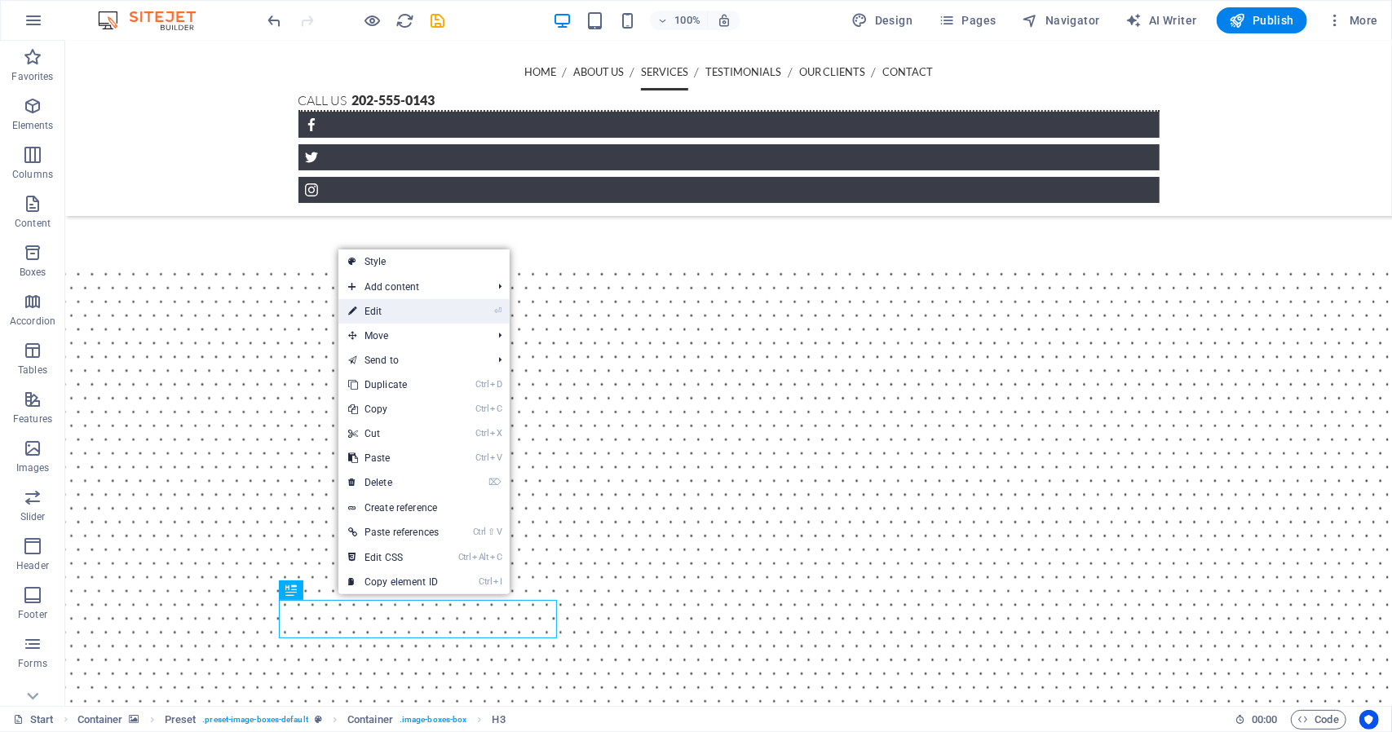
click at [466, 309] on li "⏎ Edit" at bounding box center [423, 311] width 171 height 24
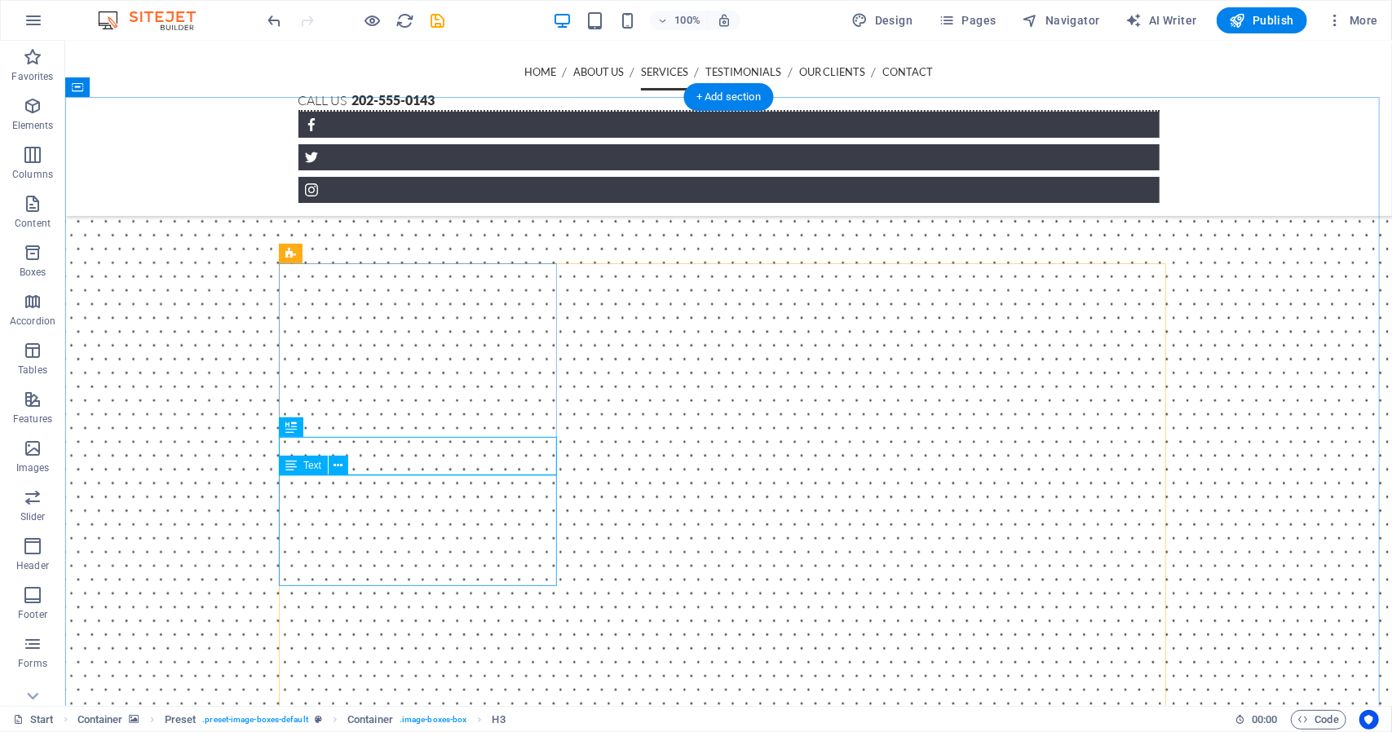
click at [342, 465] on button at bounding box center [339, 466] width 20 height 20
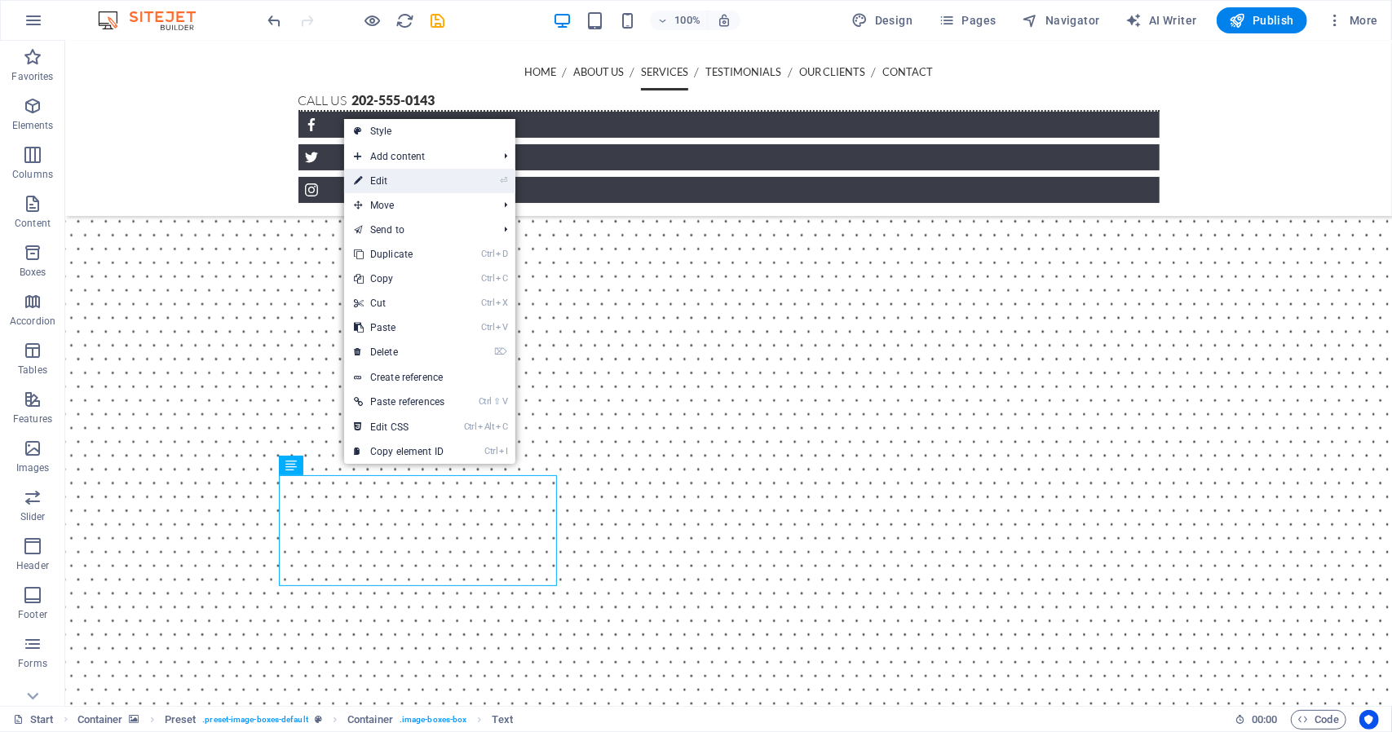
click at [403, 185] on link "⏎ Edit" at bounding box center [399, 181] width 110 height 24
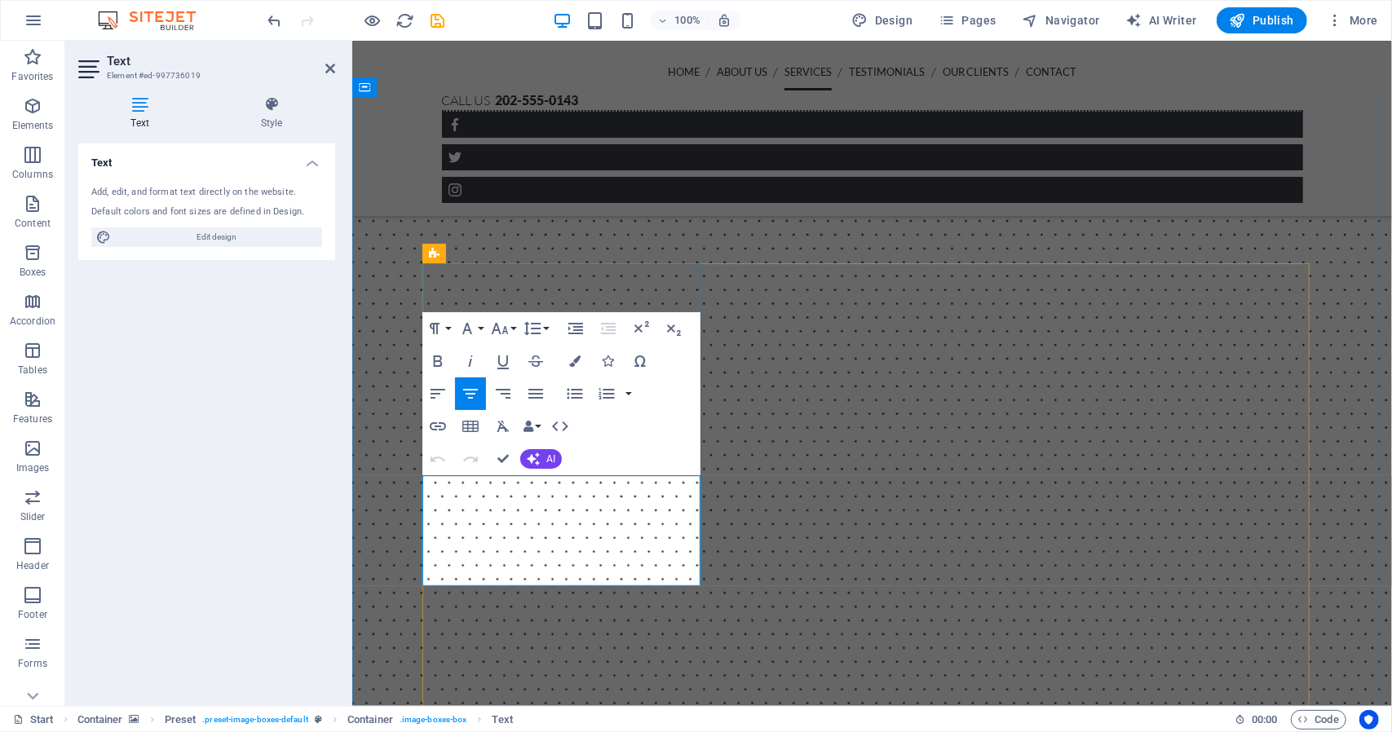
drag, startPoint x: 451, startPoint y: 486, endPoint x: 682, endPoint y: 576, distance: 248.6
click at [1336, 495] on figure at bounding box center [870, 551] width 1039 height 904
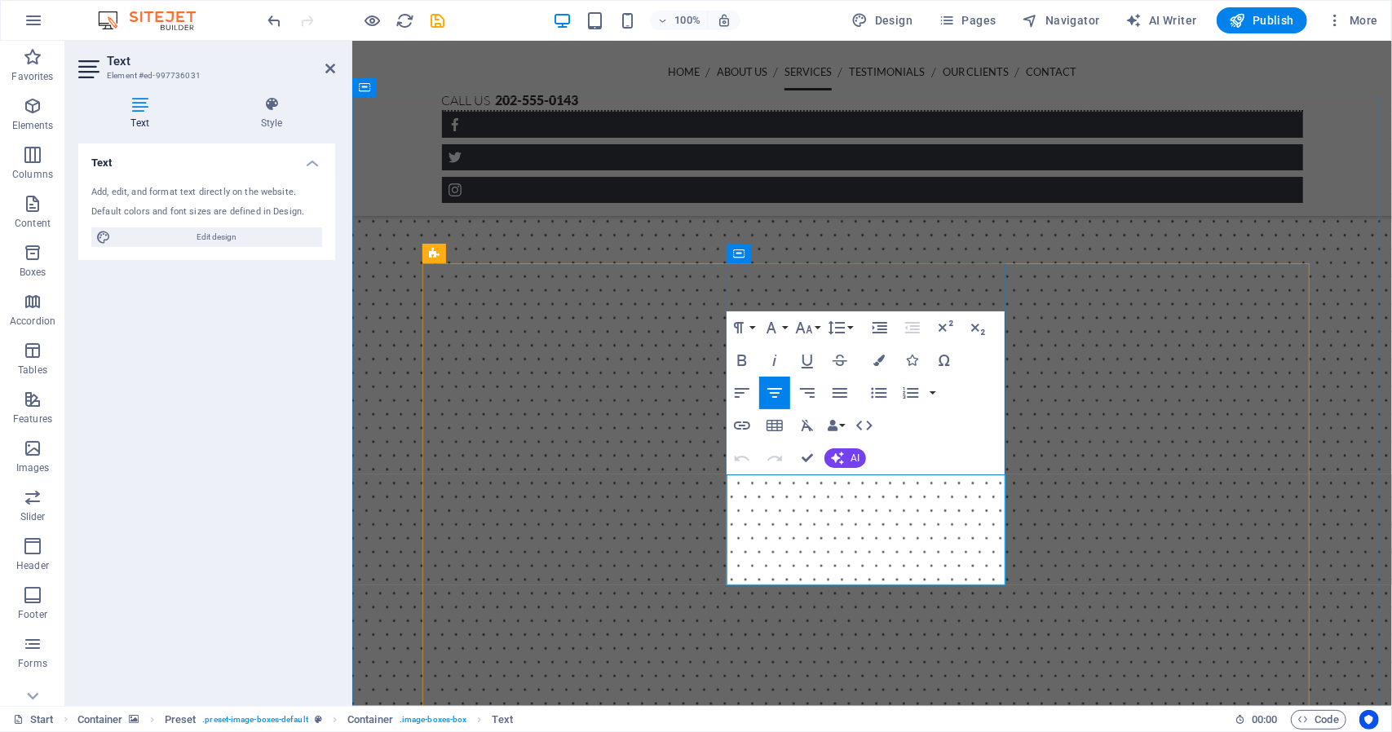
drag, startPoint x: 987, startPoint y: 564, endPoint x: 761, endPoint y: 488, distance: 239.2
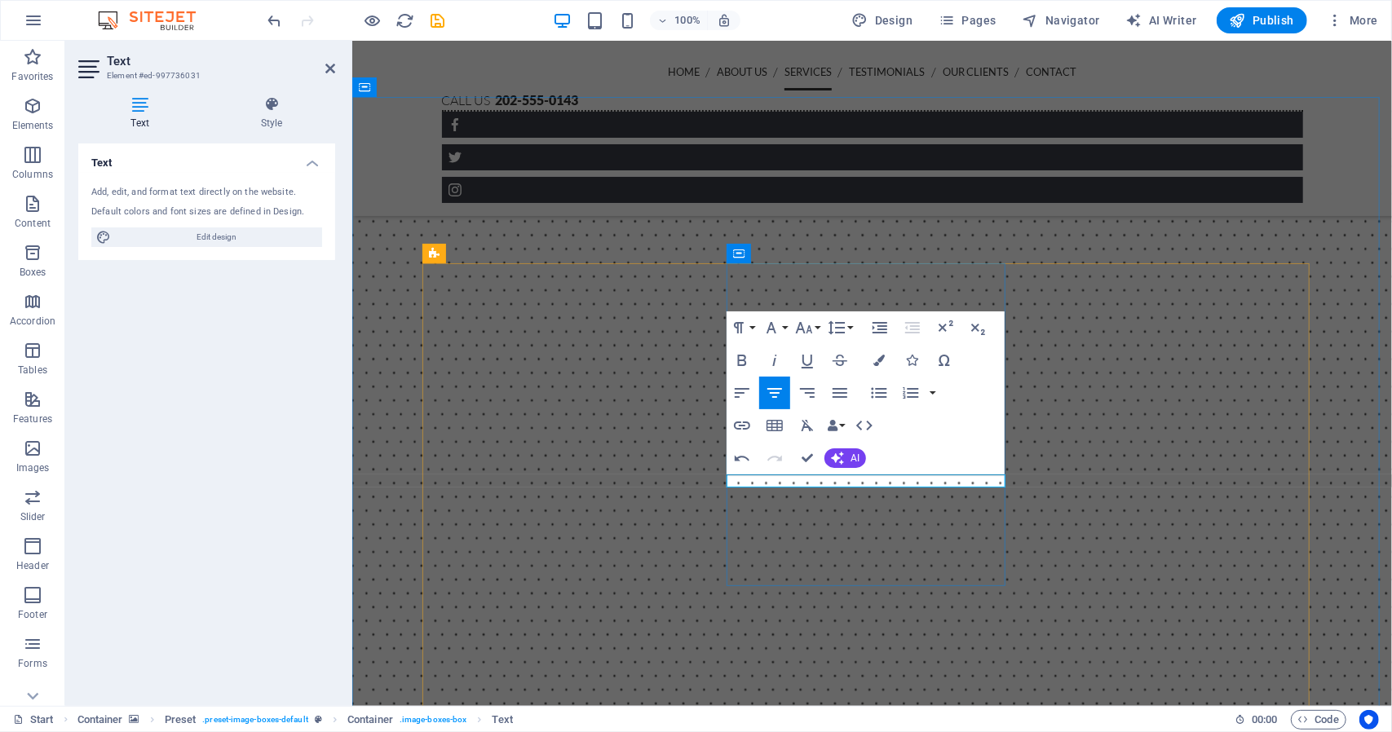
click at [1340, 390] on figure at bounding box center [870, 551] width 1039 height 904
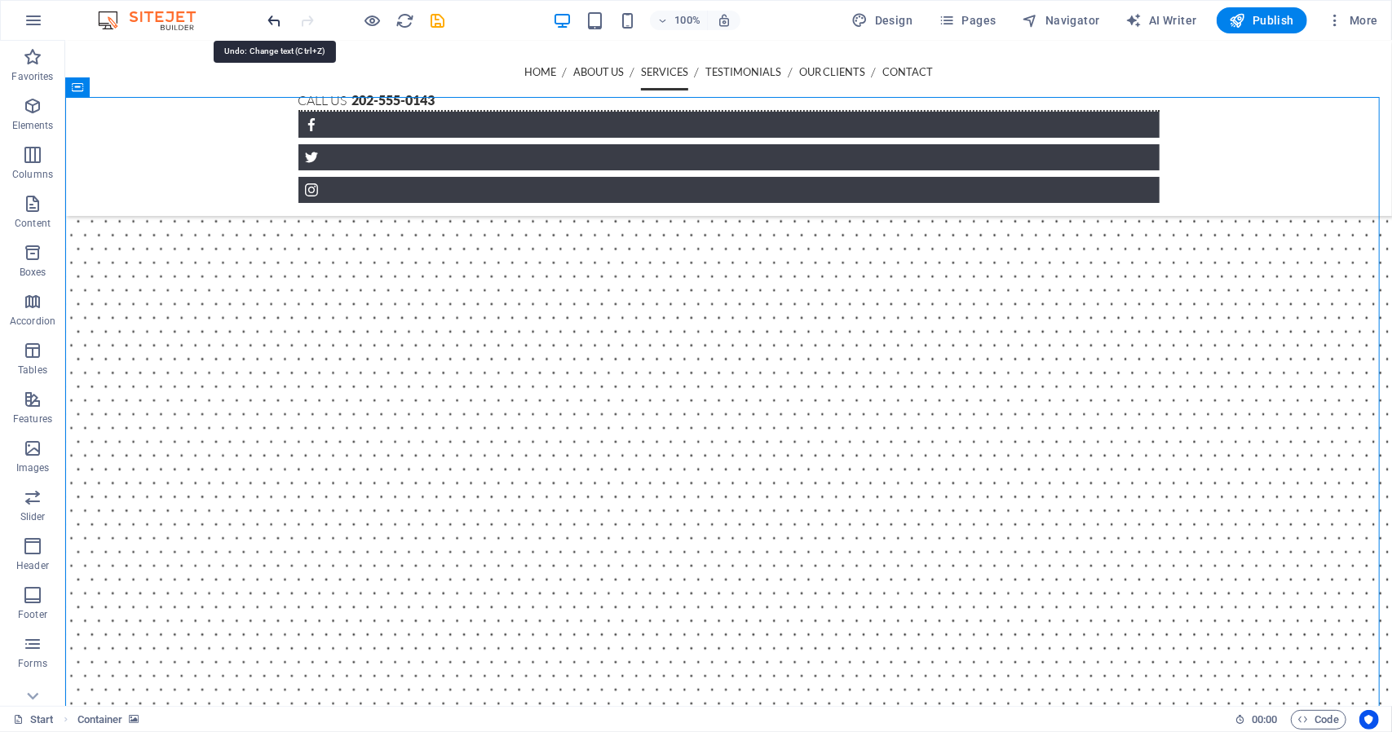
click at [276, 19] on icon "undo" at bounding box center [275, 20] width 19 height 19
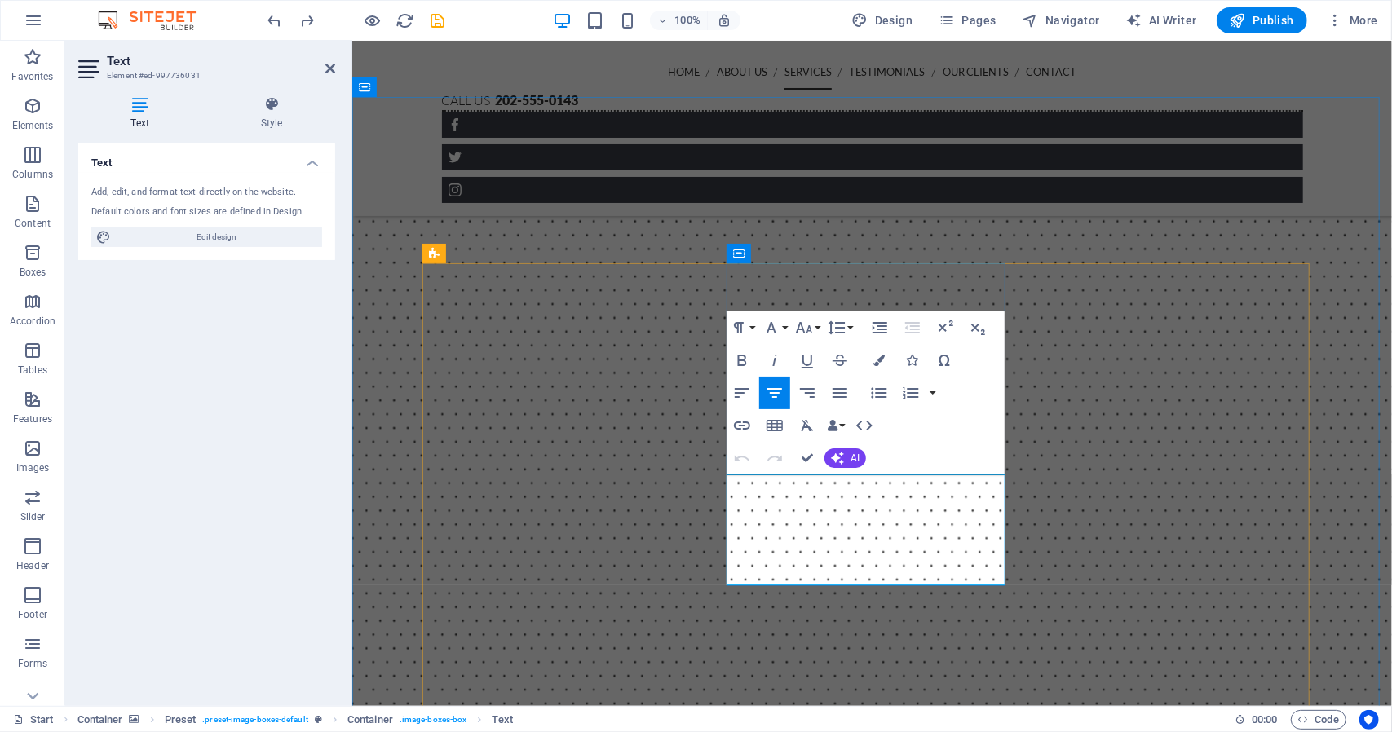
drag, startPoint x: 754, startPoint y: 488, endPoint x: 973, endPoint y: 559, distance: 230.0
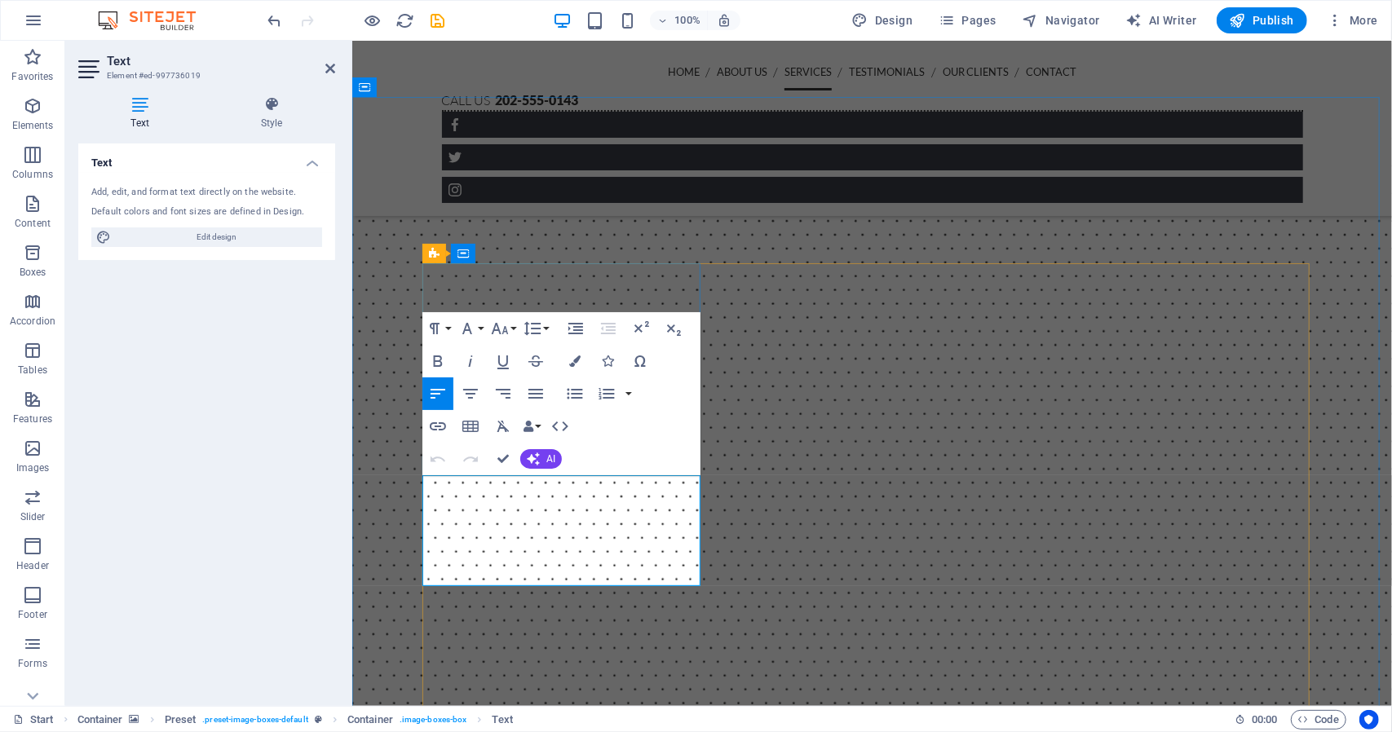
drag, startPoint x: 569, startPoint y: 504, endPoint x: 676, endPoint y: 572, distance: 126.9
copy p "A full risk assement is completed prior to this to ensure the best possible ser…"
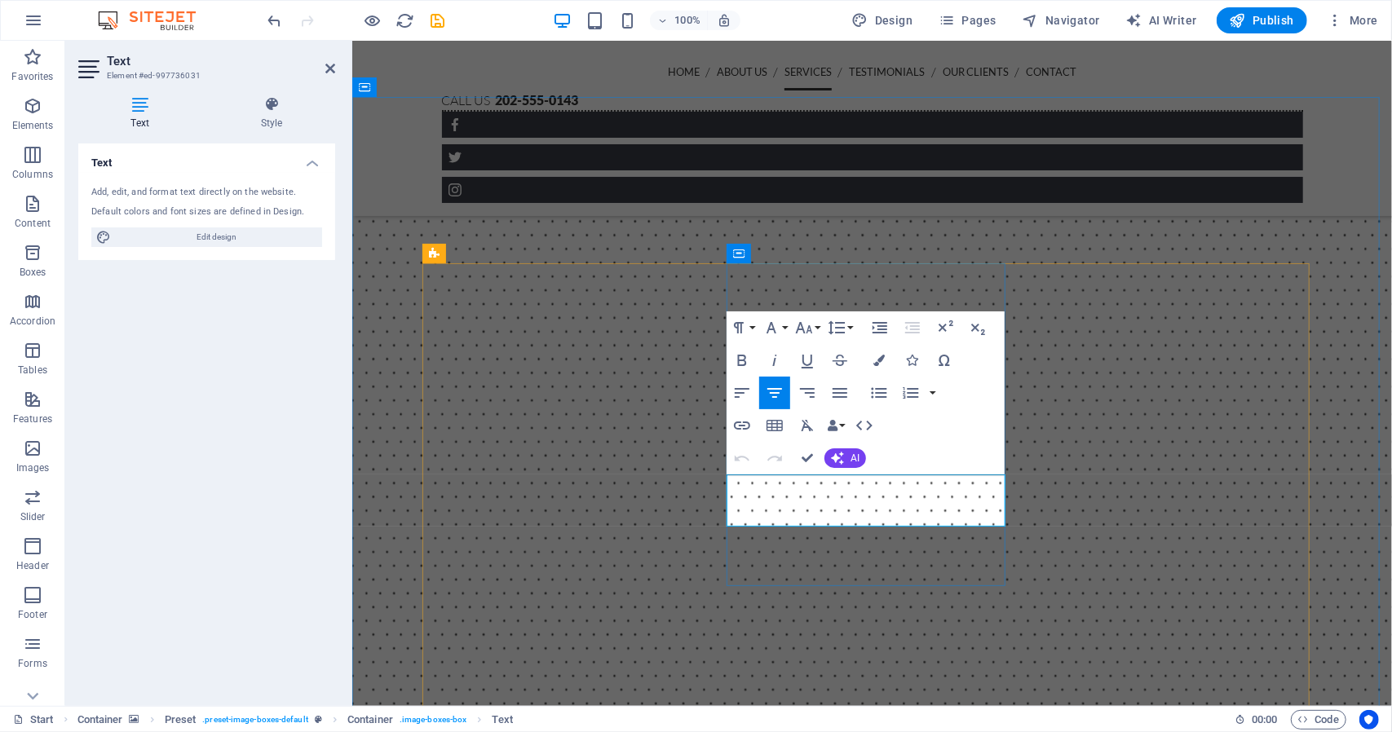
drag, startPoint x: 916, startPoint y: 510, endPoint x: 746, endPoint y: 488, distance: 171.8
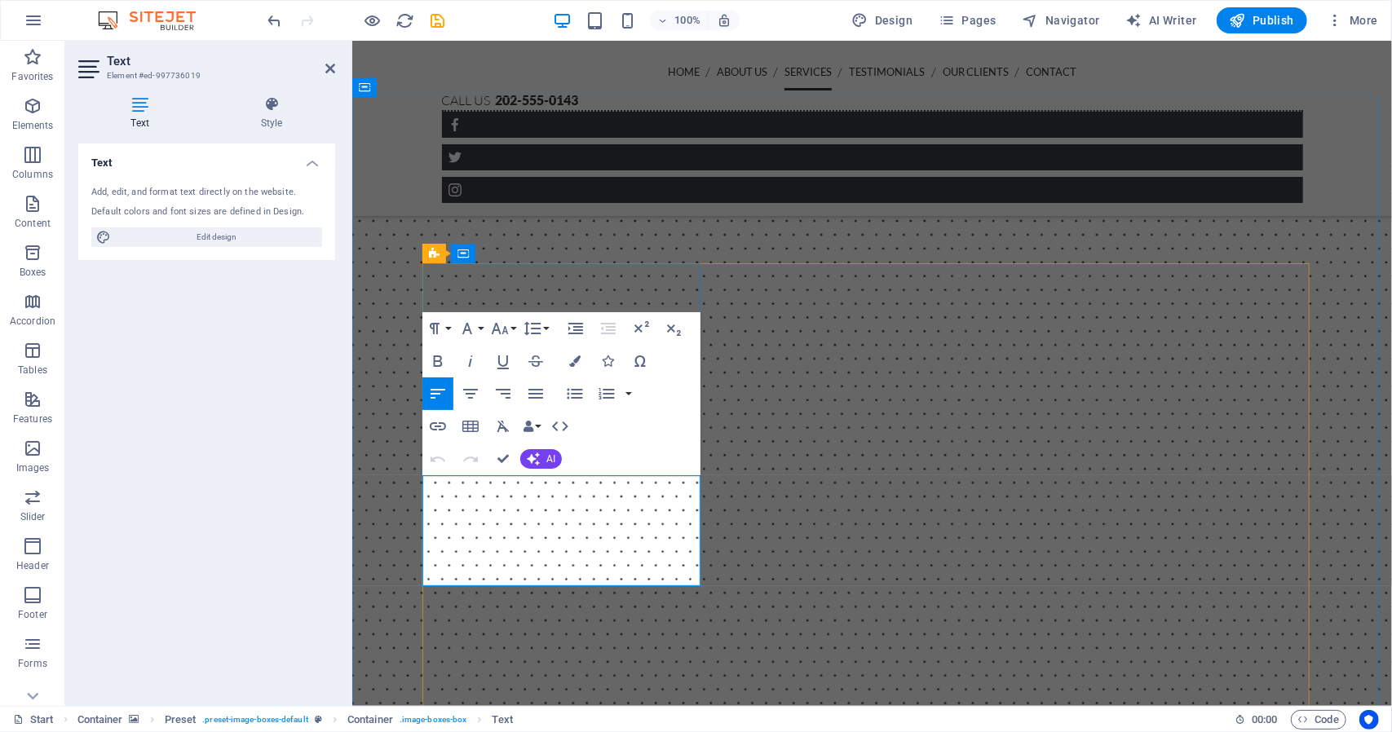
drag, startPoint x: 571, startPoint y: 501, endPoint x: 650, endPoint y: 556, distance: 96.6
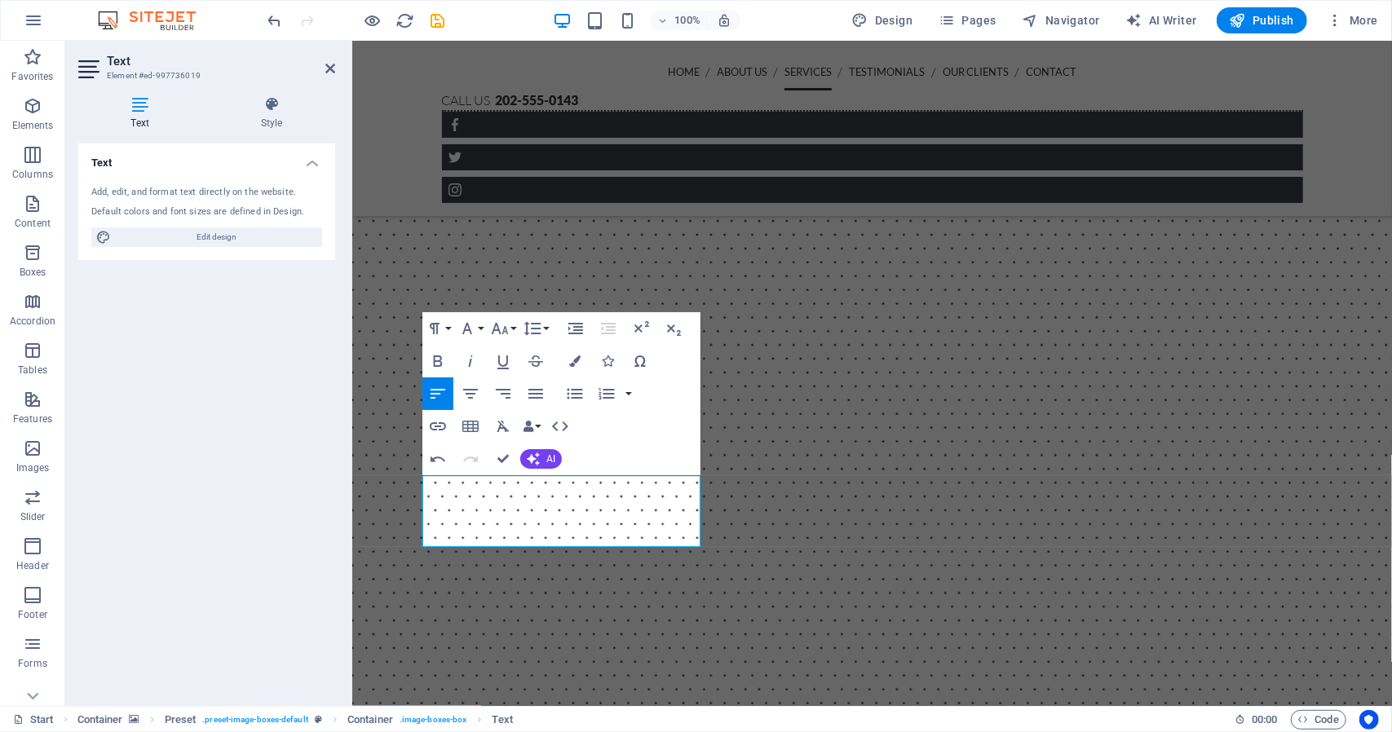
drag, startPoint x: 522, startPoint y: 528, endPoint x: 482, endPoint y: 502, distance: 47.7
copy p "We can provide security staff for your buisness, event and site. All staff are …"
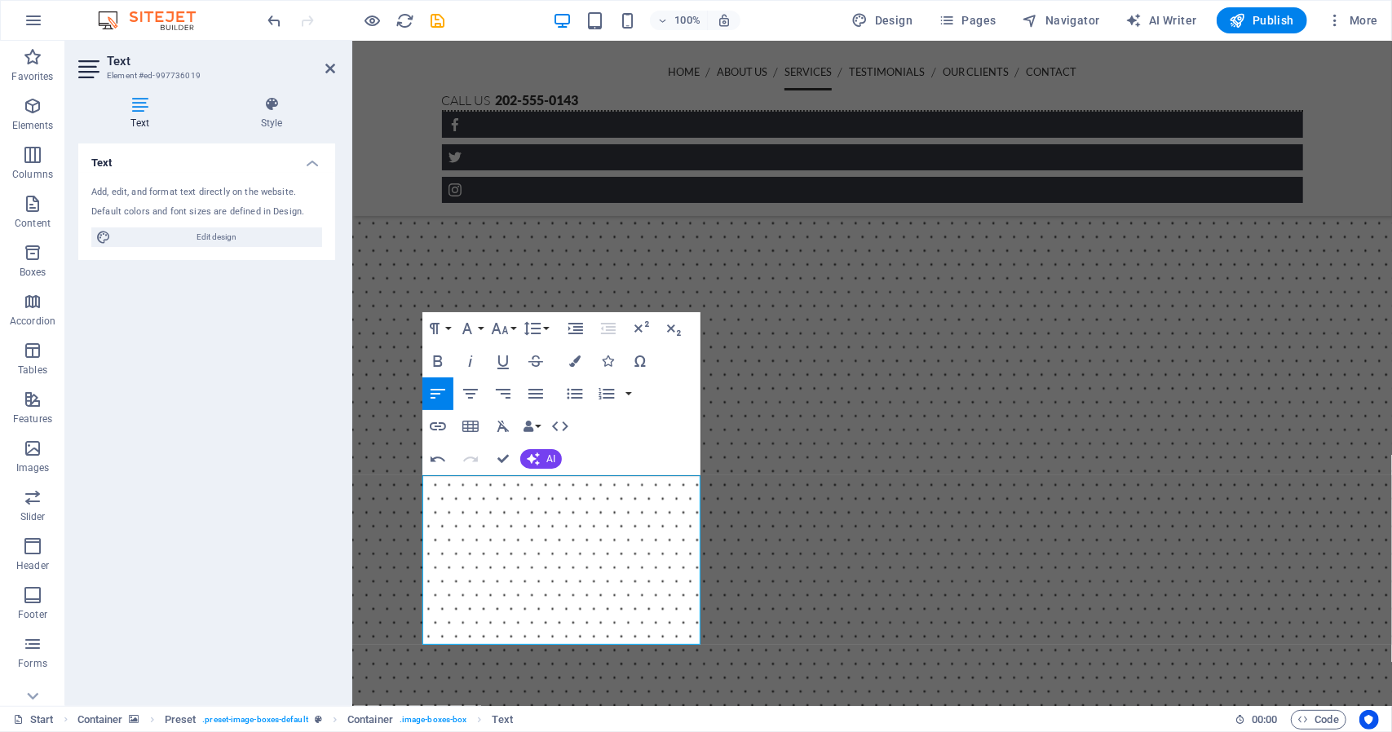
click at [1342, 290] on figure at bounding box center [870, 580] width 1039 height 963
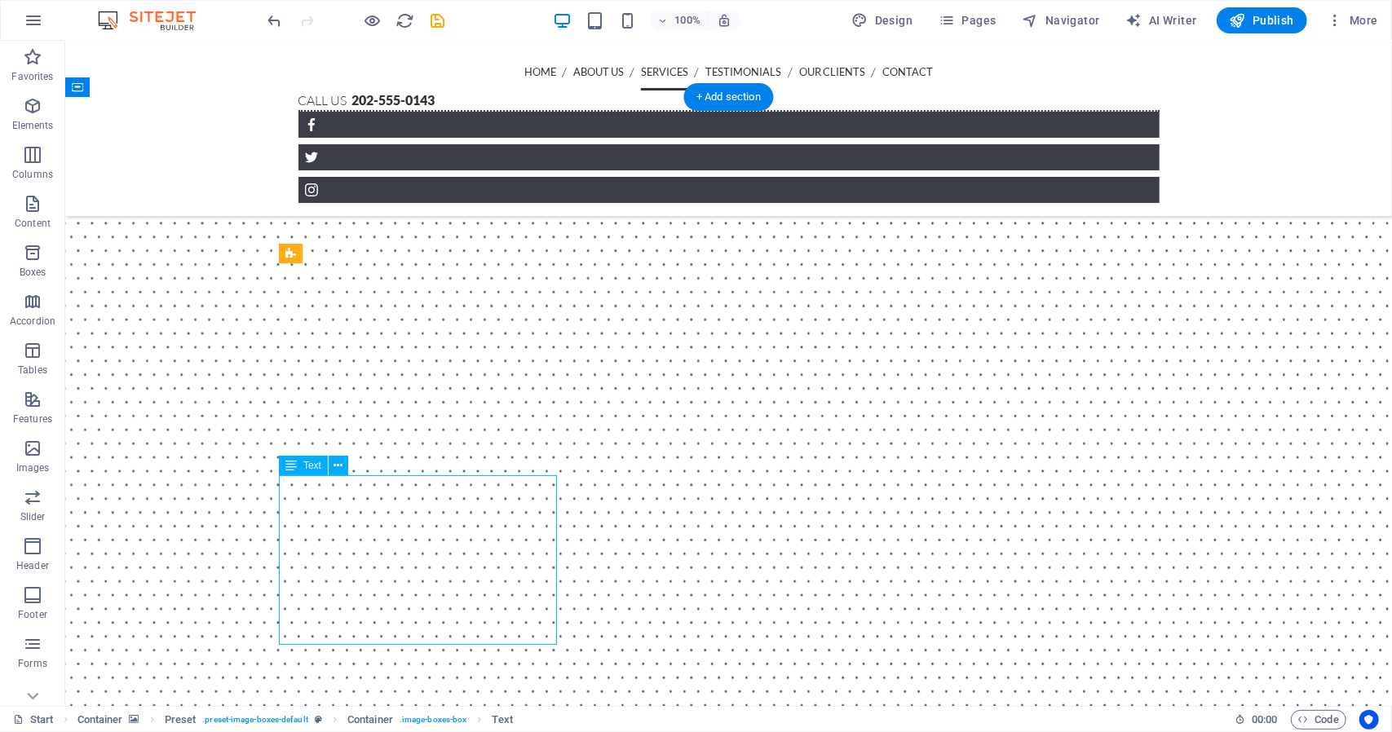
drag, startPoint x: 496, startPoint y: 535, endPoint x: 208, endPoint y: 535, distance: 287.8
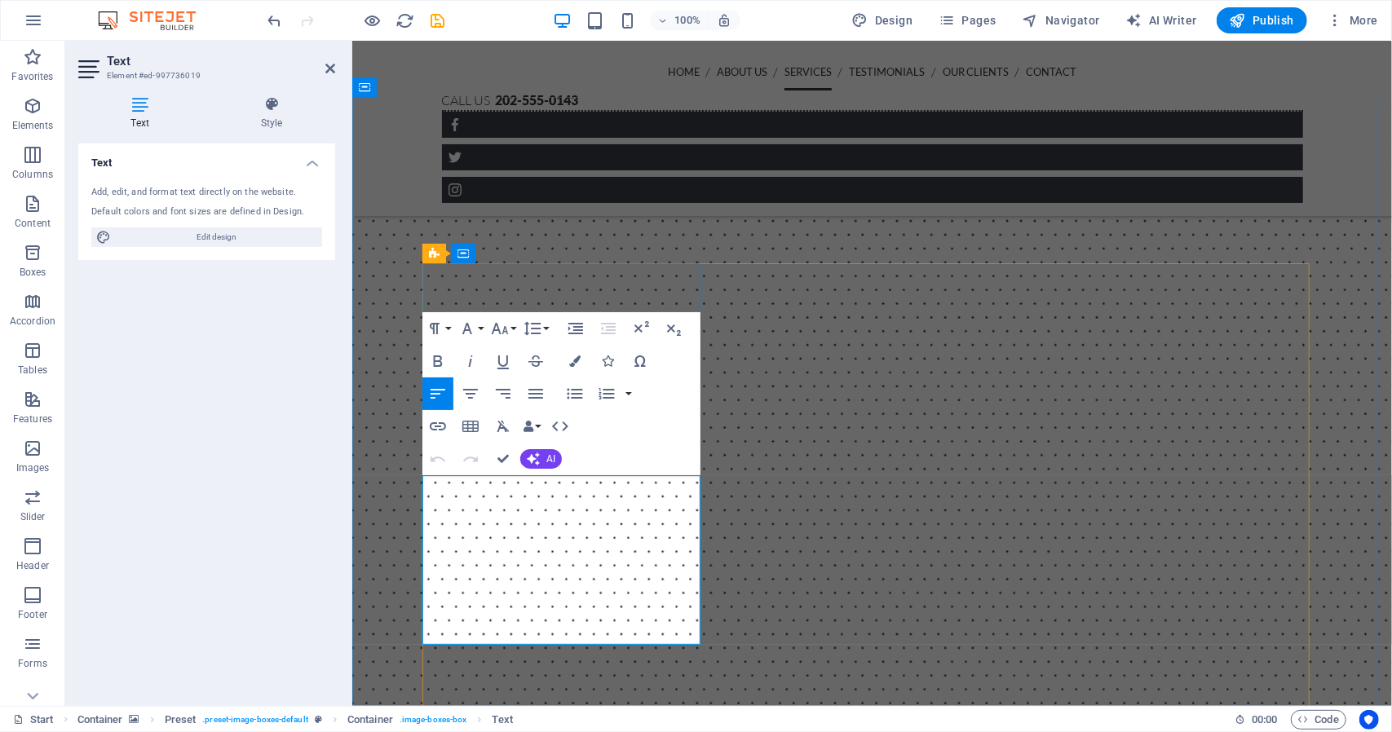
drag, startPoint x: 435, startPoint y: 563, endPoint x: 391, endPoint y: 492, distance: 83.5
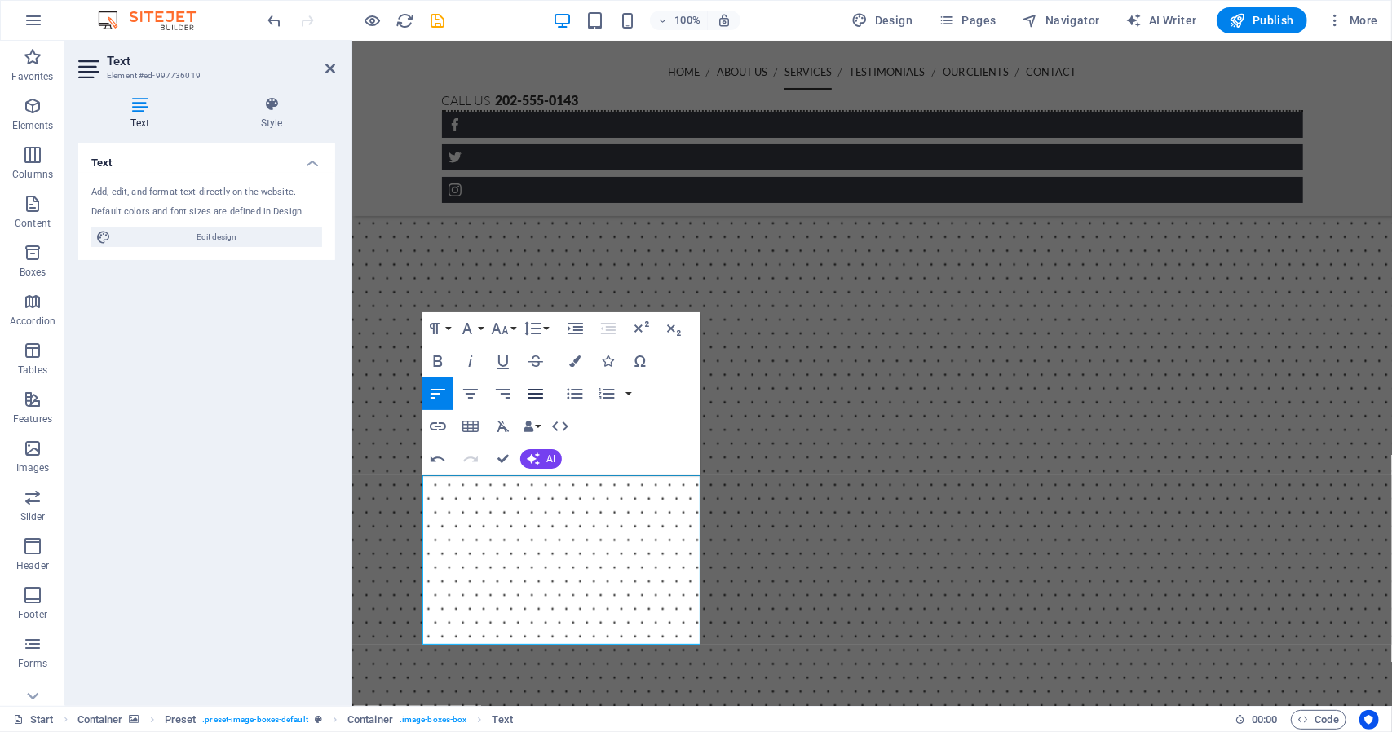
click at [538, 397] on icon "button" at bounding box center [535, 394] width 15 height 10
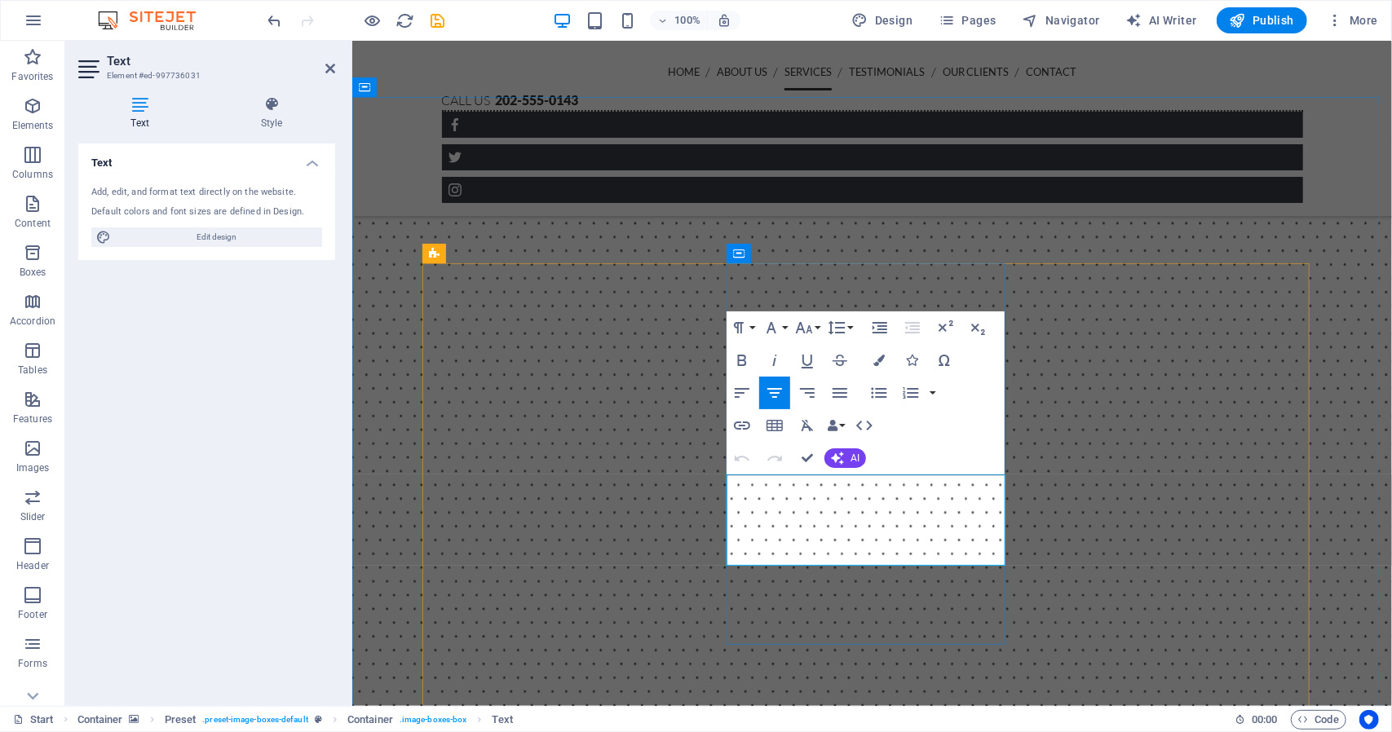
drag, startPoint x: 925, startPoint y: 547, endPoint x: 825, endPoint y: 488, distance: 116.2
copy p "A full risk assement is completed prior to this to ensure the best possible ser…"
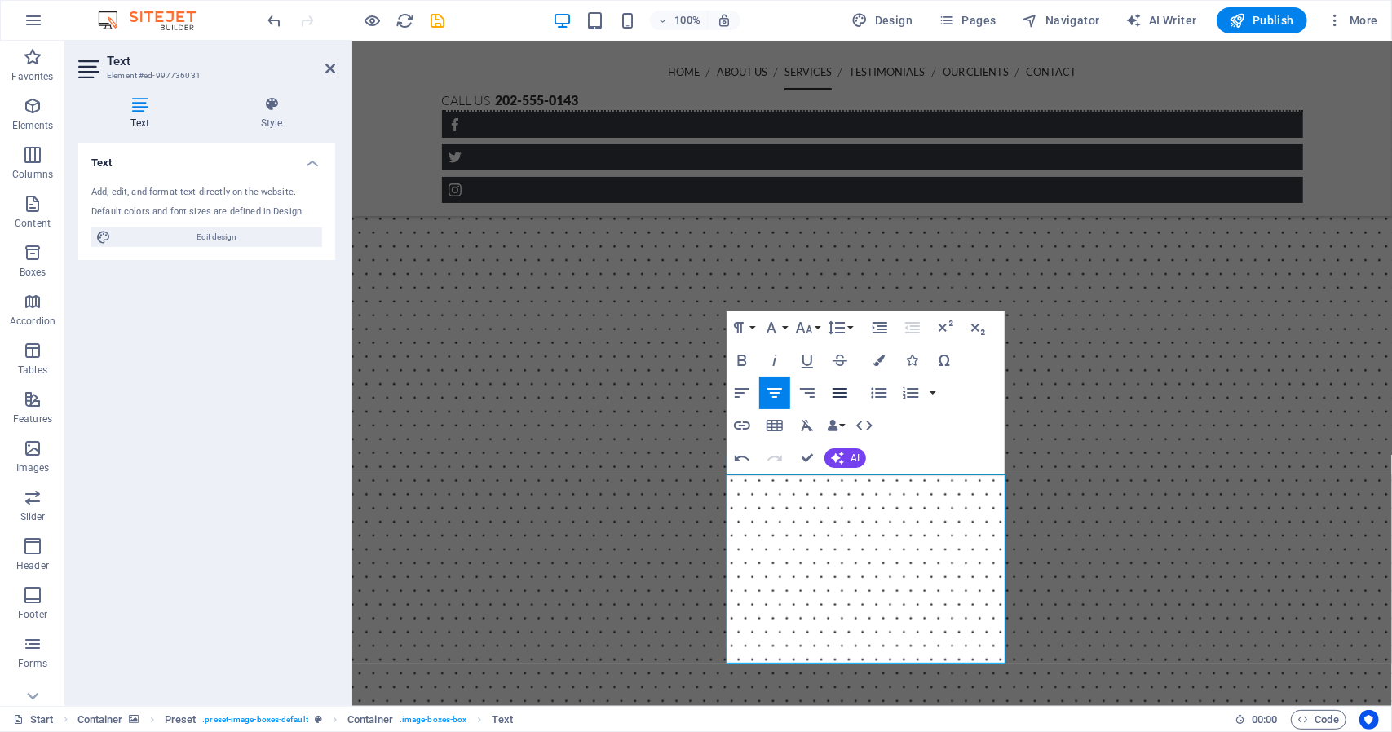
click at [842, 393] on icon "button" at bounding box center [839, 393] width 15 height 10
click at [1364, 401] on figure at bounding box center [870, 590] width 1039 height 982
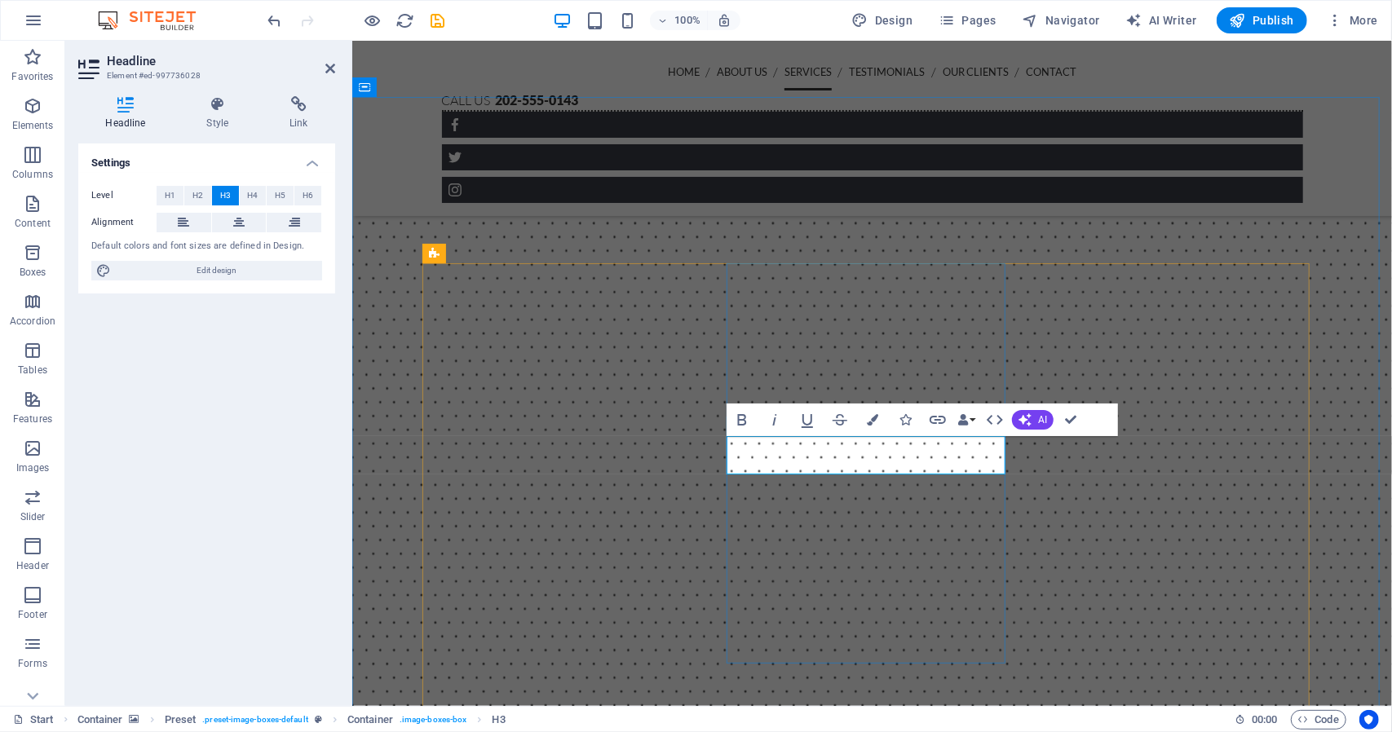
click at [1335, 571] on figure at bounding box center [870, 590] width 1039 height 982
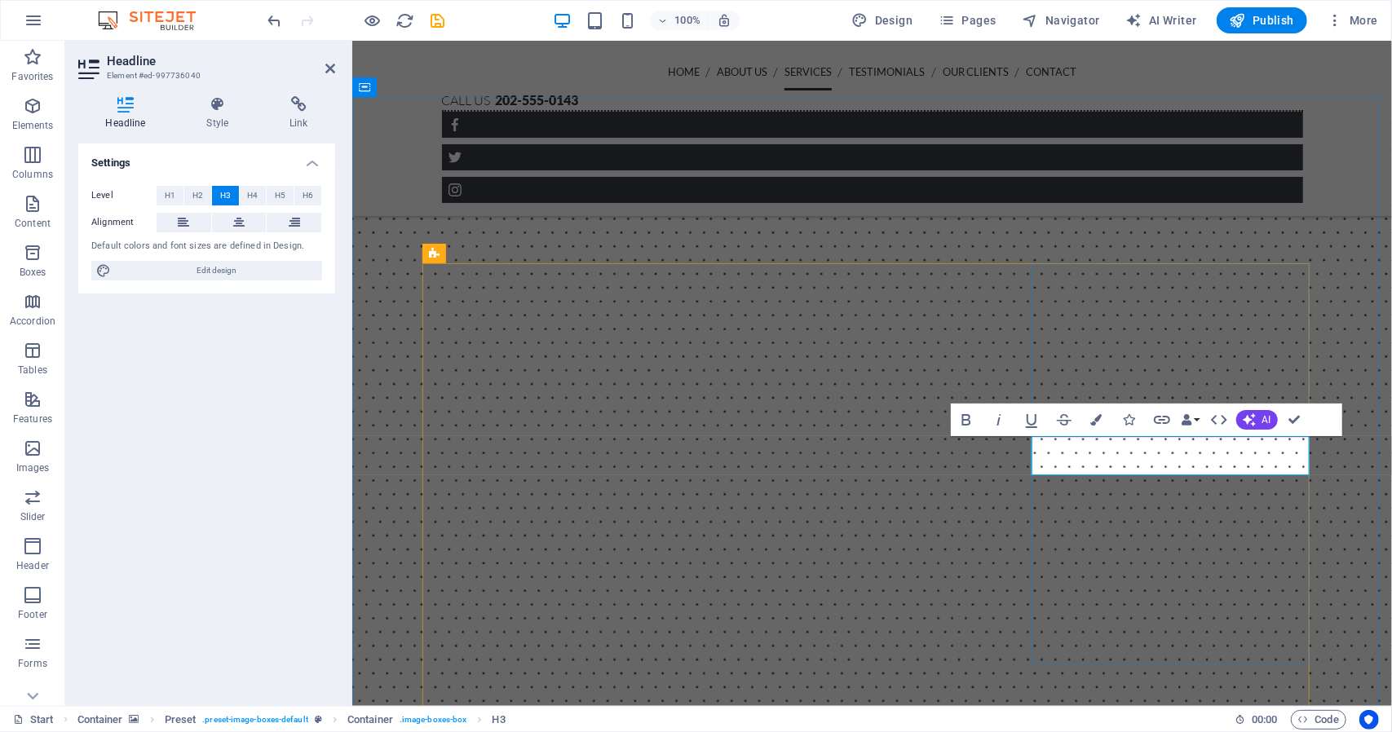
drag, startPoint x: 1248, startPoint y: 463, endPoint x: 1121, endPoint y: 471, distance: 127.4
copy h3 "Perimeter Security"
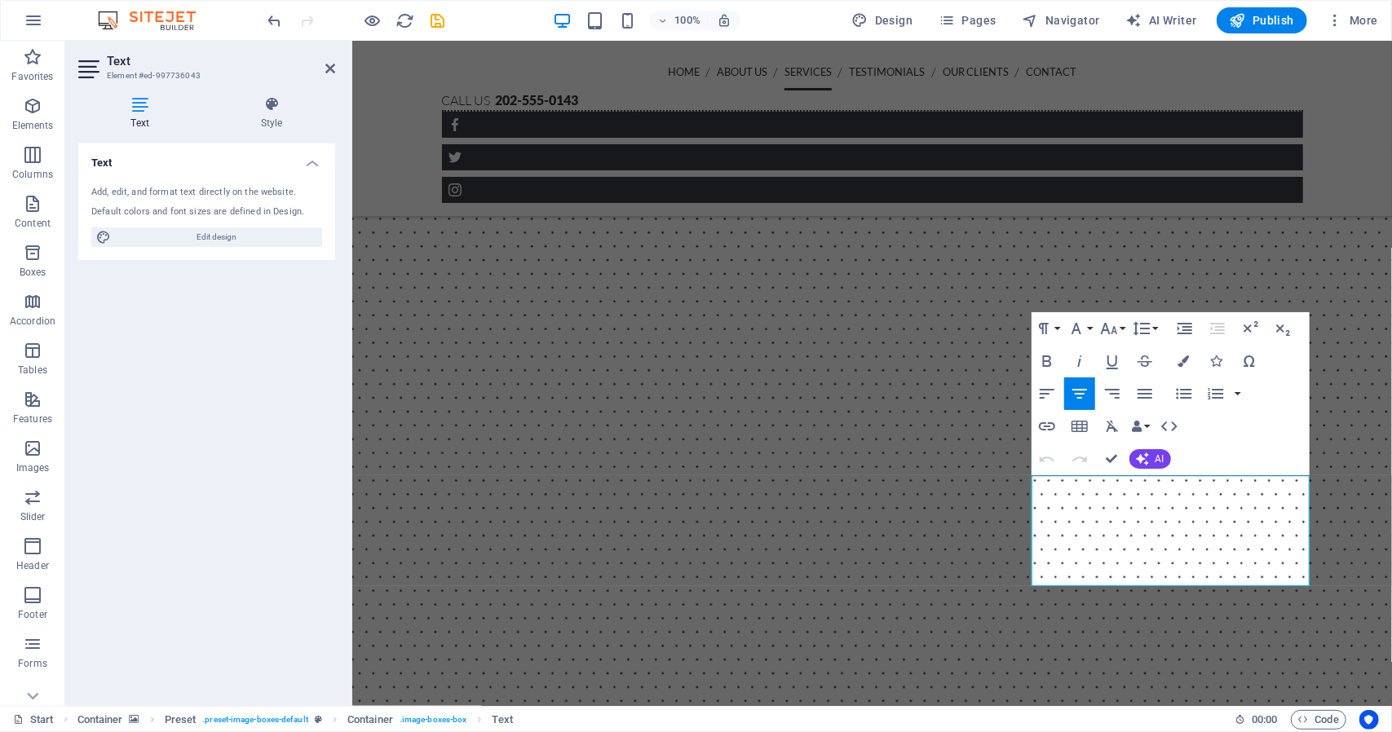
click at [1345, 360] on figure at bounding box center [870, 590] width 1039 height 982
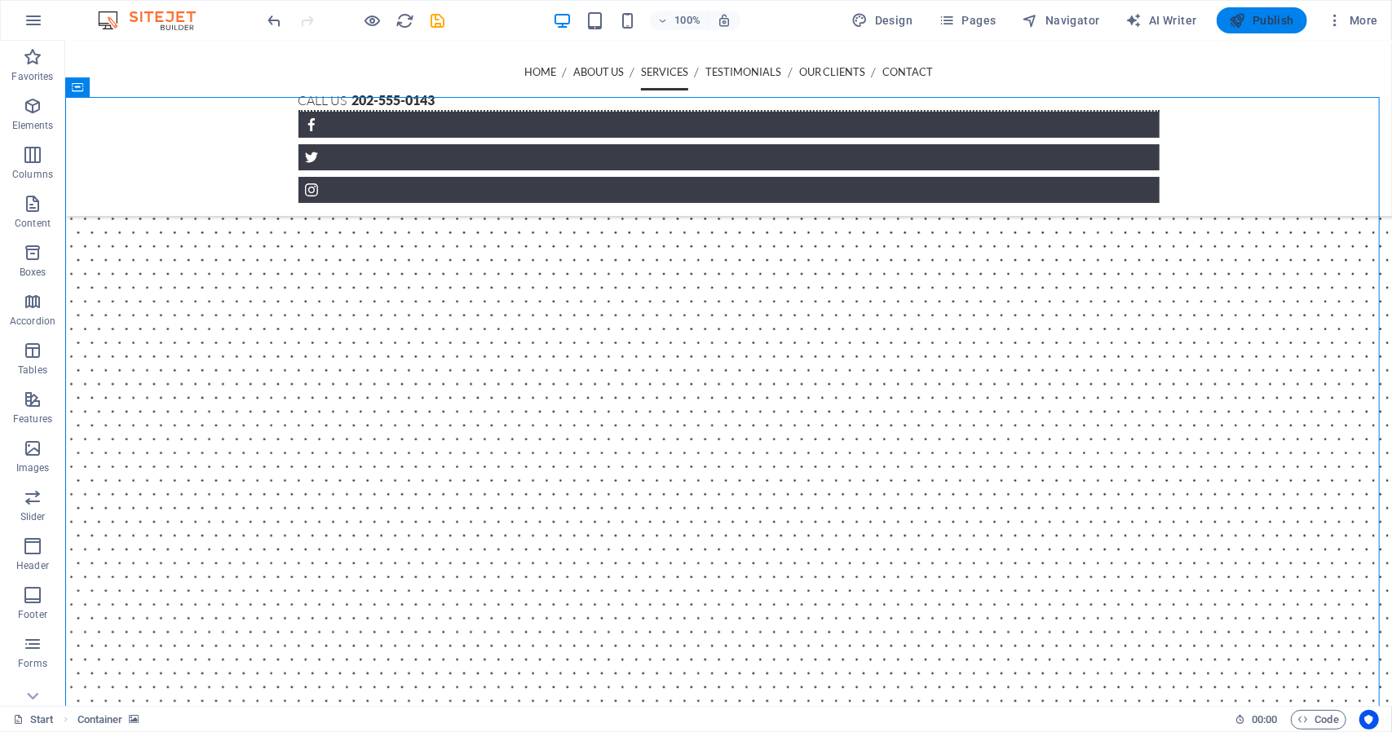
click at [1277, 17] on span "Publish" at bounding box center [1261, 20] width 64 height 16
checkbox input "false"
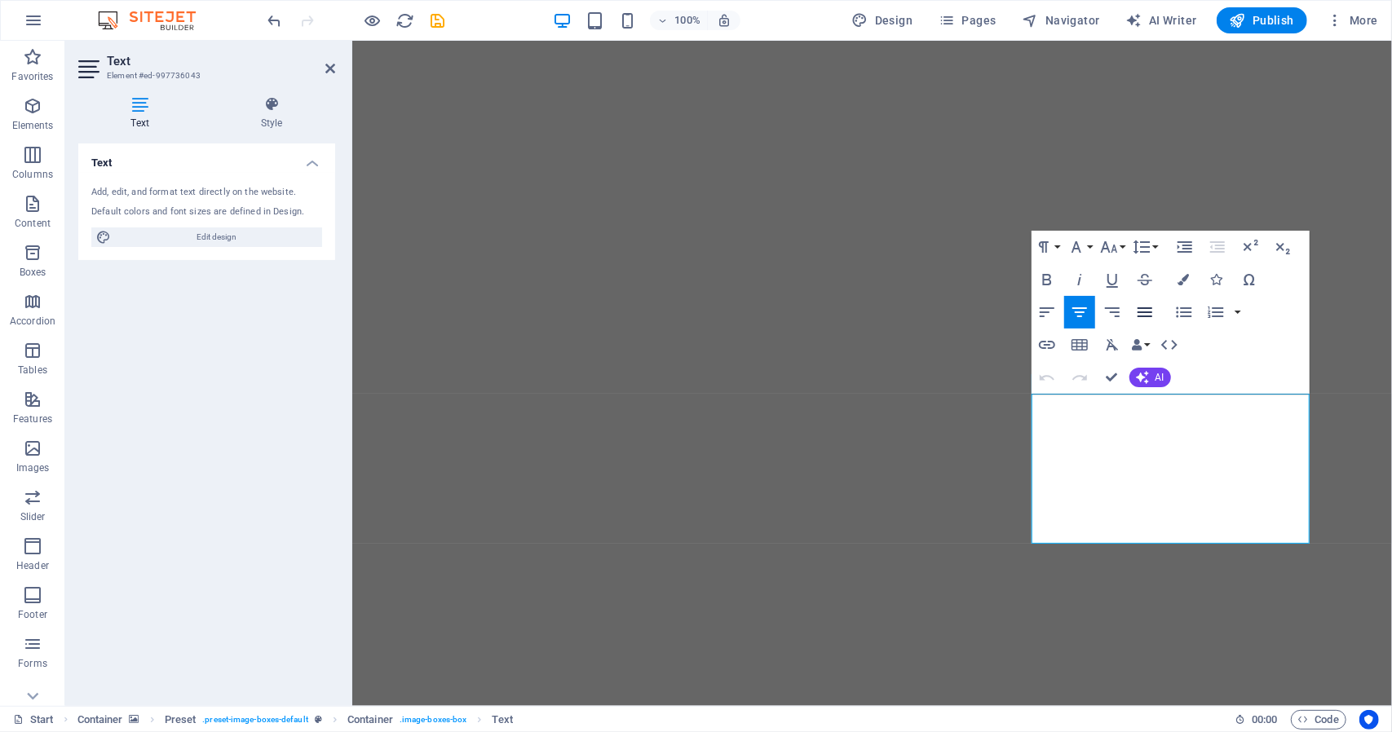
click at [1148, 311] on icon "button" at bounding box center [1144, 312] width 15 height 10
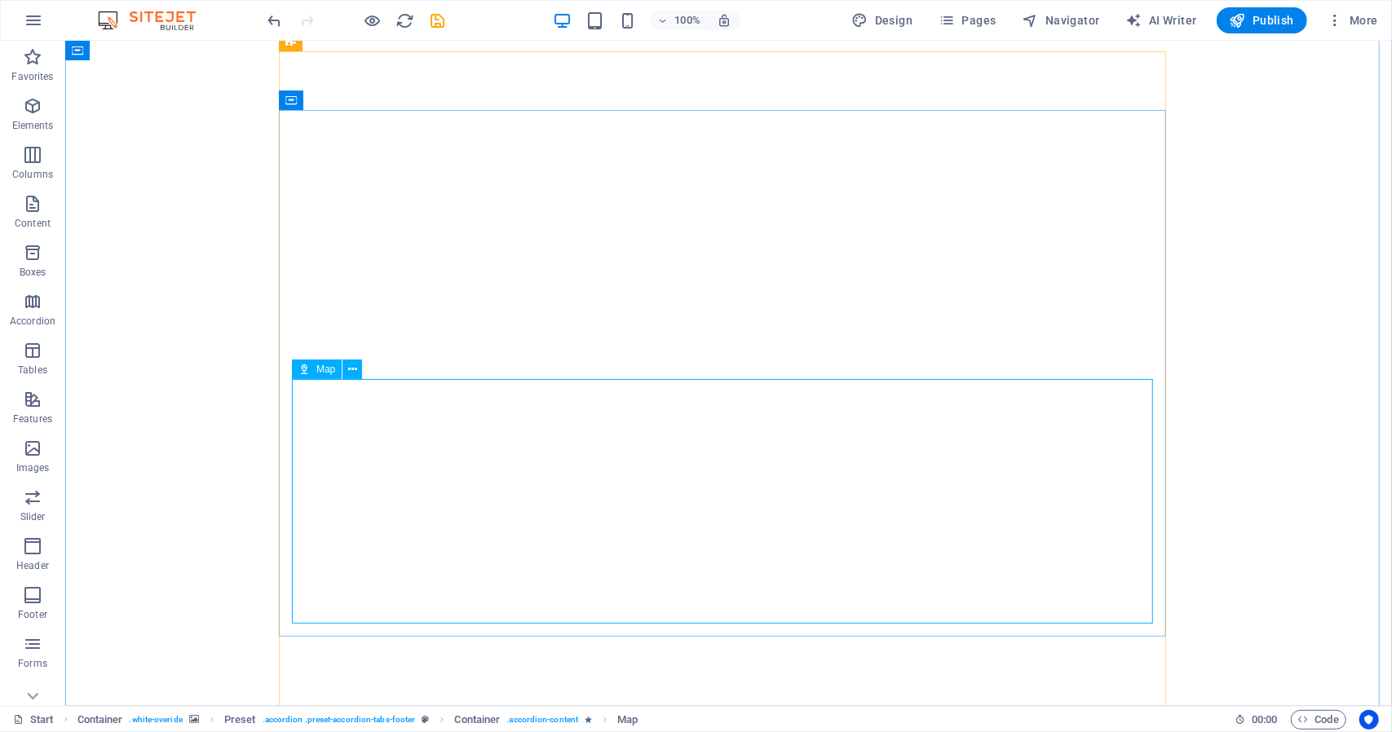
click at [324, 373] on span "Map" at bounding box center [325, 369] width 19 height 10
click at [352, 369] on icon at bounding box center [352, 369] width 9 height 17
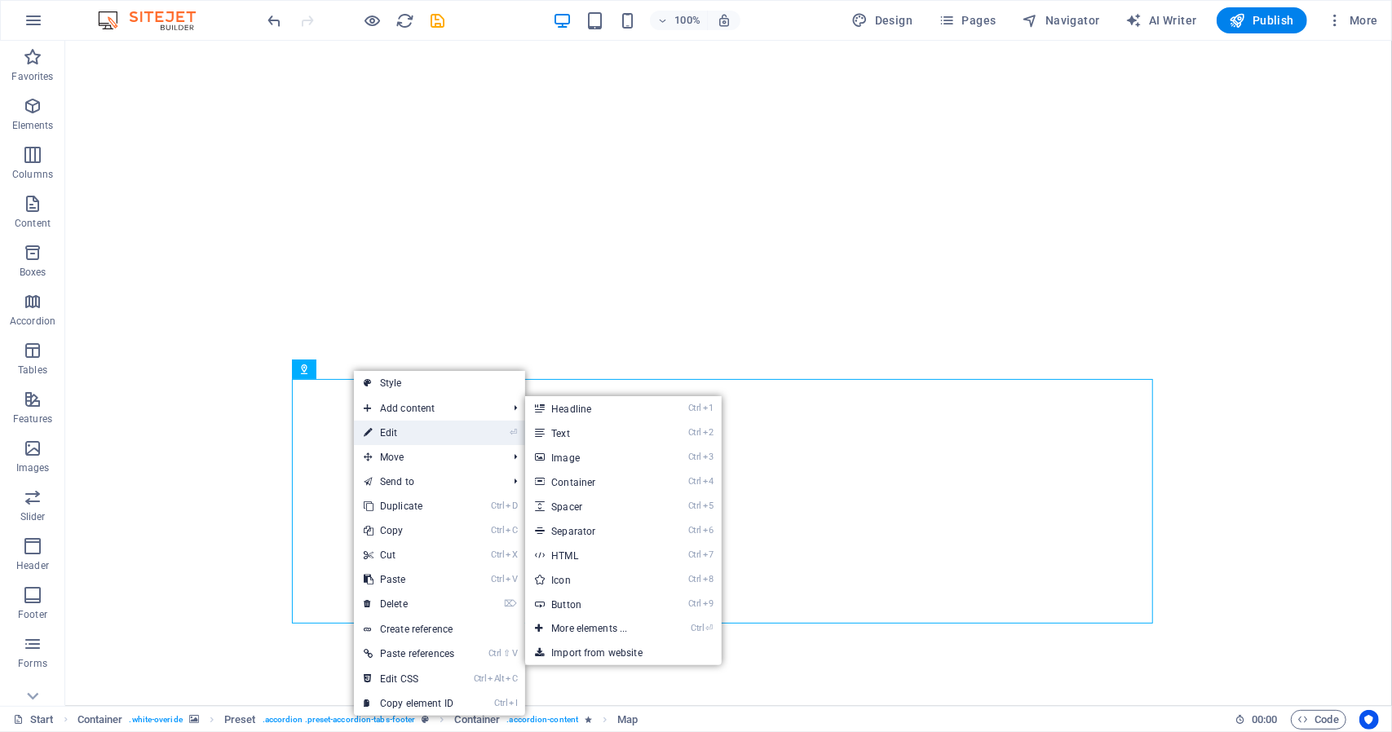
click at [428, 426] on link "⏎ Edit" at bounding box center [409, 433] width 110 height 24
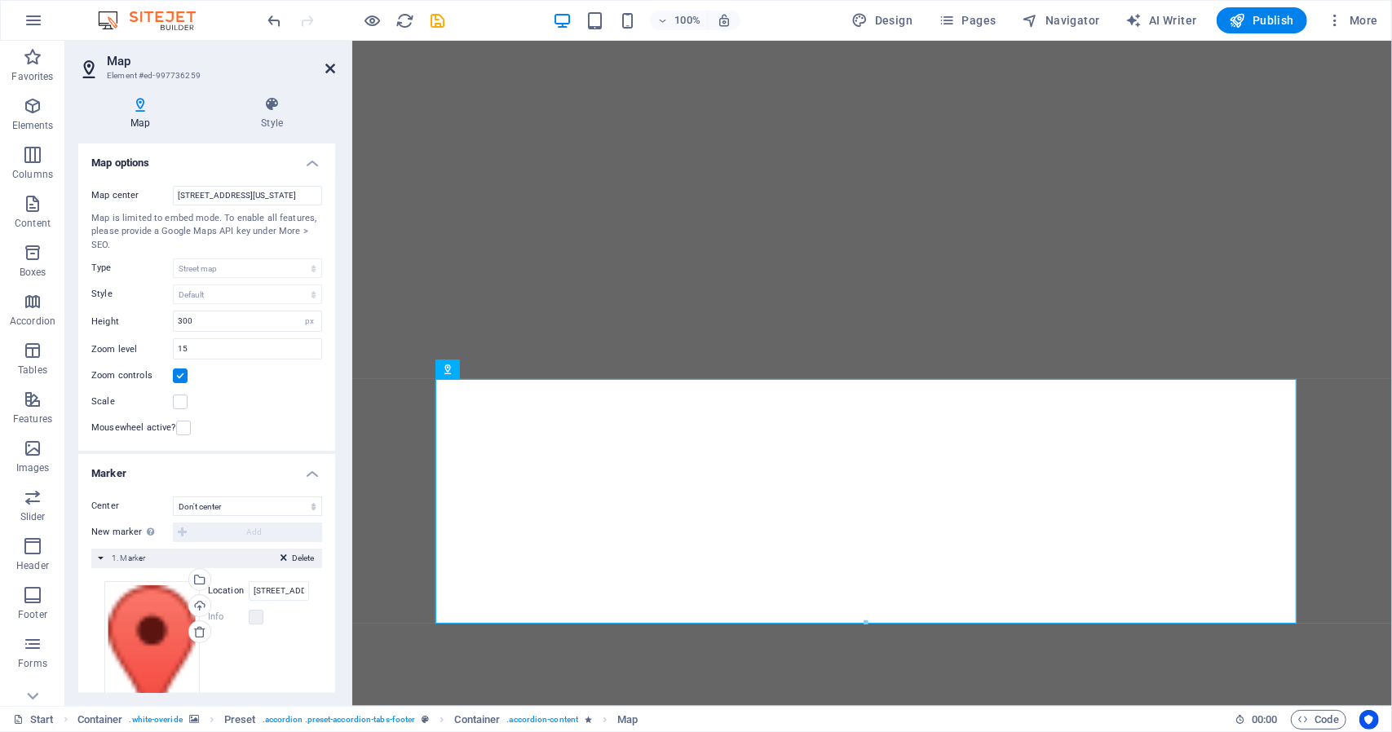
click at [328, 68] on icon at bounding box center [330, 68] width 10 height 13
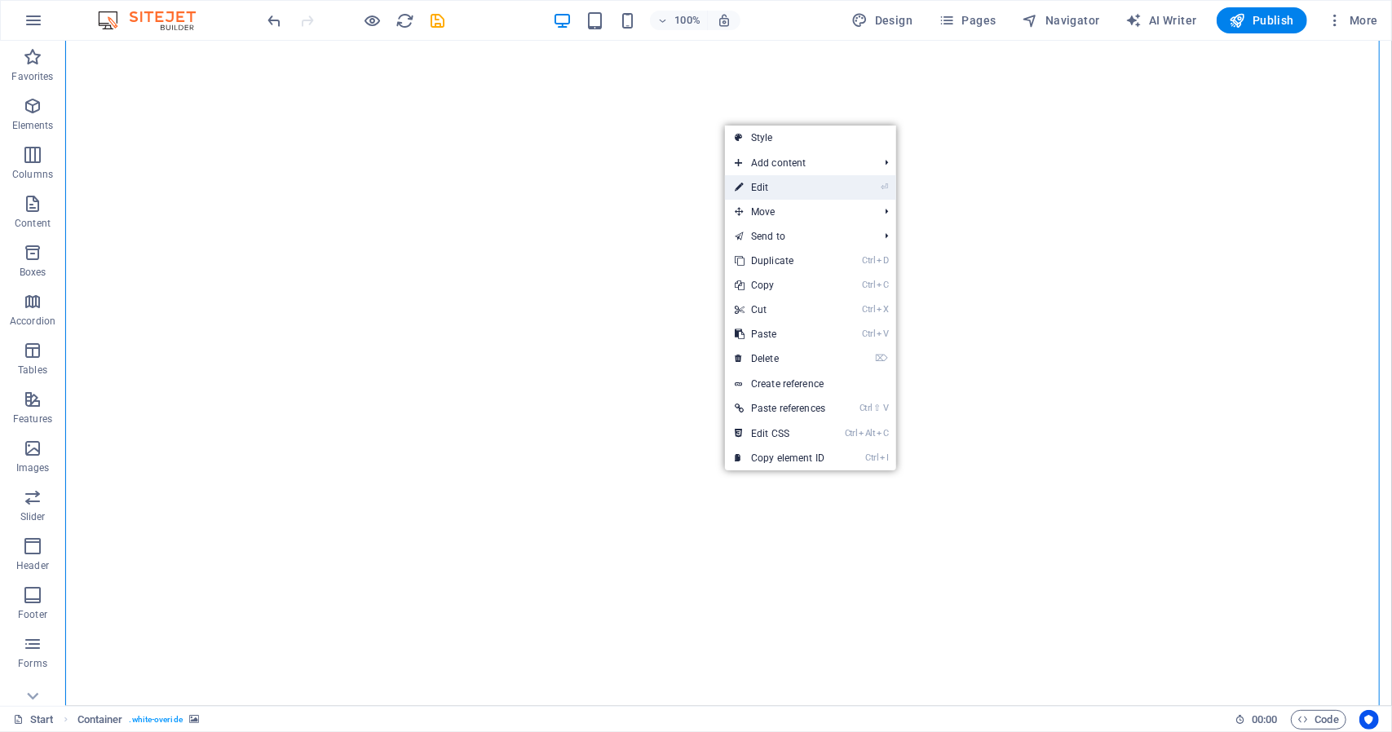
click at [827, 181] on link "⏎ Edit" at bounding box center [780, 187] width 110 height 24
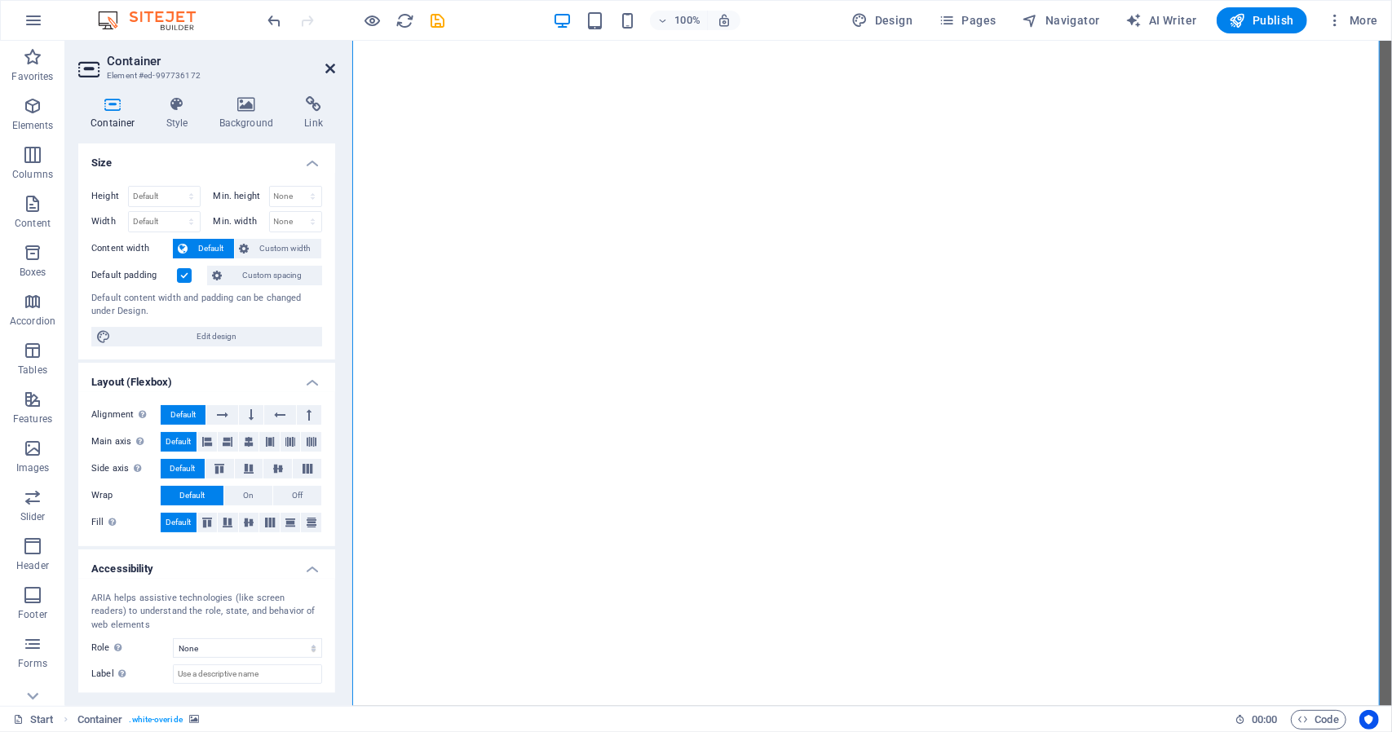
click at [325, 68] on icon at bounding box center [330, 68] width 10 height 13
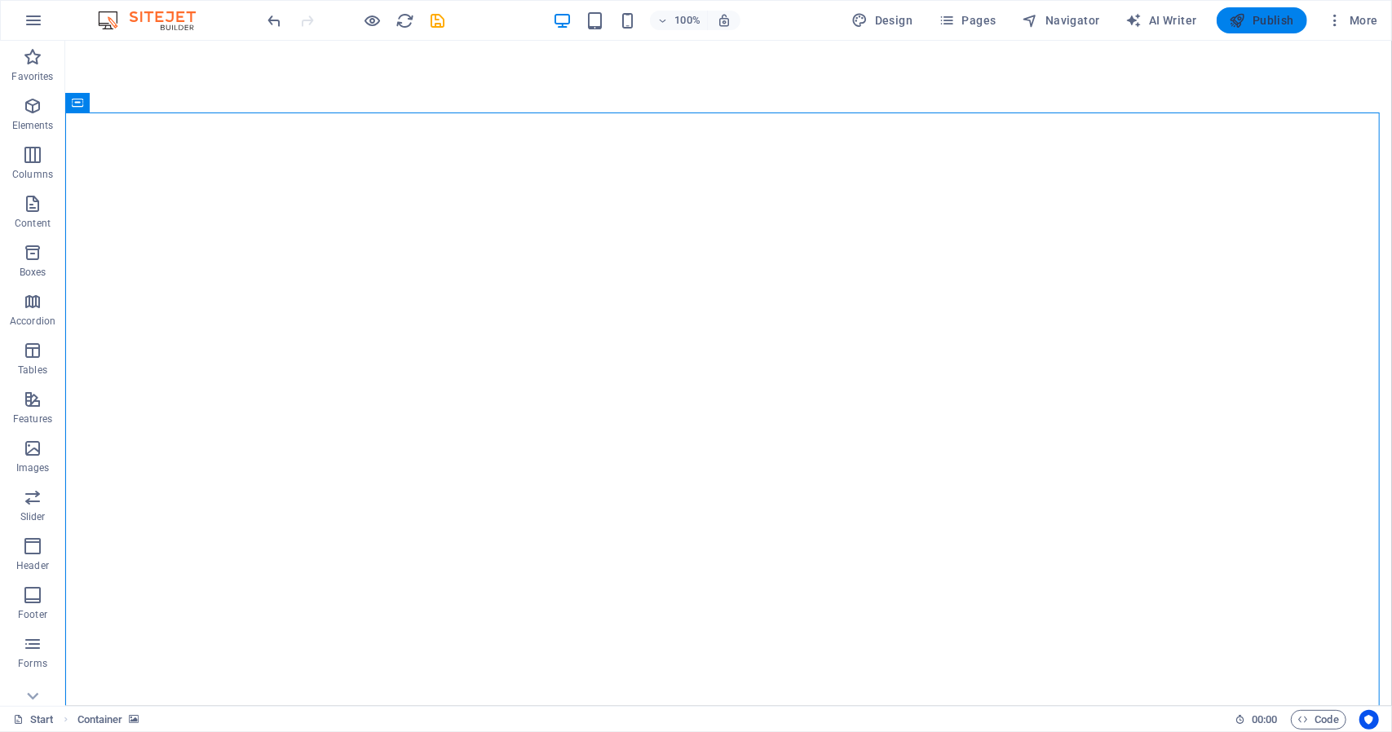
click at [1280, 14] on span "Publish" at bounding box center [1261, 20] width 64 height 16
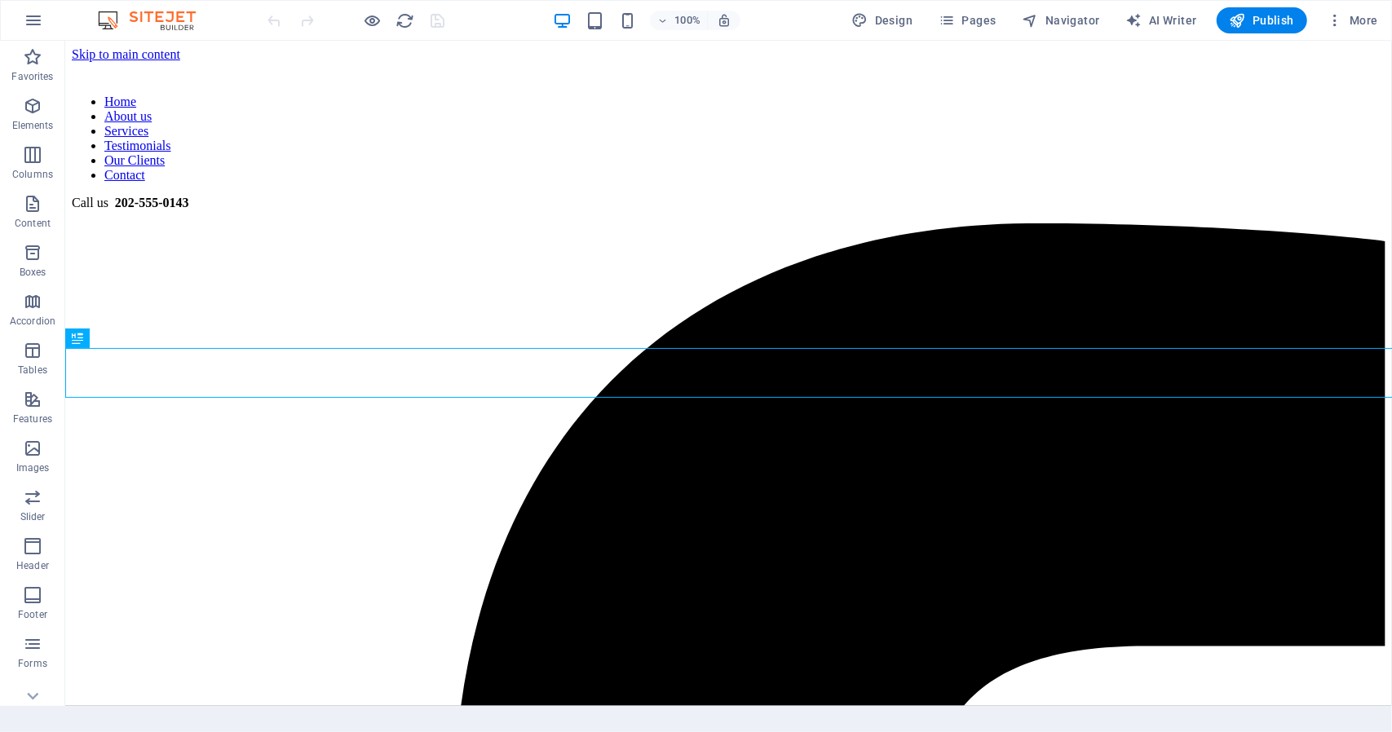
scroll to position [447, 0]
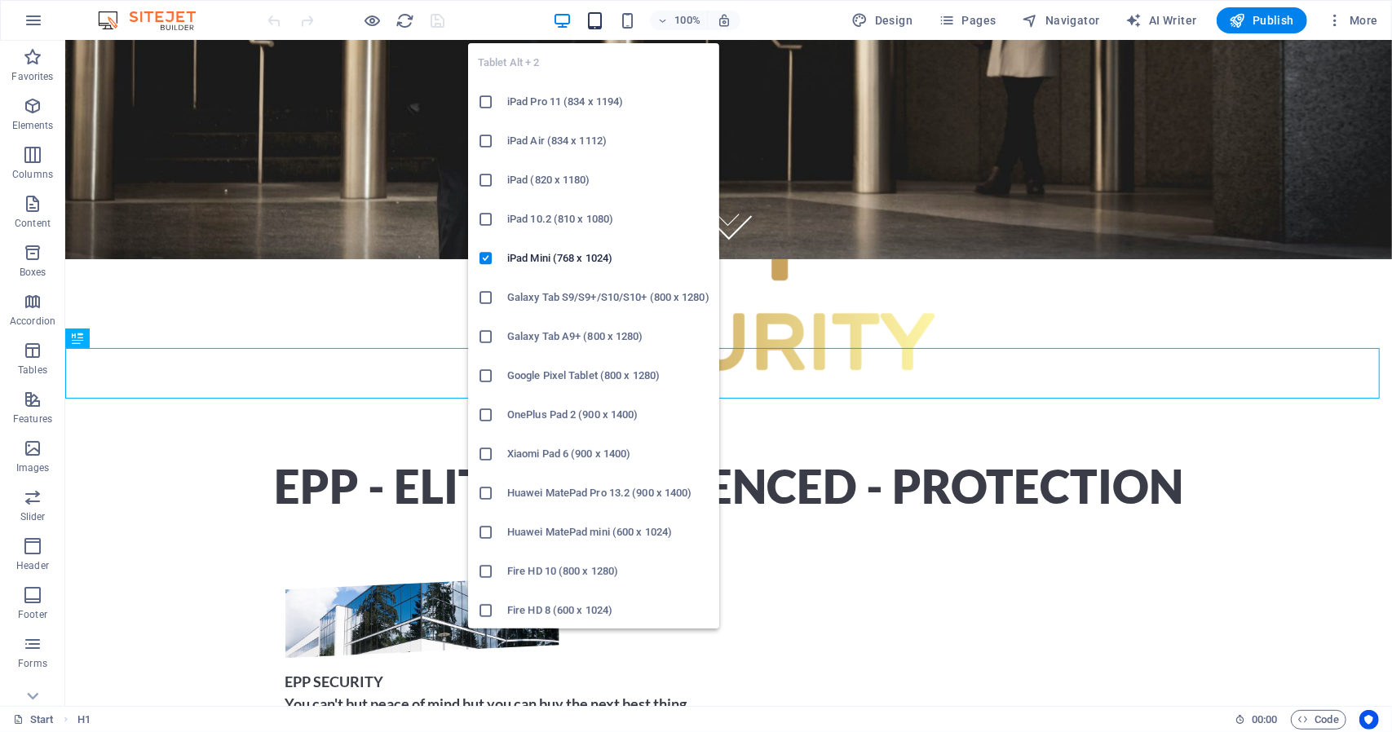
click at [598, 15] on icon "button" at bounding box center [594, 20] width 19 height 19
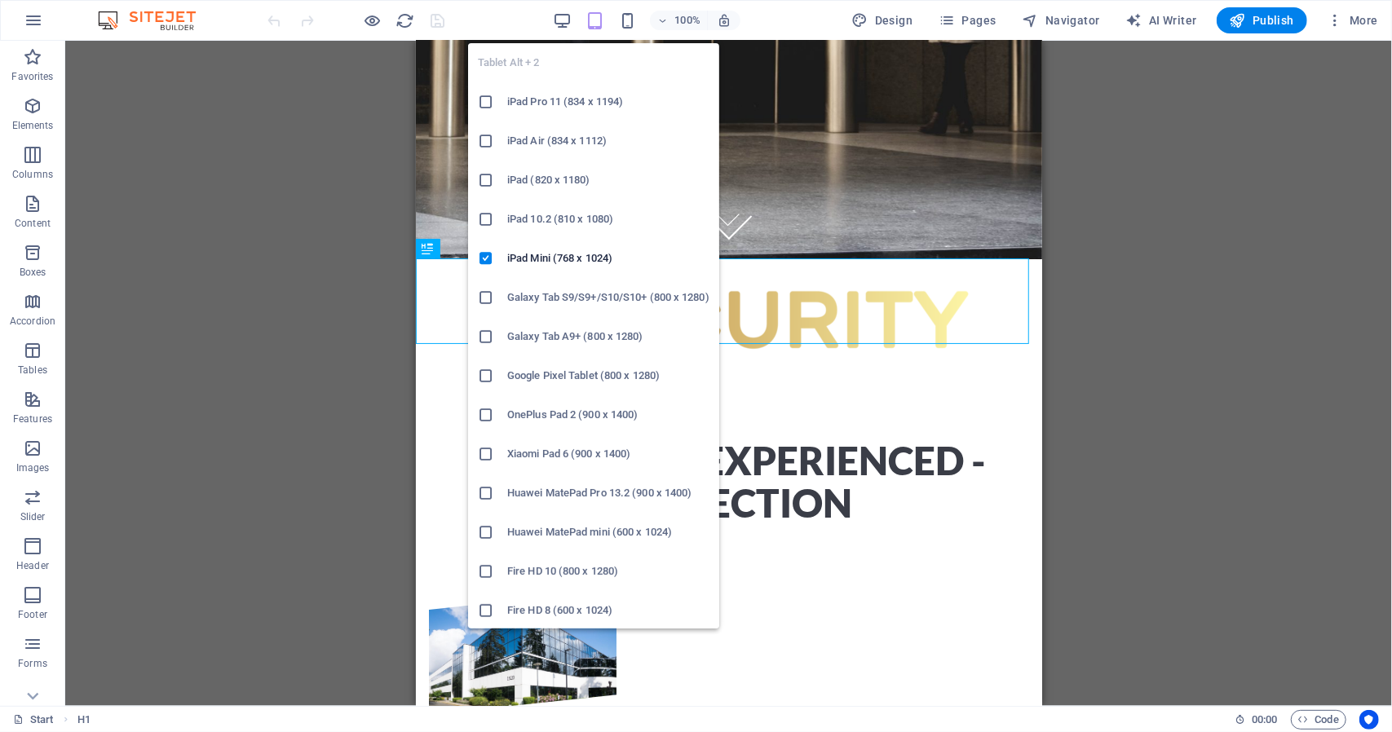
click at [567, 372] on h6 "Google Pixel Tablet (800 x 1280)" at bounding box center [608, 376] width 202 height 20
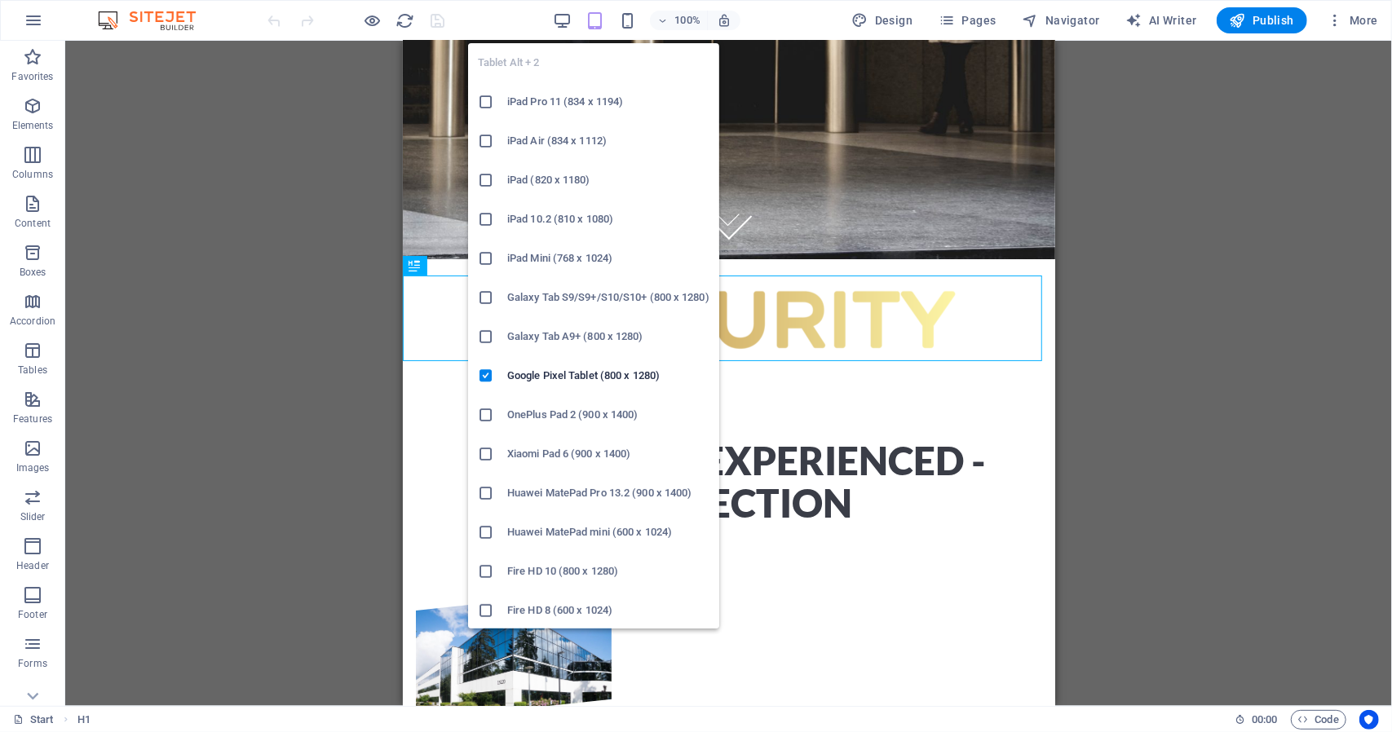
click at [593, 17] on icon "button" at bounding box center [594, 20] width 19 height 19
click at [554, 261] on h6 "iPad Mini (768 x 1024)" at bounding box center [608, 259] width 202 height 20
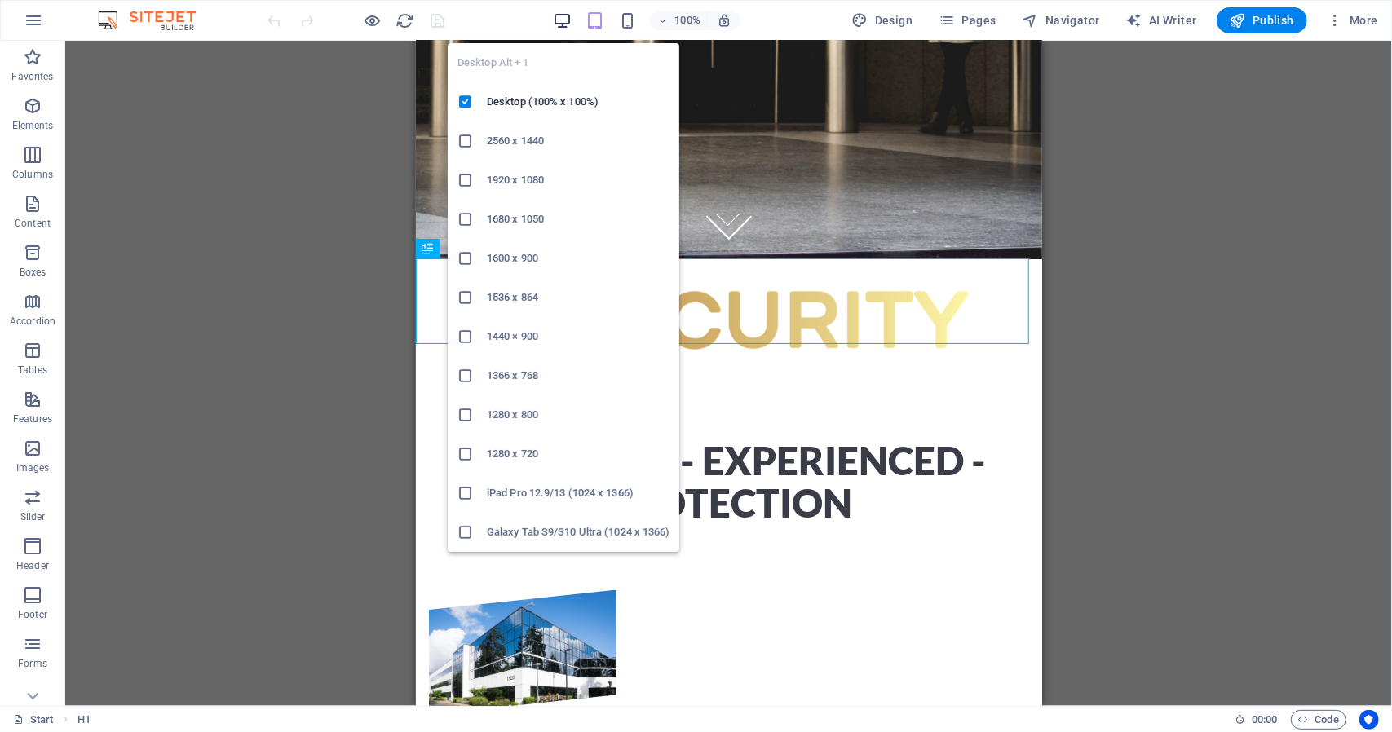
click at [567, 15] on icon "button" at bounding box center [562, 20] width 19 height 19
